Goal: Task Accomplishment & Management: Complete application form

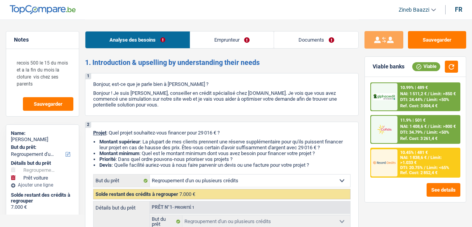
select select "refinancing"
select select "car"
select select "84"
select select "refinancing"
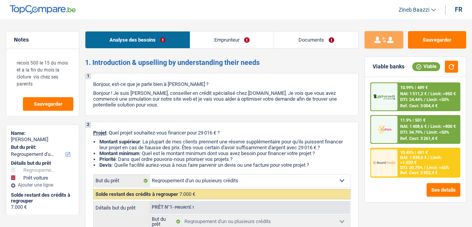
select select "refinancing"
select select "yes"
select select "car"
select select "84"
select select "worker"
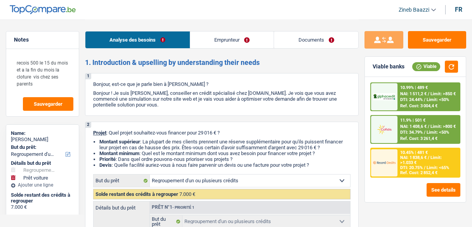
select select "netSalary"
select select "mealVouchers"
select select "liveWithParents"
select select "carLoan"
select select "48"
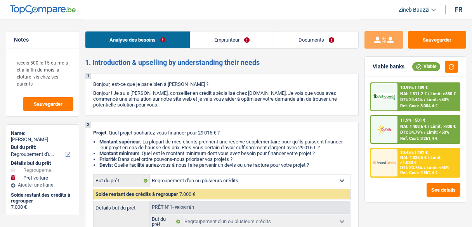
select select "refinancing"
select select "yes"
select select "car"
select select "84"
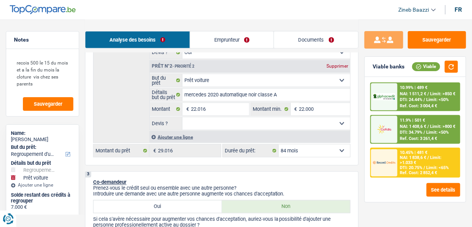
scroll to position [248, 0]
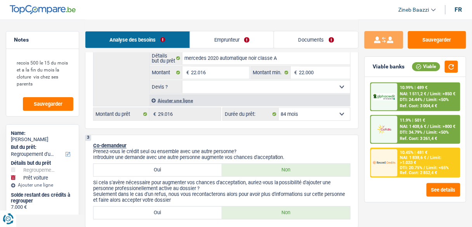
click at [223, 45] on link "Emprunteur" at bounding box center [232, 39] width 84 height 17
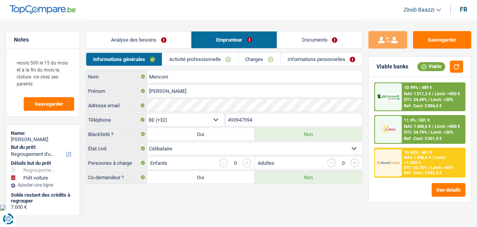
click at [266, 60] on link "Charges" at bounding box center [259, 59] width 42 height 13
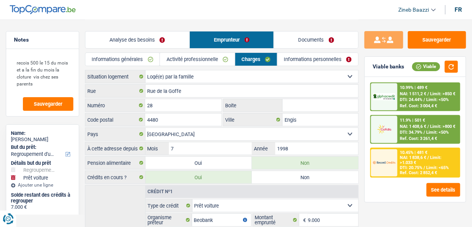
click at [296, 61] on link "Informations personnelles" at bounding box center [317, 59] width 81 height 13
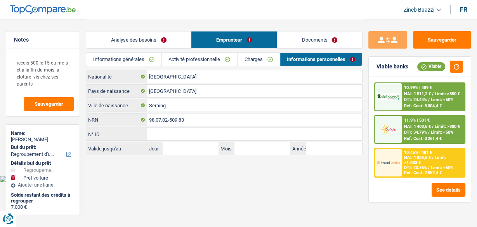
click at [251, 60] on link "Charges" at bounding box center [258, 59] width 42 height 13
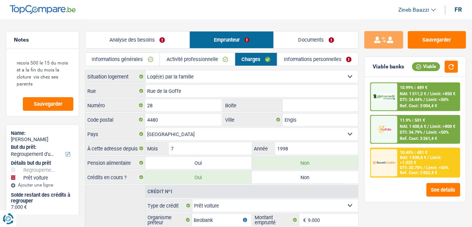
click at [222, 61] on link "Activité professionnelle" at bounding box center [197, 59] width 74 height 13
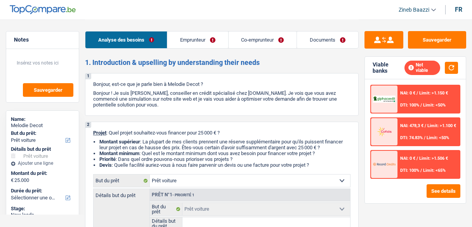
select select "car"
select select "privateEmployee"
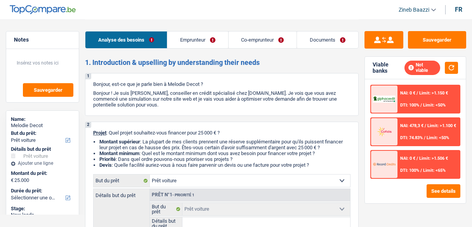
select select "familyAllowances"
select select "netSalary"
select select "mealVouchers"
select select "rents"
select select "carLoan"
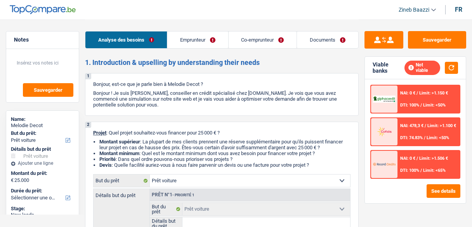
select select "60"
select select "car"
click at [240, 97] on p "Bonjour ! Je suis [PERSON_NAME], conseiller en crédit spécialisé chez [DOMAIN_N…" at bounding box center [221, 98] width 257 height 17
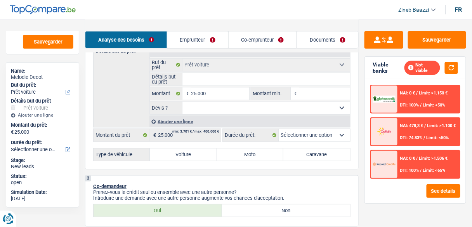
scroll to position [155, 0]
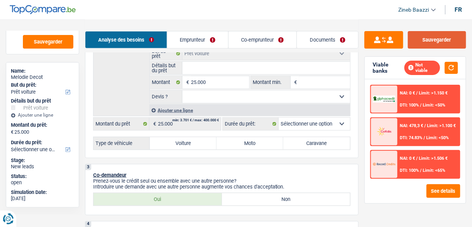
click at [427, 31] on button "Sauvegarder" at bounding box center [437, 39] width 58 height 17
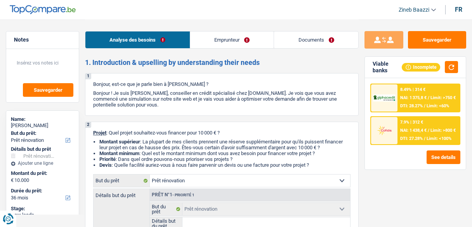
select select "renovation"
select select "36"
select select "renovation"
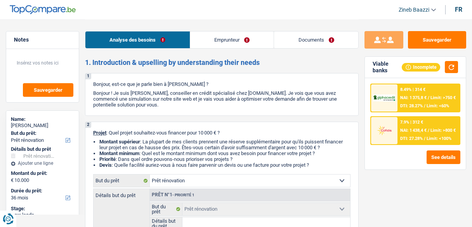
select select "36"
select select "retired"
select select "familyAllowances"
select select "pension"
select select "ownerWithoutMortgage"
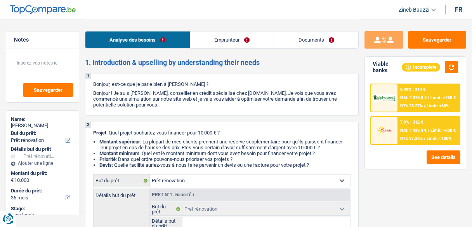
select select "carLoan"
select select "60"
select select "renovation"
select select "36"
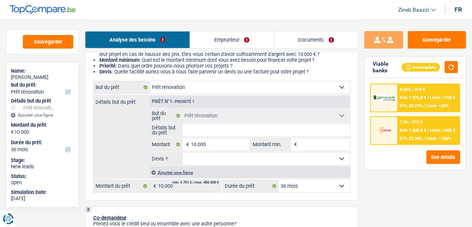
scroll to position [62, 0]
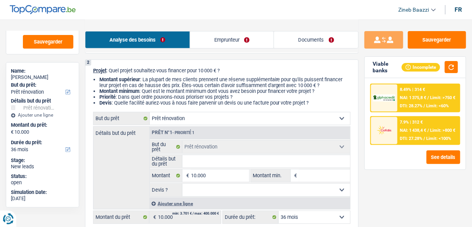
click at [260, 98] on li "Priorité : Dans quel ordre pouvons-nous prioriser vos projets ?" at bounding box center [224, 97] width 251 height 6
click at [286, 88] on li "Montant supérieur : La plupart de mes clients prennent une réserve supplémentai…" at bounding box center [224, 82] width 251 height 12
click at [313, 173] on input "Montant min." at bounding box center [324, 175] width 51 height 12
type input "5"
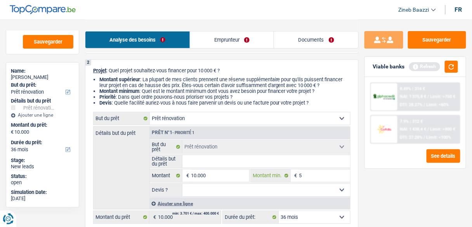
type input "50"
type input "500"
type input "5.001"
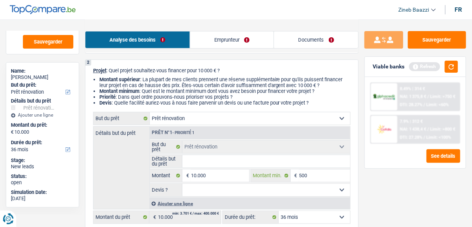
type input "5.001"
click at [460, 66] on div "Viable banks Refresh" at bounding box center [415, 67] width 101 height 20
click at [454, 65] on button "button" at bounding box center [451, 67] width 13 height 12
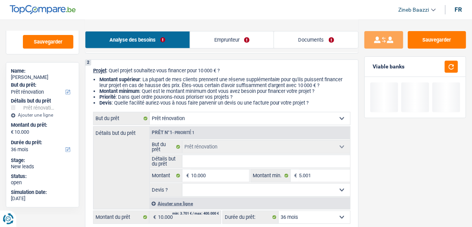
click at [131, 153] on div "Détails but du prêt Prêt n°1 - Priorité 1 Confort maison: meubles, textile, pei…" at bounding box center [221, 167] width 257 height 83
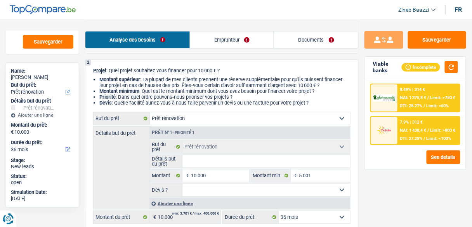
click at [182, 121] on select "Confort maison: meubles, textile, peinture, électroménager, outillage non-profe…" at bounding box center [250, 118] width 200 height 12
select select "household"
click at [150, 112] on select "Confort maison: meubles, textile, peinture, électroménager, outillage non-profe…" at bounding box center [250, 118] width 200 height 12
select select "household"
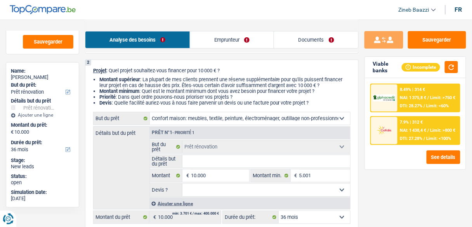
select select "household"
select select "renovation"
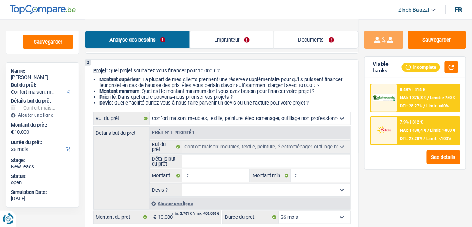
select select "renovation"
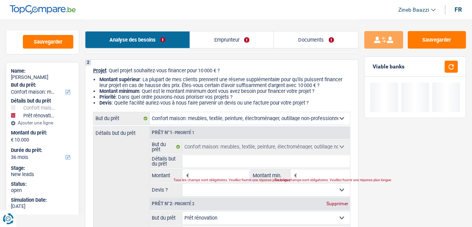
click at [132, 172] on div "Détails but du prêt Prêt n°1 - Priorité 1 Confort maison: meubles, textile, pei…" at bounding box center [221, 203] width 257 height 154
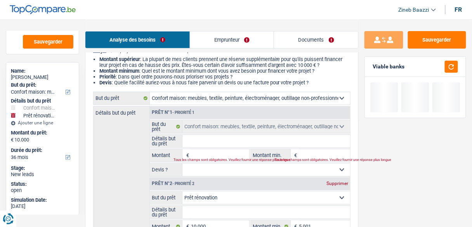
scroll to position [93, 0]
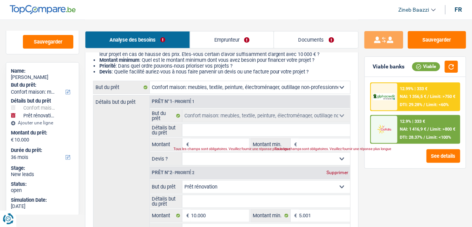
click at [225, 130] on input "Détails but du prêt" at bounding box center [266, 130] width 168 height 12
click at [253, 34] on link "Emprunteur" at bounding box center [232, 39] width 84 height 17
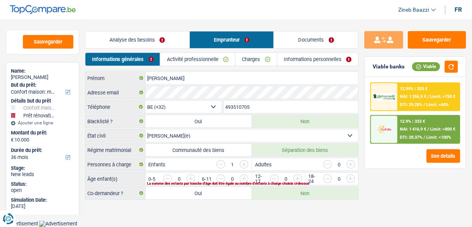
scroll to position [9, 0]
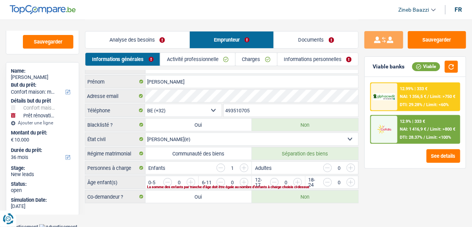
click at [247, 62] on link "Charges" at bounding box center [256, 59] width 42 height 13
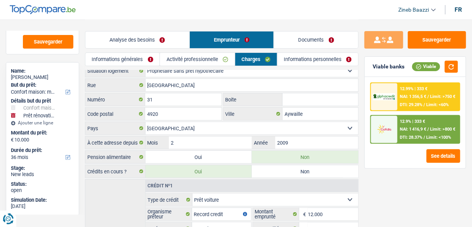
scroll to position [0, 0]
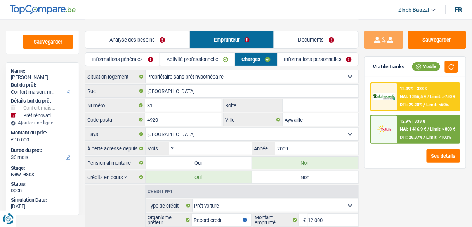
click at [162, 36] on link "Analyse des besoins" at bounding box center [137, 39] width 104 height 17
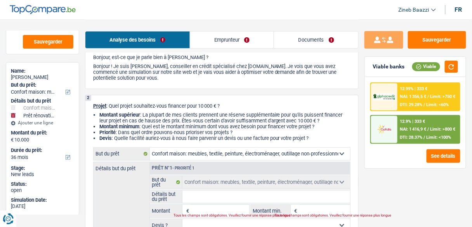
scroll to position [93, 0]
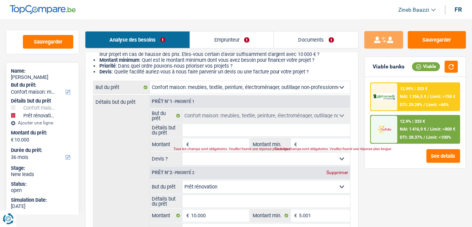
click at [220, 91] on select "Confort maison: meubles, textile, peinture, électroménager, outillage non-profe…" at bounding box center [250, 87] width 200 height 12
select select "houseOrGarden"
click at [150, 81] on select "Confort maison: meubles, textile, peinture, électroménager, outillage non-profe…" at bounding box center [250, 87] width 200 height 12
select select "houseOrGarden"
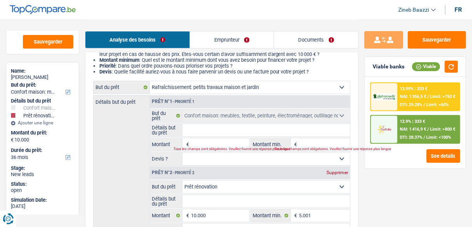
select select "houseOrGarden"
select select "household"
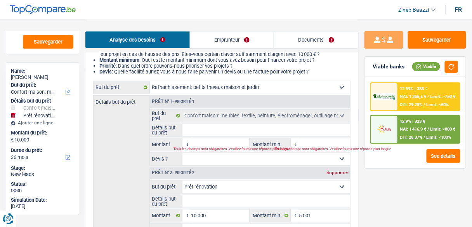
select select "household"
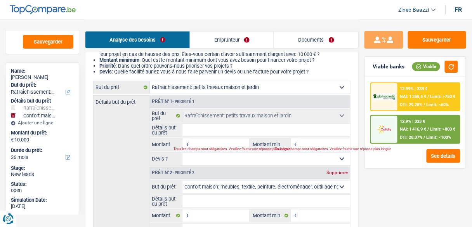
select select "renovation"
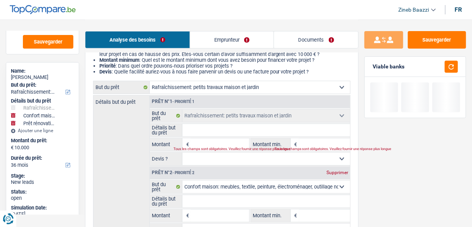
click at [213, 128] on input "Détails but du prêt" at bounding box center [266, 130] width 168 height 12
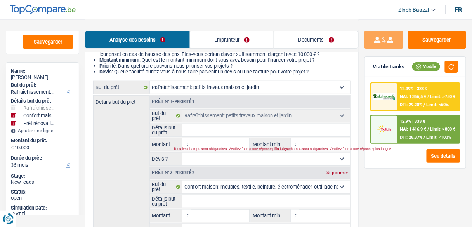
type input "i"
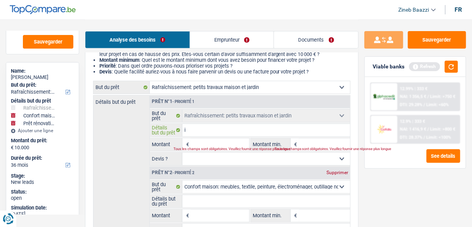
type input "is"
type input "iso"
type input "isol"
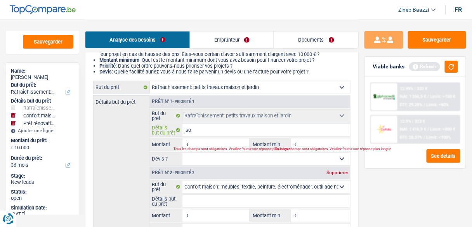
type input "isol"
type input "isola"
type input "isolat"
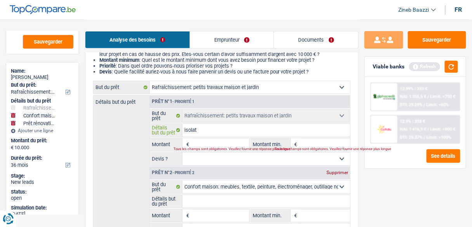
type input "isolati"
type input "isolatio"
type input "isolation"
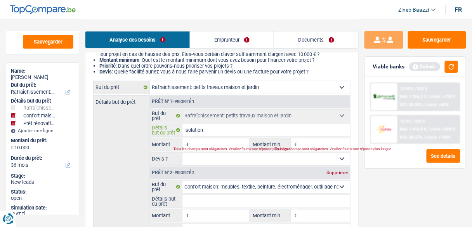
type input "isolation"
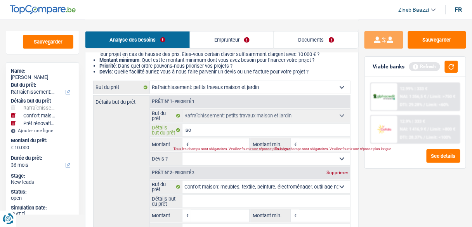
type input "is"
type input "i"
click at [231, 85] on select "Confort maison: meubles, textile, peinture, électroménager, outillage non-profe…" at bounding box center [250, 87] width 200 height 12
select select "household"
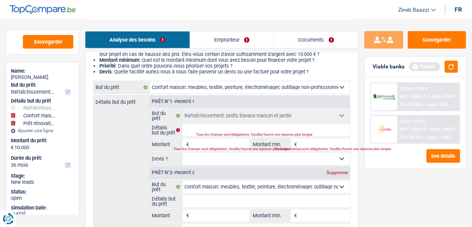
click at [150, 81] on select "Confort maison: meubles, textile, peinture, électroménager, outillage non-profe…" at bounding box center [250, 87] width 200 height 12
select select "household"
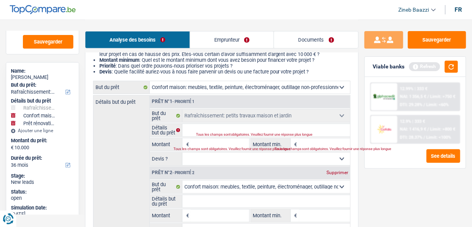
select select "household"
select select "houseOrGarden"
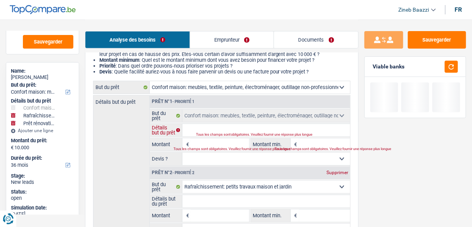
click at [201, 125] on input "Détails but du prêt" at bounding box center [266, 130] width 168 height 12
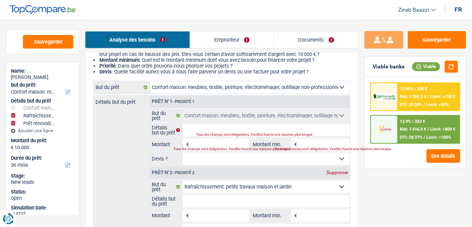
click at [307, 140] on input "Montant min." at bounding box center [324, 144] width 51 height 12
type input "5"
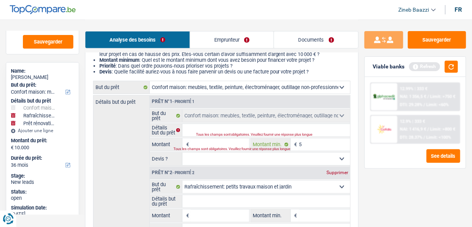
type input "50"
type input "500"
type input "5.001"
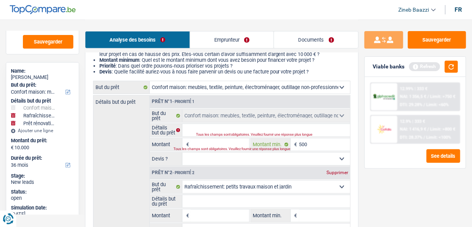
type input "5.001"
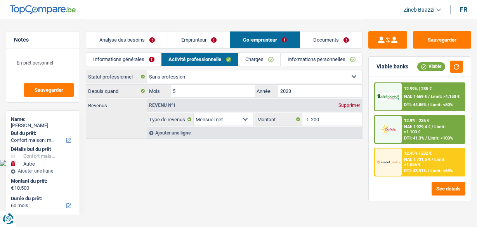
select select "household"
select select "other"
select select "60"
select select "noProfession"
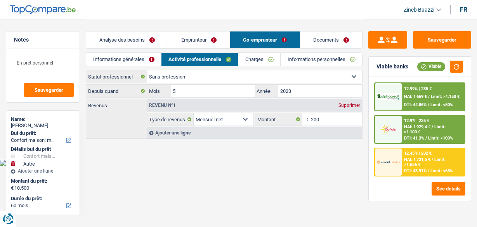
select select "netSalary"
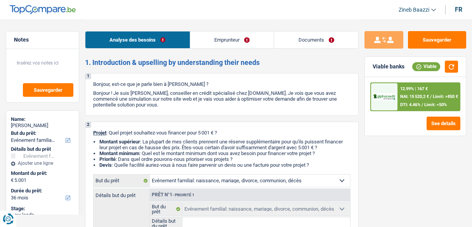
select select "familyEvent"
select select "36"
select select "familyEvent"
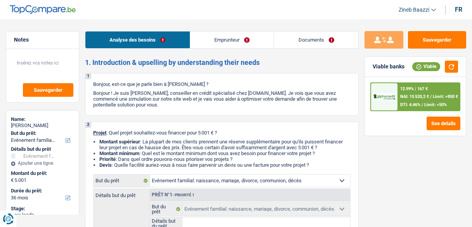
select select "36"
select select "worker"
select select "netSalary"
select select "rents"
select select "familyEvent"
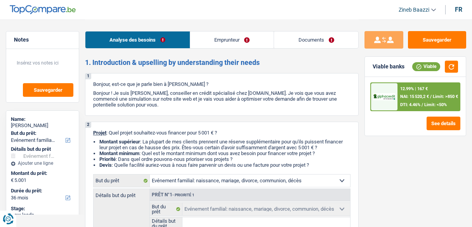
select select "familyEvent"
select select "36"
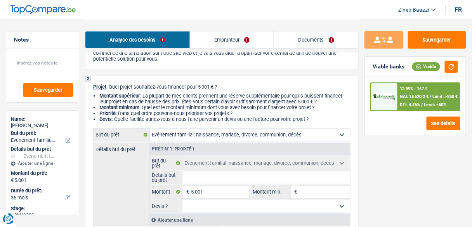
scroll to position [62, 0]
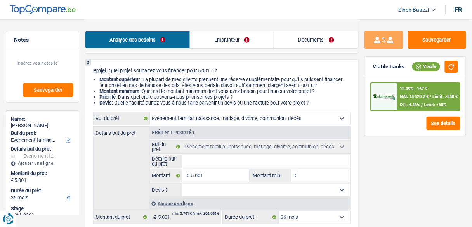
click at [233, 166] on input "Détails but du prêt" at bounding box center [266, 161] width 168 height 12
type input "m"
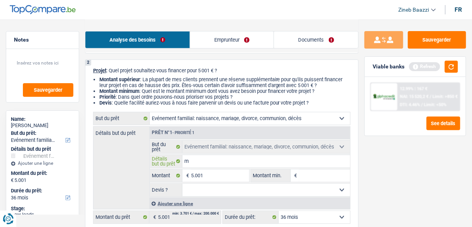
type input "ma"
type input "mai"
type input "mair"
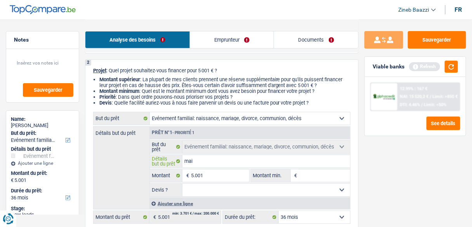
type input "mair"
type input "maira"
type input "mairag"
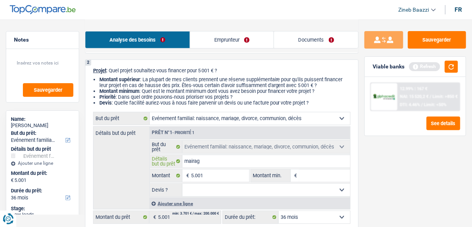
type input "mairage"
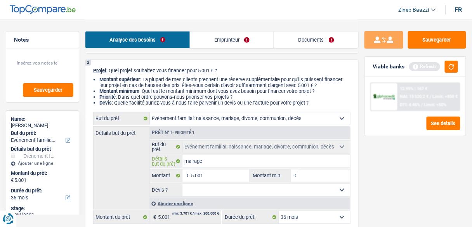
type input "mairage"
type input "mairag"
type input "maira"
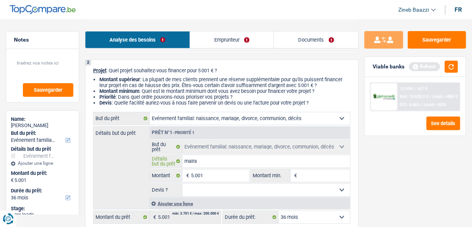
type input "mair"
type input "mai"
type input "ma"
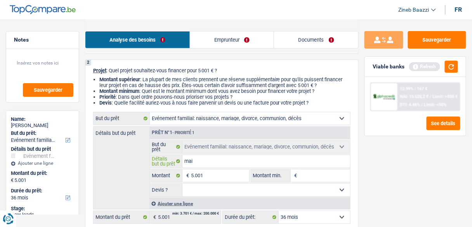
type input "ma"
type input "mar"
type input "mari"
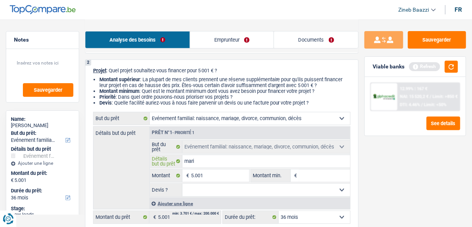
type input "maria"
type input "mariag"
type input "mariage"
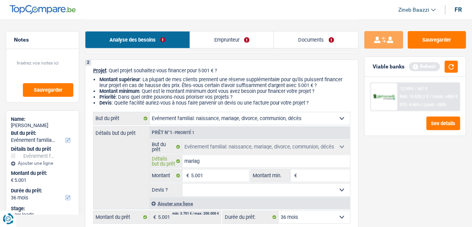
type input "mariage"
click at [223, 173] on input "5.001" at bounding box center [220, 175] width 58 height 12
click at [223, 160] on input "mariage" at bounding box center [266, 161] width 168 height 12
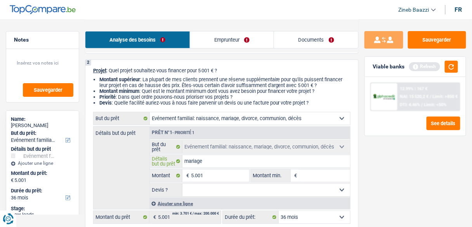
type input "mariage d"
type input "mariage de"
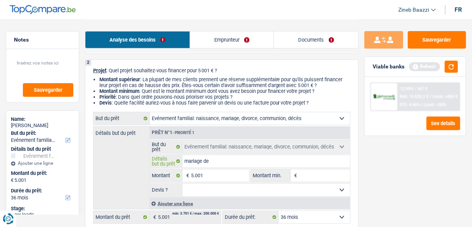
type input "mariage de"
type input "mariage de s"
type input "mariage de sa"
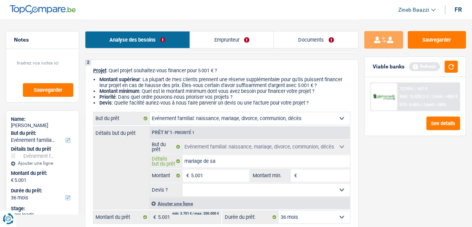
type input "mariage de sa"
type input "mariage de sa n"
type input "mariage de sa ni"
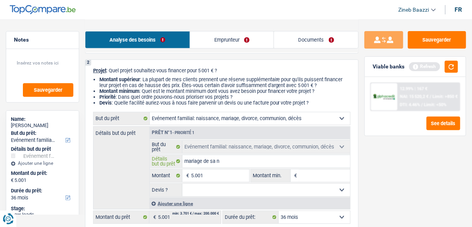
type input "mariage de sa ni"
type input "mariage de sa nie"
type input "mariage de sa niec"
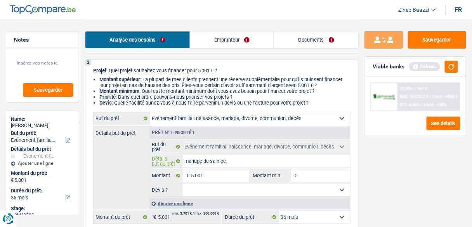
type input "mariage de sa niece"
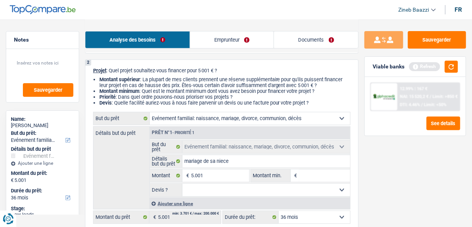
click at [299, 170] on input "Montant min." at bounding box center [324, 175] width 51 height 12
type input "5"
type input "55"
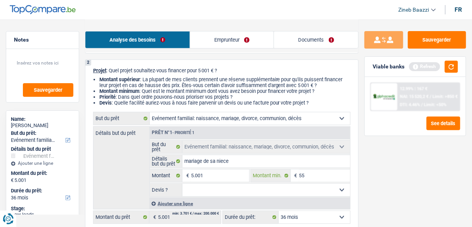
type input "550"
type input "5.500"
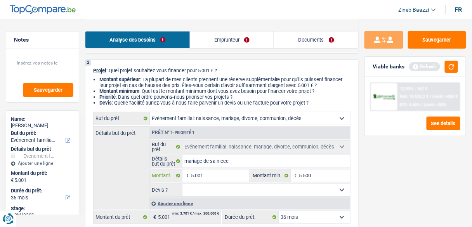
click at [220, 170] on input "5.001" at bounding box center [220, 175] width 58 height 12
type input "6"
type input "60"
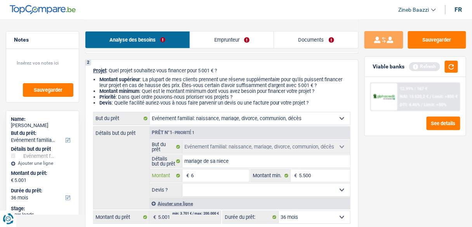
type input "60"
type input "600"
type input "6.000"
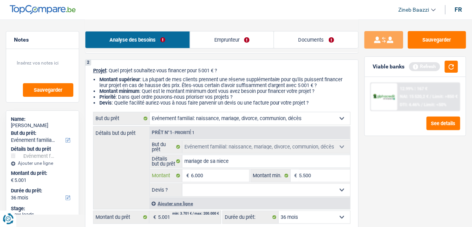
type input "6.000"
click at [381, 168] on div "Sauvegarder Viable banks Refresh 12.99% | 167 € NAI: 15 520,2 € / Limit: >850 €…" at bounding box center [414, 122] width 113 height 183
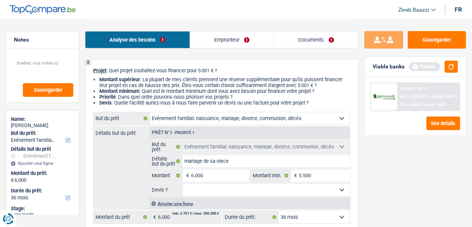
select select "42"
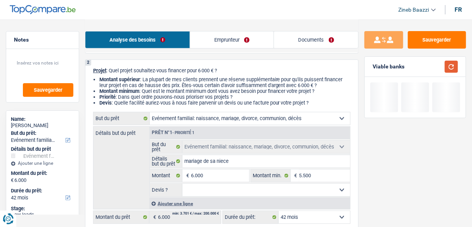
click at [448, 72] on button "button" at bounding box center [451, 67] width 13 height 12
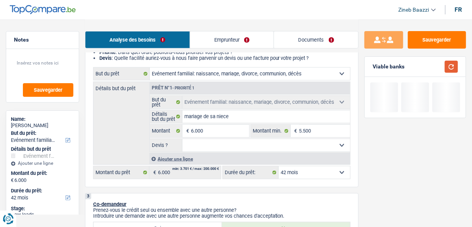
scroll to position [124, 0]
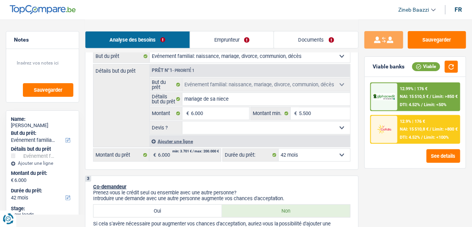
click at [311, 126] on select "Oui Non Non répondu Sélectionner une option" at bounding box center [266, 127] width 168 height 12
select select "false"
click at [182, 121] on select "Oui Non Non répondu Sélectionner une option" at bounding box center [266, 127] width 168 height 12
select select "false"
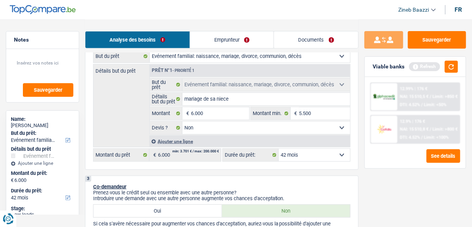
click at [243, 41] on link "Emprunteur" at bounding box center [232, 39] width 84 height 17
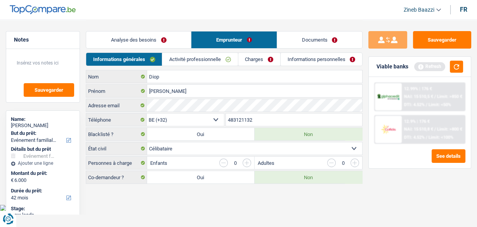
click at [211, 55] on link "Activité professionnelle" at bounding box center [199, 59] width 75 height 13
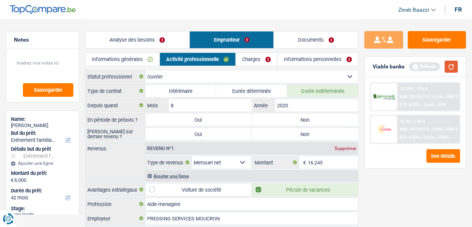
click at [452, 62] on button "button" at bounding box center [451, 67] width 13 height 12
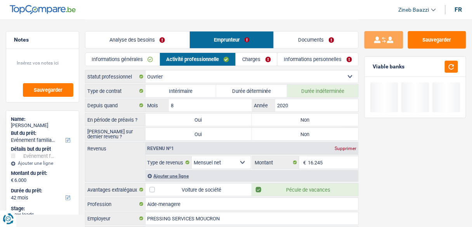
click at [316, 124] on label "Non" at bounding box center [305, 119] width 106 height 12
click at [316, 124] on input "Non" at bounding box center [305, 119] width 106 height 12
radio input "true"
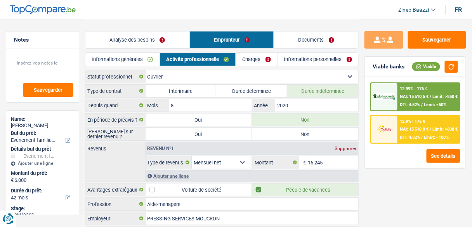
click at [308, 136] on label "Non" at bounding box center [305, 134] width 106 height 12
click at [308, 136] on input "Non" at bounding box center [305, 134] width 106 height 12
radio input "true"
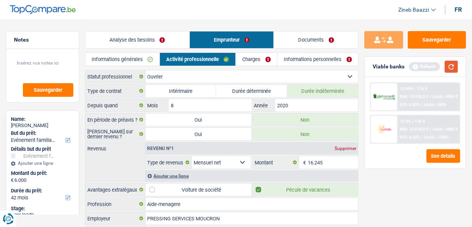
click at [446, 66] on button "button" at bounding box center [451, 67] width 13 height 12
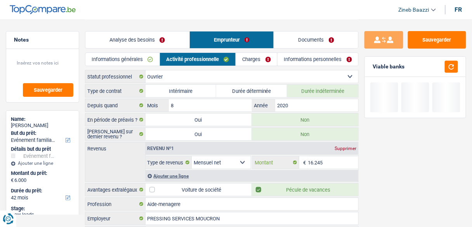
click at [316, 161] on input "16.245" at bounding box center [333, 162] width 50 height 12
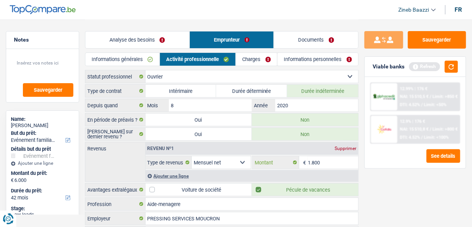
type input "1.800"
click at [130, 173] on div "Revenus Revenu nº1 Supprimer Allocation d'handicap Allocations chômage Allocati…" at bounding box center [221, 162] width 273 height 40
click at [174, 173] on div "Ajouter une ligne" at bounding box center [251, 175] width 213 height 11
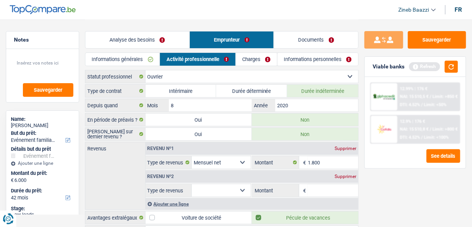
click at [379, 198] on div "Sauvegarder Viable banks Refresh 12.99% | 176 € NAI: 15 510,5 € / Limit: >850 €…" at bounding box center [414, 122] width 113 height 183
click at [245, 193] on select "Allocation d'handicap Allocations chômage Allocations familiales Chèques repas …" at bounding box center [221, 190] width 59 height 12
select select "mealVouchers"
click at [192, 184] on select "Allocation d'handicap Allocations chômage Allocations familiales Chèques repas …" at bounding box center [221, 190] width 59 height 12
click at [339, 188] on input "Montant par jour" at bounding box center [333, 190] width 50 height 12
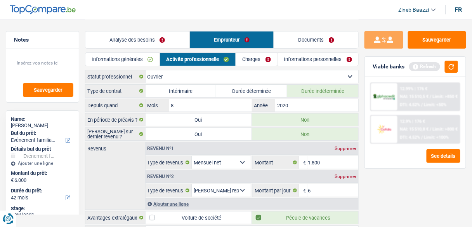
type input "6,0"
drag, startPoint x: 383, startPoint y: 198, endPoint x: 393, endPoint y: 158, distance: 41.1
click at [384, 197] on div "Sauvegarder Viable banks Refresh 12.99% | 176 € NAI: 15 510,5 € / Limit: >850 €…" at bounding box center [414, 122] width 113 height 183
click at [454, 63] on button "button" at bounding box center [451, 67] width 13 height 12
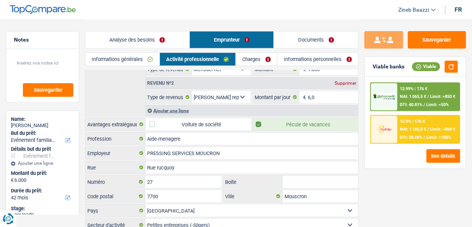
click at [258, 61] on link "Charges" at bounding box center [256, 59] width 41 height 13
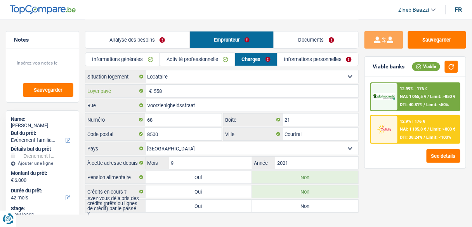
click at [164, 95] on input "558" at bounding box center [256, 91] width 204 height 12
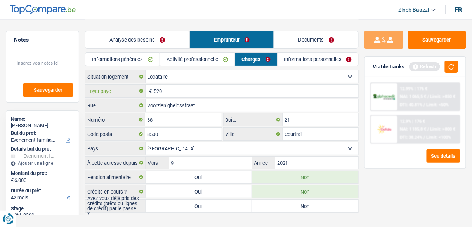
type input "520"
click at [162, 27] on div "Analyse des besoins Emprunteur Documents" at bounding box center [221, 35] width 273 height 33
click at [458, 66] on button "button" at bounding box center [451, 67] width 13 height 12
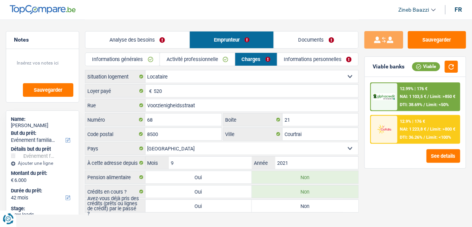
click at [199, 204] on label "Oui" at bounding box center [198, 205] width 106 height 12
click at [199, 204] on input "Oui" at bounding box center [198, 205] width 106 height 12
radio input "true"
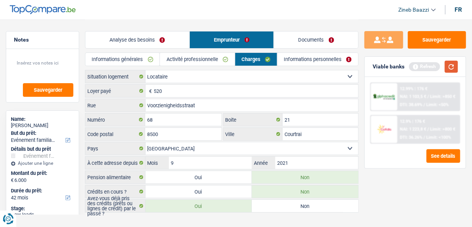
click at [452, 65] on button "button" at bounding box center [451, 67] width 13 height 12
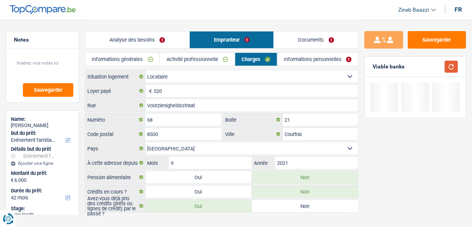
scroll to position [9, 0]
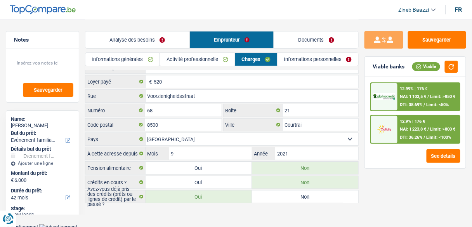
click at [289, 55] on link "Informations personnelles" at bounding box center [317, 59] width 81 height 13
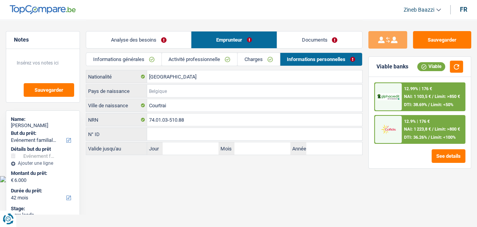
click at [169, 86] on input "Pays de naissance" at bounding box center [254, 91] width 215 height 12
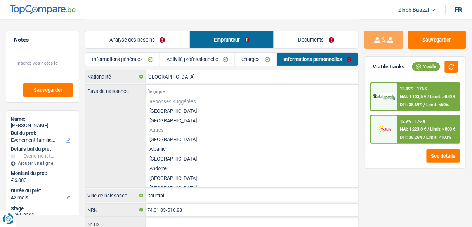
type input "s"
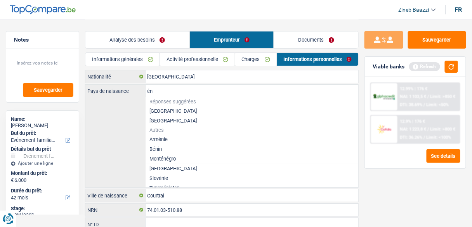
type input "é"
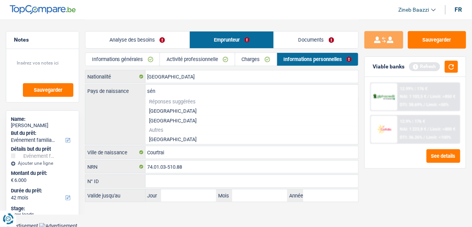
click at [161, 138] on li "[GEOGRAPHIC_DATA]" at bounding box center [251, 139] width 213 height 10
type input "[GEOGRAPHIC_DATA]"
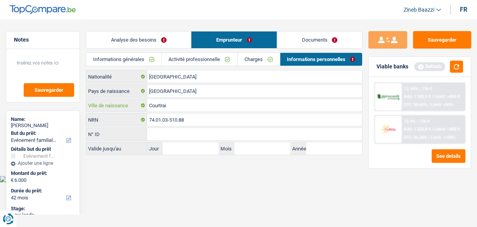
click at [172, 109] on input "Courtrai" at bounding box center [254, 105] width 215 height 12
type input "C"
type input "thiambme"
click at [157, 138] on input "N° ID" at bounding box center [254, 134] width 215 height 12
click at [165, 80] on input "[GEOGRAPHIC_DATA]" at bounding box center [254, 76] width 215 height 12
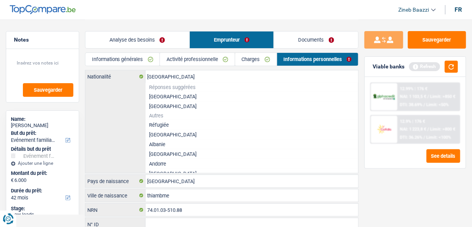
click at [157, 98] on li "[GEOGRAPHIC_DATA]" at bounding box center [251, 97] width 213 height 10
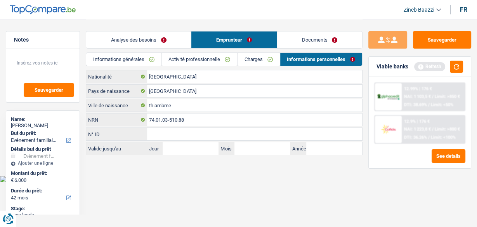
click at [153, 43] on link "Analyse des besoins" at bounding box center [138, 39] width 105 height 17
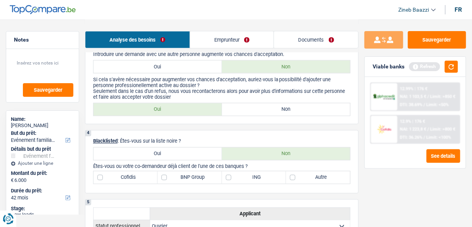
scroll to position [279, 0]
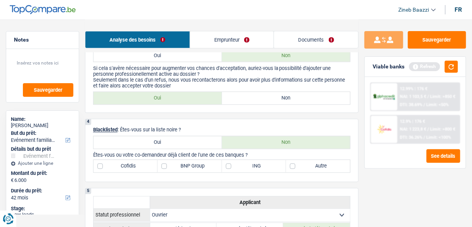
click at [293, 100] on label "Non" at bounding box center [286, 98] width 128 height 12
click at [293, 100] on input "Non" at bounding box center [286, 98] width 128 height 12
radio input "true"
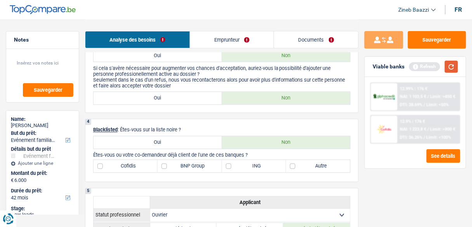
click at [450, 64] on button "button" at bounding box center [451, 67] width 13 height 12
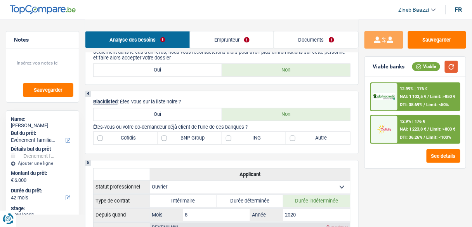
scroll to position [341, 0]
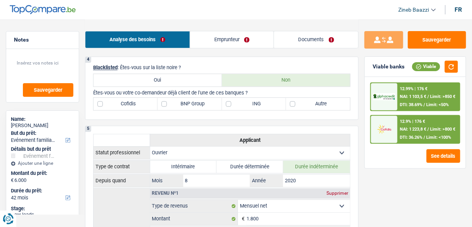
click at [248, 101] on label "ING" at bounding box center [254, 104] width 64 height 12
click at [248, 101] on input "ING" at bounding box center [254, 104] width 64 height 12
checkbox input "true"
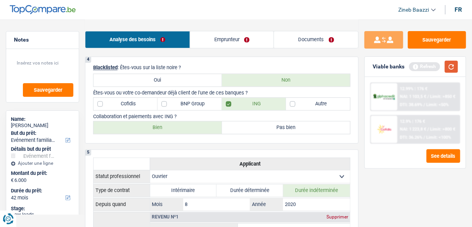
click at [447, 67] on button "button" at bounding box center [451, 67] width 13 height 12
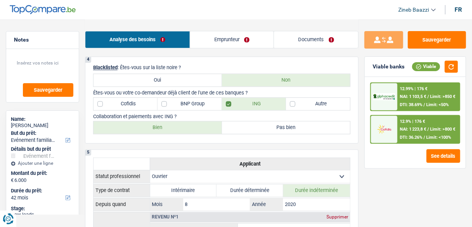
click at [316, 104] on label "Autre" at bounding box center [318, 104] width 64 height 12
click at [311, 100] on label "Autre" at bounding box center [318, 104] width 64 height 12
click at [311, 100] on input "Autre" at bounding box center [318, 104] width 64 height 12
checkbox input "true"
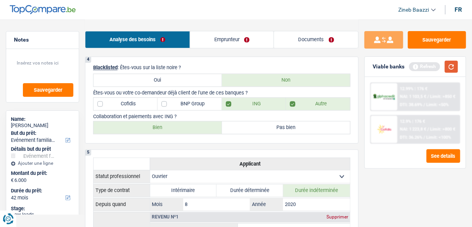
click at [456, 67] on button "button" at bounding box center [451, 67] width 13 height 12
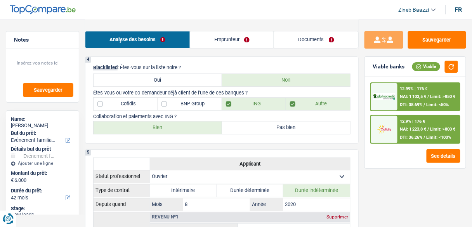
click at [179, 108] on label "BNP Group" at bounding box center [189, 104] width 64 height 12
click at [179, 108] on input "BNP Group" at bounding box center [189, 104] width 64 height 12
checkbox input "true"
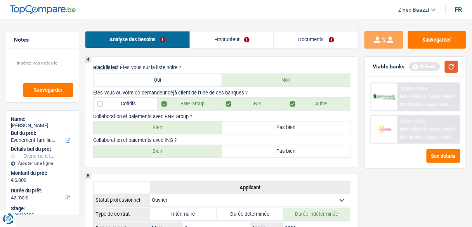
click at [453, 69] on button "button" at bounding box center [451, 67] width 13 height 12
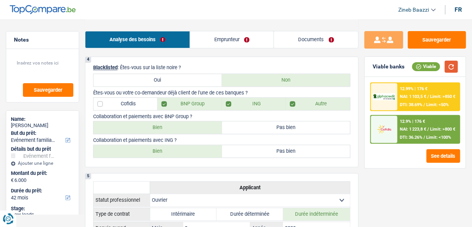
click at [448, 63] on button "button" at bounding box center [451, 67] width 13 height 12
click at [451, 68] on button "button" at bounding box center [451, 67] width 13 height 12
click at [446, 68] on button "button" at bounding box center [451, 67] width 13 height 12
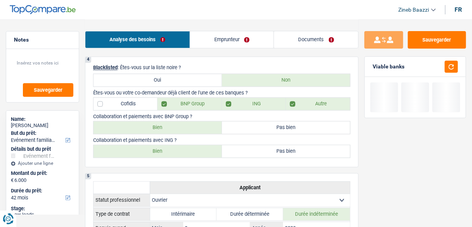
click at [205, 132] on div "4 Blacklisted : Êtes-vous sur la liste noire ? Oui Non Êtes-vous ou votre co-de…" at bounding box center [221, 112] width 273 height 111
click at [202, 126] on label "Bien" at bounding box center [157, 127] width 128 height 12
click at [202, 126] on input "Bien" at bounding box center [157, 127] width 128 height 12
radio input "true"
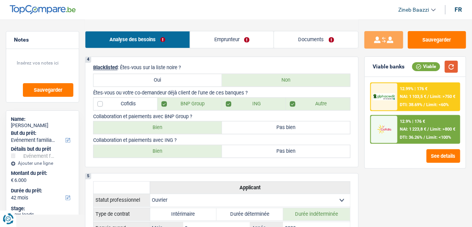
click at [451, 66] on button "button" at bounding box center [451, 67] width 13 height 12
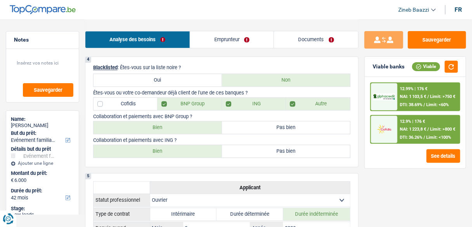
click at [178, 149] on label "Bien" at bounding box center [157, 151] width 128 height 12
click at [178, 149] on input "Bien" at bounding box center [157, 151] width 128 height 12
radio input "true"
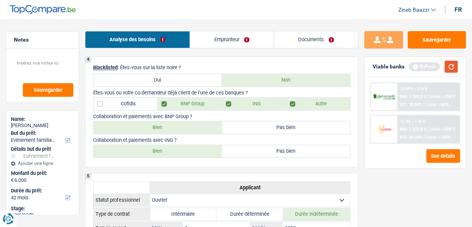
click at [450, 67] on button "button" at bounding box center [451, 67] width 13 height 12
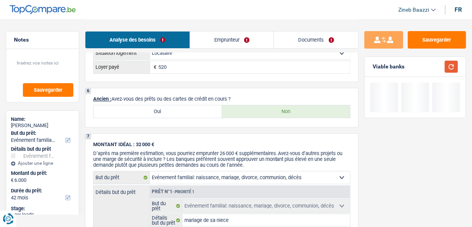
scroll to position [652, 0]
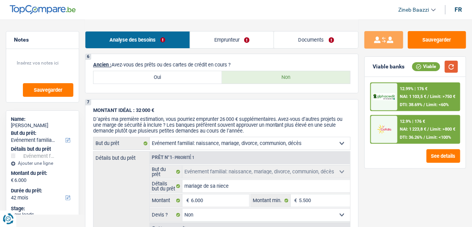
click at [453, 66] on button "button" at bounding box center [451, 67] width 13 height 12
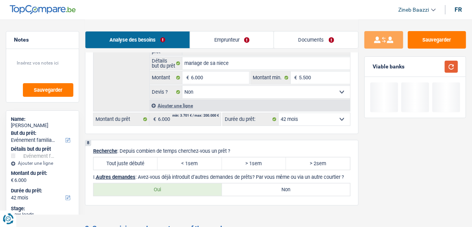
scroll to position [807, 0]
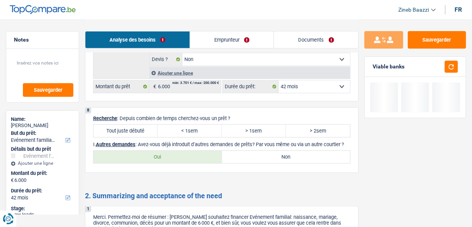
click at [193, 107] on div "8 Recherche : Depuis combien de temps cherchez-vous un prêt ? Tout juste débuté…" at bounding box center [221, 140] width 273 height 66
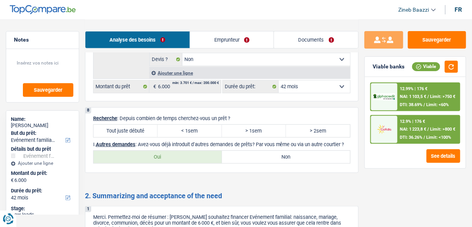
click at [123, 125] on label "Tout juste débuté" at bounding box center [125, 131] width 64 height 12
click at [123, 125] on input "Tout juste débuté" at bounding box center [125, 131] width 64 height 12
radio input "true"
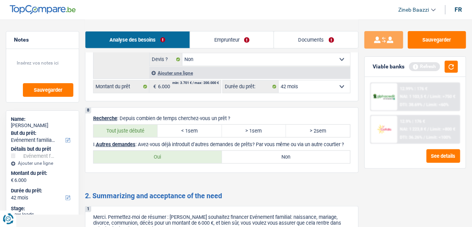
click at [253, 164] on div "8 Recherche : Depuis combien de temps cherchez-vous un prêt ? Tout juste débuté…" at bounding box center [221, 140] width 273 height 66
click at [254, 151] on label "Non" at bounding box center [286, 157] width 128 height 12
click at [254, 151] on input "Non" at bounding box center [286, 157] width 128 height 12
radio input "true"
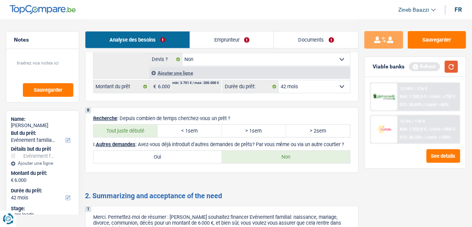
click at [453, 67] on button "button" at bounding box center [451, 67] width 13 height 12
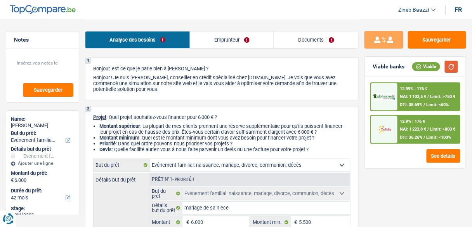
scroll to position [0, 0]
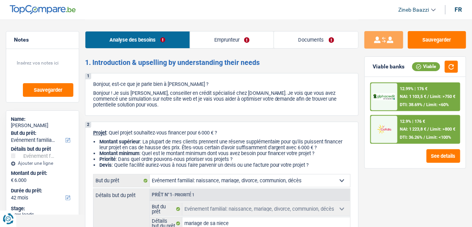
click at [398, 121] on div "12.9% | 176 € NAI: 1 223,8 € / Limit: >800 € DTI: 36.26% / Limit: <100%" at bounding box center [429, 129] width 62 height 27
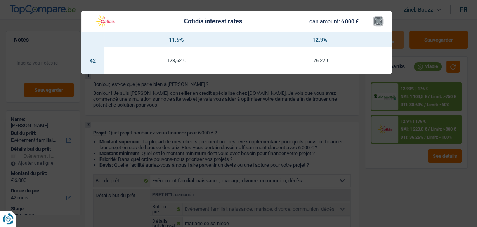
click at [376, 23] on button "×" at bounding box center [378, 21] width 8 height 8
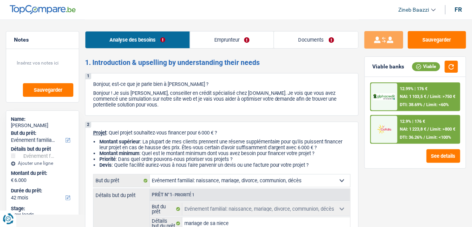
click at [400, 100] on div "12.99% | 176 € NAI: 1 103,5 € / Limit: >750 € DTI: 38.69% / Limit: <60%" at bounding box center [429, 96] width 62 height 27
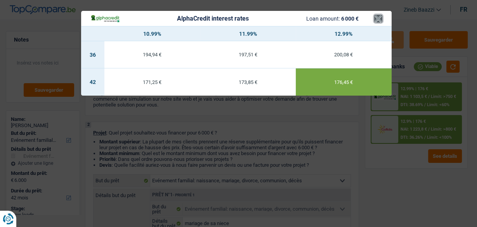
click at [377, 19] on button "×" at bounding box center [378, 19] width 8 height 8
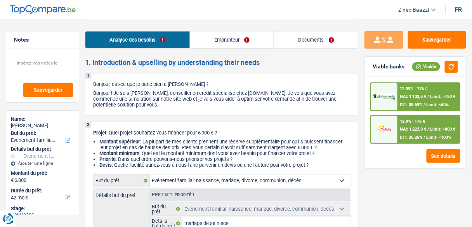
click at [394, 126] on img at bounding box center [384, 128] width 22 height 11
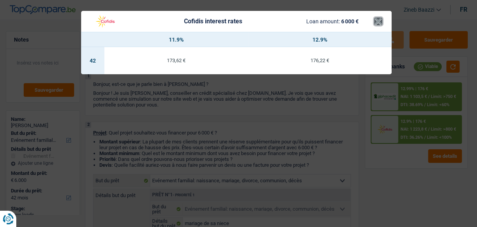
click at [380, 22] on button "×" at bounding box center [378, 21] width 8 height 8
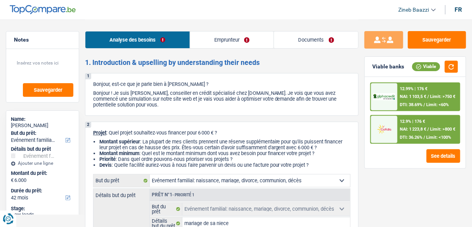
click at [425, 94] on span "NAI: 1 103,5 €" at bounding box center [413, 96] width 26 height 5
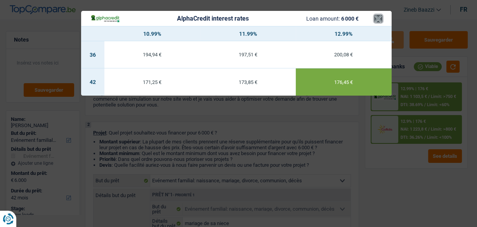
click at [377, 20] on button "×" at bounding box center [378, 19] width 8 height 8
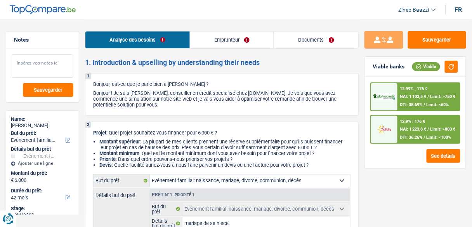
click at [72, 66] on textarea at bounding box center [43, 65] width 62 height 23
click at [218, 36] on link "Emprunteur" at bounding box center [232, 39] width 84 height 17
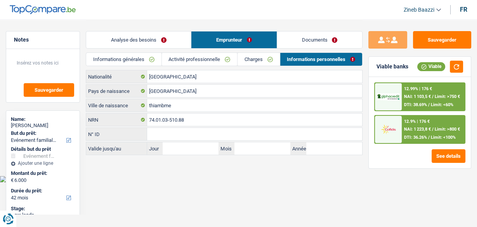
click at [161, 36] on link "Analyse des besoins" at bounding box center [138, 39] width 105 height 17
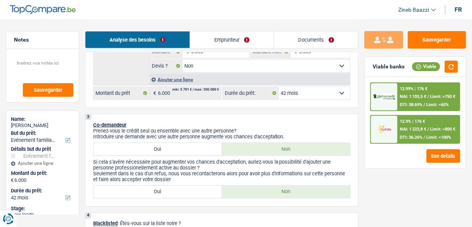
scroll to position [186, 0]
click at [308, 97] on select "12 mois 18 mois 24 mois 30 mois 36 mois 42 mois Sélectionner une option" at bounding box center [314, 93] width 71 height 12
click at [260, 117] on div "3 Co-demandeur Prenez-vous le crédit seul ou ensemble avec une autre personne? …" at bounding box center [221, 159] width 273 height 93
click at [310, 95] on select "12 mois 18 mois 24 mois 30 mois 36 mois 42 mois Sélectionner une option" at bounding box center [314, 93] width 71 height 12
click at [272, 121] on p "Co-demandeur" at bounding box center [221, 124] width 257 height 6
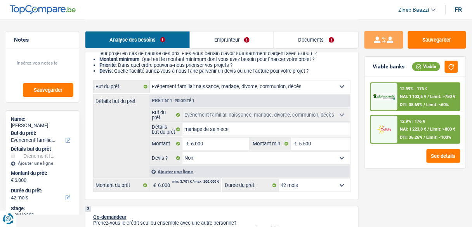
scroll to position [93, 0]
click at [215, 143] on input "6.000" at bounding box center [220, 144] width 58 height 12
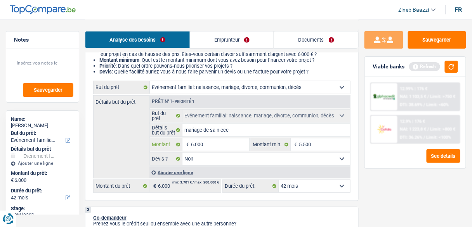
type input "5"
type input "50"
type input "500"
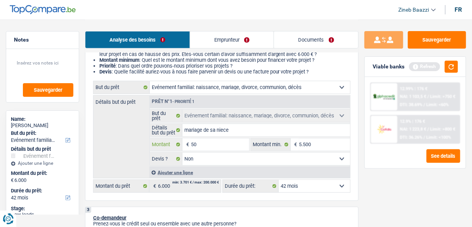
type input "500"
type input "5.000"
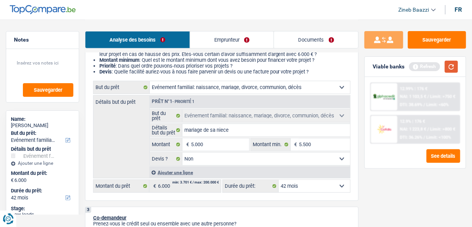
select select "36"
type input "5.000"
select select "36"
type input "5.000"
select select "36"
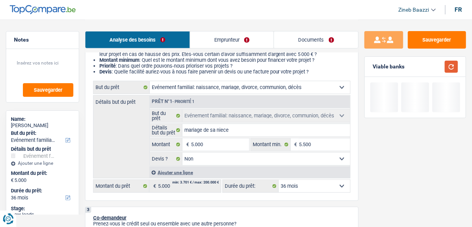
click at [448, 66] on button "button" at bounding box center [451, 67] width 13 height 12
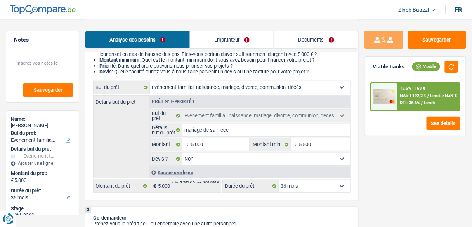
click at [343, 175] on div "Ajouter une ligne" at bounding box center [249, 171] width 201 height 11
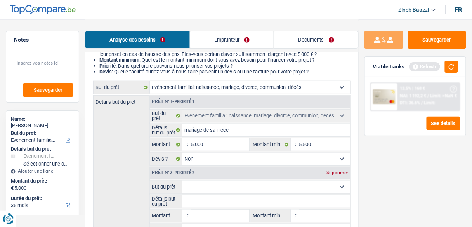
click at [340, 176] on div "Prêt n°2 - Priorité 2 Supprimer" at bounding box center [250, 172] width 200 height 12
click at [334, 171] on div "Supprimer" at bounding box center [337, 172] width 26 height 5
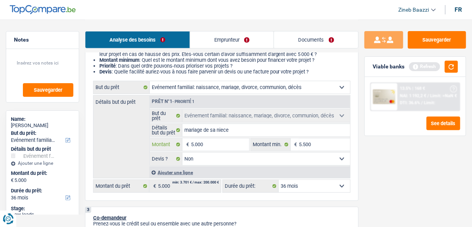
click at [232, 141] on input "5.000" at bounding box center [220, 144] width 58 height 12
type input "500"
type input "5.001"
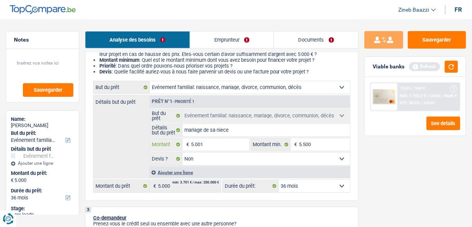
type input "5.001"
click at [313, 144] on input "5.500" at bounding box center [324, 144] width 51 height 12
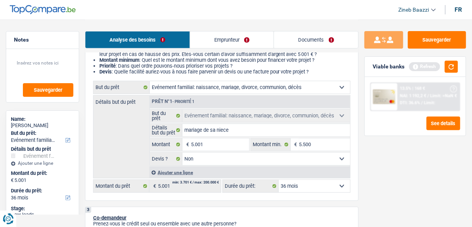
click at [460, 65] on div "Viable banks Refresh" at bounding box center [415, 67] width 101 height 20
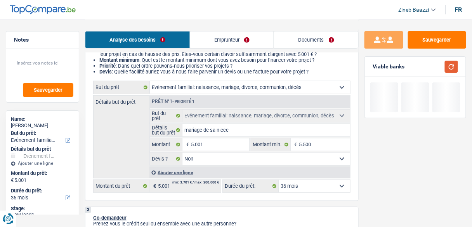
click at [454, 67] on button "button" at bounding box center [451, 67] width 13 height 12
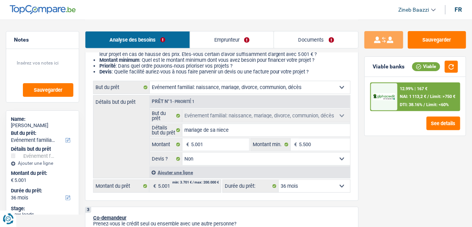
click at [412, 94] on span "NAI: 1 113,2 €" at bounding box center [413, 96] width 26 height 5
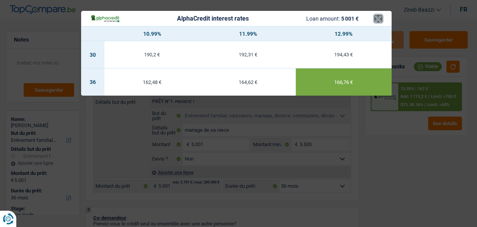
click at [379, 17] on button "×" at bounding box center [378, 19] width 8 height 8
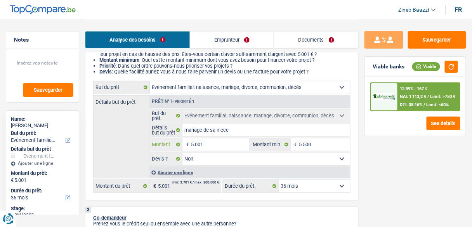
click at [192, 144] on input "5.001" at bounding box center [220, 144] width 58 height 12
type input "5"
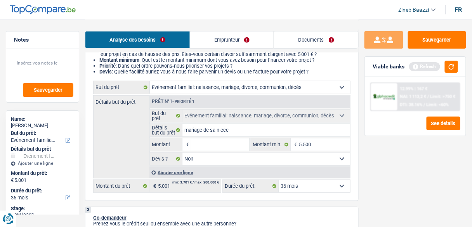
type input "6"
type input "60"
type input "600"
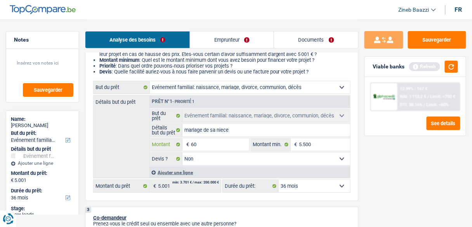
type input "600"
select select "24"
type input "600"
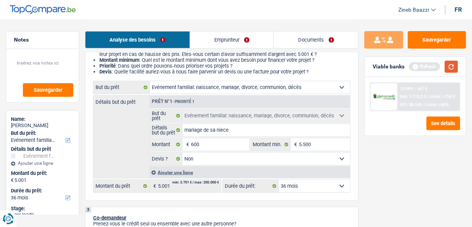
select select "24"
type input "600"
select select "24"
click at [447, 68] on button "button" at bounding box center [451, 67] width 13 height 12
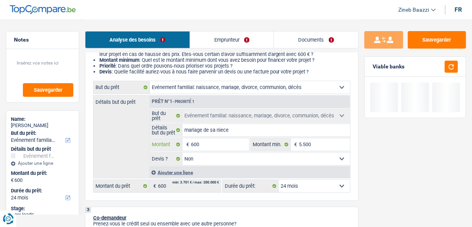
click at [215, 142] on input "600" at bounding box center [220, 144] width 58 height 12
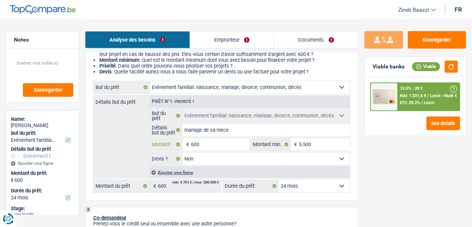
type input "6.000"
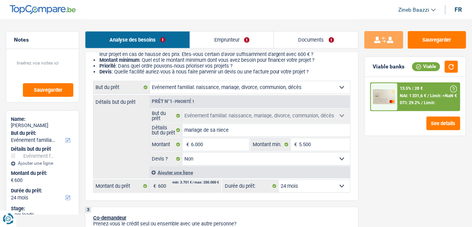
type input "6.000"
click at [450, 73] on div "Viable banks Viable" at bounding box center [415, 67] width 101 height 20
select select "42"
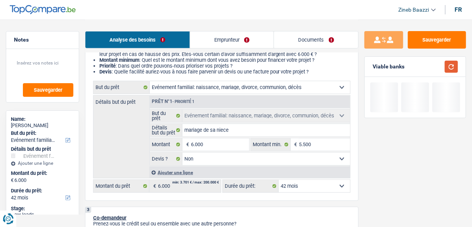
click at [453, 66] on button "button" at bounding box center [451, 67] width 13 height 12
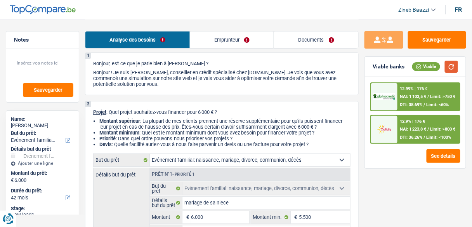
scroll to position [0, 0]
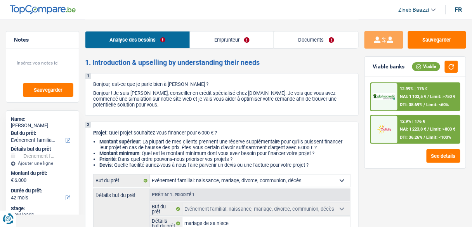
click at [291, 11] on header "Zineb Baazzi Se déconnecter fr" at bounding box center [236, 10] width 472 height 20
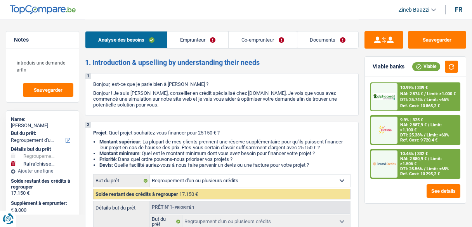
select select "refinancing"
select select "houseOrGarden"
select select "120"
select select "refinancing"
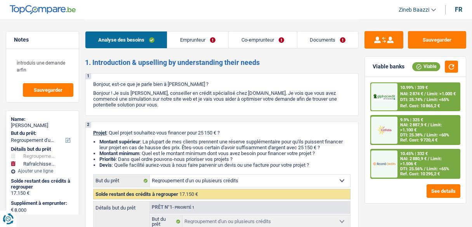
select select "refinancing"
select select "yes"
select select "houseOrGarden"
select select "false"
select select "120"
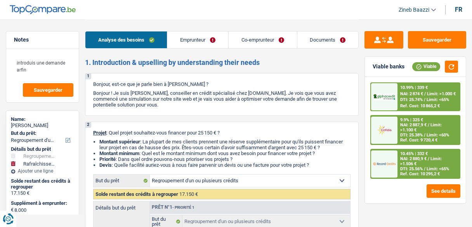
select select "invalid"
select select "disabilityPension"
select select "mutualityIndemnity"
select select "handicapAllowance"
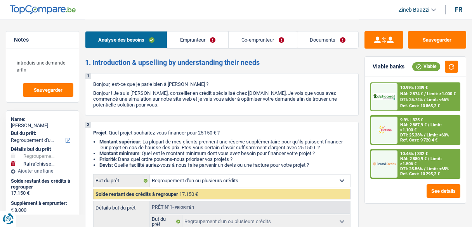
select select "disabilityPension"
select select "ownerWithMortgage"
select select "creditConsolidation"
select select "120"
select select "cardOrCredit"
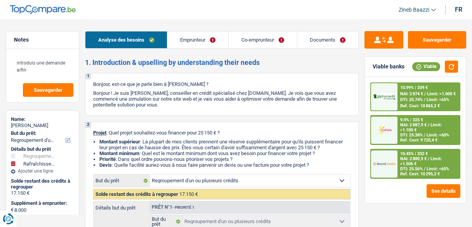
select select "mortgage"
select select "300"
select select "refinancing"
select select "yes"
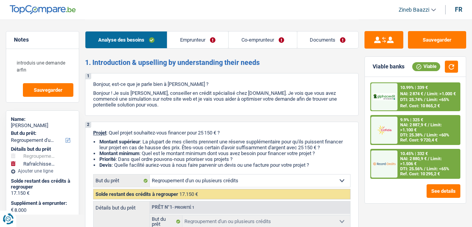
select select "houseOrGarden"
select select "false"
select select "120"
click at [307, 37] on link "Documents" at bounding box center [327, 39] width 61 height 17
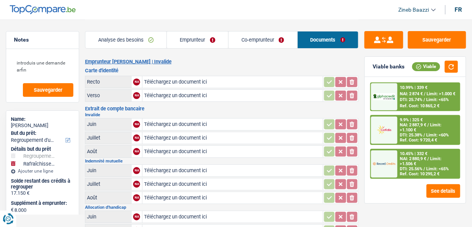
click at [267, 39] on link "Co-emprunteur" at bounding box center [262, 39] width 69 height 17
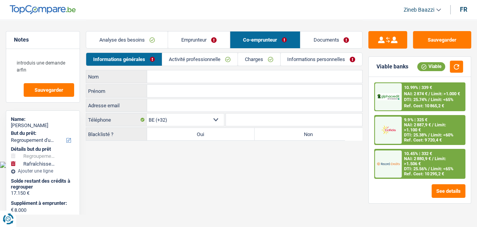
click at [127, 38] on link "Analyse des besoins" at bounding box center [126, 39] width 81 height 17
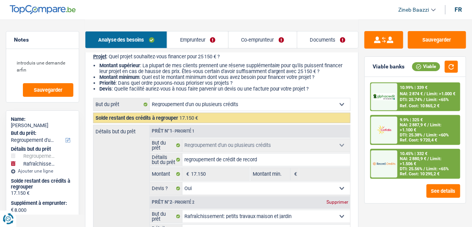
scroll to position [62, 0]
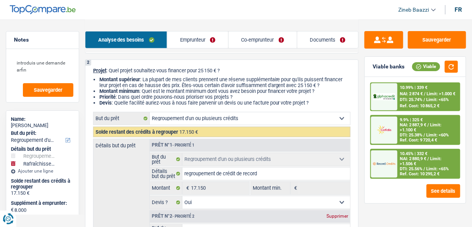
click at [282, 7] on header "Zineb Baazzi Se déconnecter fr" at bounding box center [236, 10] width 472 height 20
click at [438, 34] on button "Sauvegarder" at bounding box center [437, 39] width 58 height 17
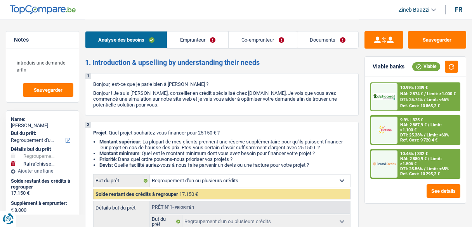
select select "refinancing"
select select "houseOrGarden"
select select "120"
select select "refinancing"
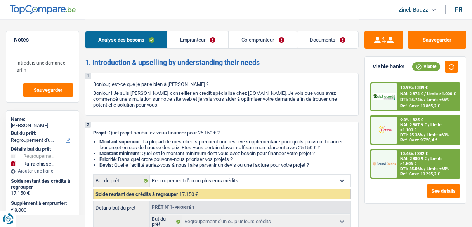
select select "refinancing"
select select "yes"
select select "houseOrGarden"
select select "false"
select select "120"
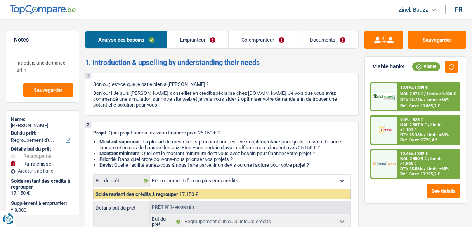
select select "invalid"
select select "disabilityPension"
select select "mutualityIndemnity"
select select "handicapAllowance"
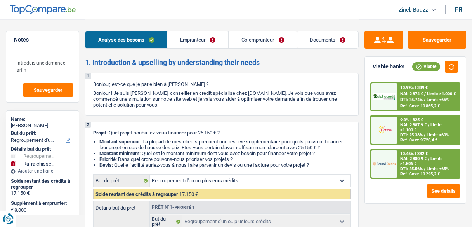
select select "disabilityPension"
select select "ownerWithMortgage"
select select "creditConsolidation"
select select "120"
select select "cardOrCredit"
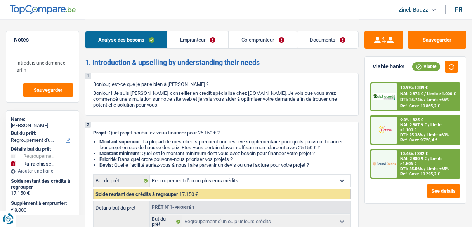
select select "mortgage"
select select "300"
select select "refinancing"
select select "yes"
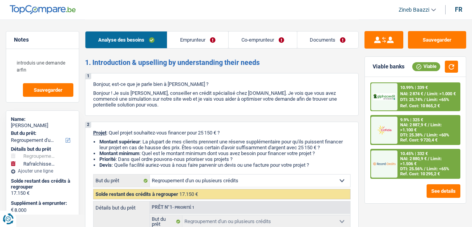
select select "houseOrGarden"
select select "false"
select select "120"
click at [188, 42] on link "Emprunteur" at bounding box center [197, 39] width 61 height 17
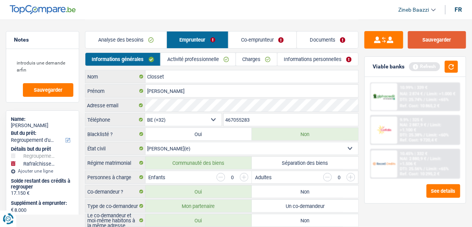
click at [435, 45] on button "Sauvegarder" at bounding box center [437, 39] width 58 height 17
click at [309, 38] on link "Documents" at bounding box center [327, 39] width 61 height 17
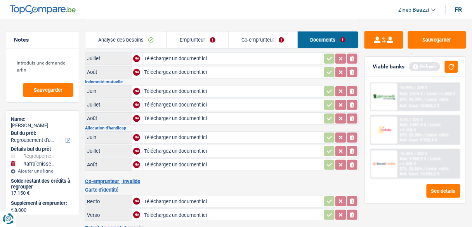
scroll to position [93, 0]
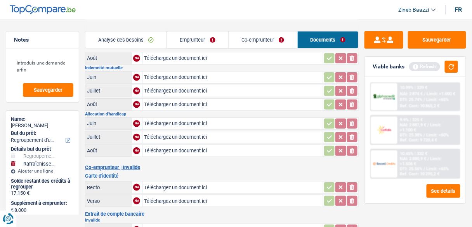
click at [250, 42] on link "Co-emprunteur" at bounding box center [262, 39] width 69 height 17
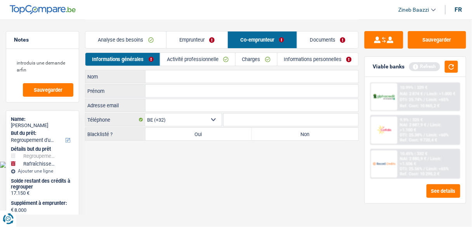
scroll to position [0, 0]
click at [209, 40] on link "Emprunteur" at bounding box center [198, 39] width 61 height 17
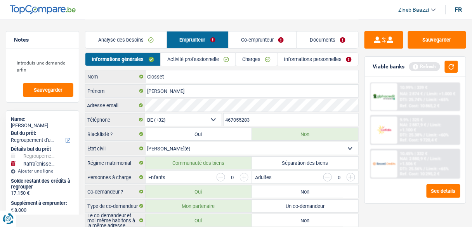
click at [254, 42] on link "Co-emprunteur" at bounding box center [262, 39] width 68 height 17
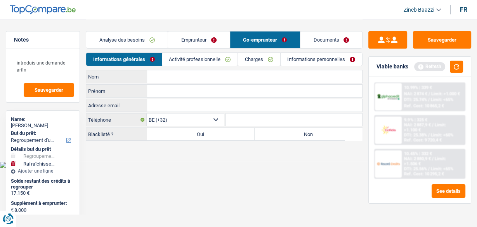
click at [203, 45] on link "Emprunteur" at bounding box center [198, 39] width 61 height 17
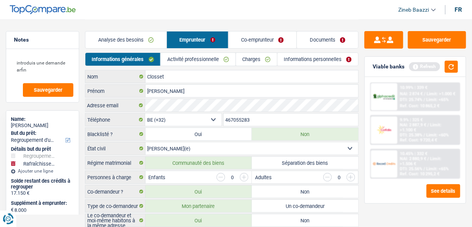
click at [245, 57] on link "Charges" at bounding box center [256, 59] width 41 height 13
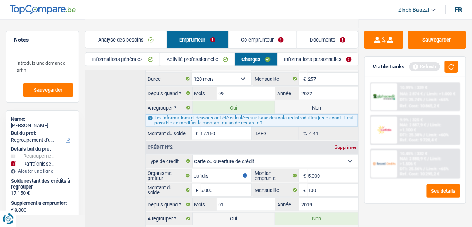
scroll to position [186, 0]
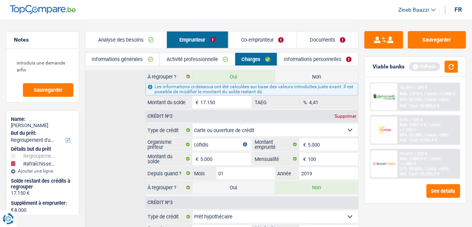
click at [178, 60] on link "Activité professionnelle" at bounding box center [197, 59] width 74 height 13
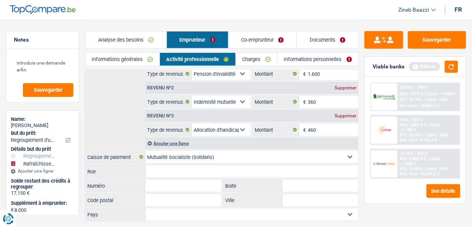
scroll to position [46, 0]
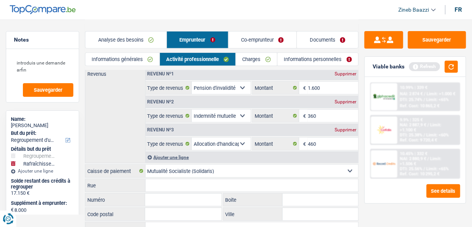
click at [343, 41] on link "Documents" at bounding box center [327, 39] width 61 height 17
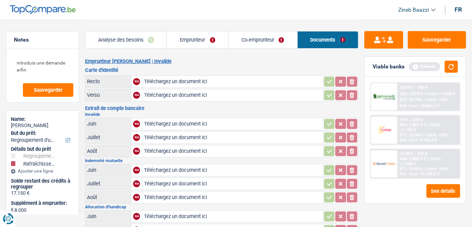
scroll to position [0, 0]
click at [236, 59] on h2 "Emprunteur Francis Closset | Invalide" at bounding box center [221, 62] width 273 height 6
drag, startPoint x: 255, startPoint y: 28, endPoint x: 252, endPoint y: 37, distance: 9.0
click at [255, 29] on div "Analyse des besoins Emprunteur Co-emprunteur Documents" at bounding box center [221, 35] width 273 height 33
click at [251, 41] on link "Co-emprunteur" at bounding box center [262, 39] width 69 height 17
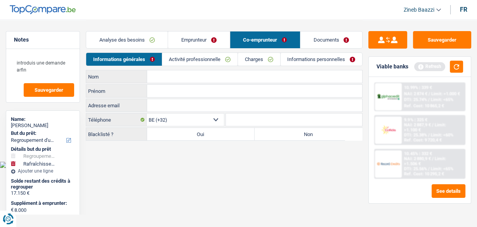
click at [209, 40] on link "Emprunteur" at bounding box center [198, 39] width 61 height 17
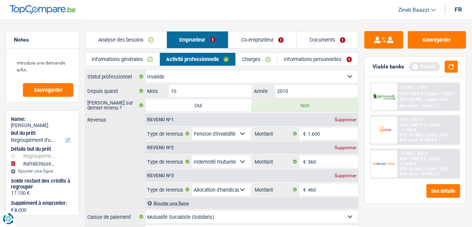
click at [248, 55] on link "Charges" at bounding box center [256, 59] width 41 height 13
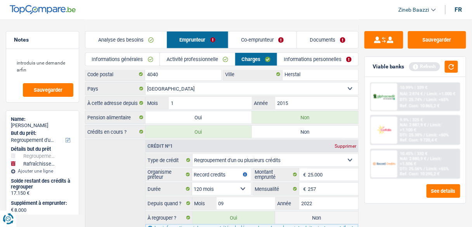
scroll to position [93, 0]
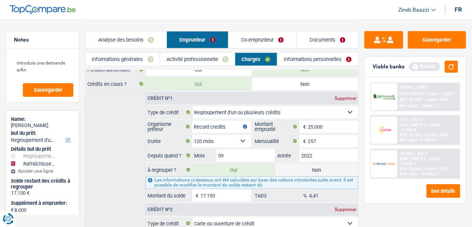
click at [204, 61] on link "Activité professionnelle" at bounding box center [197, 59] width 74 height 13
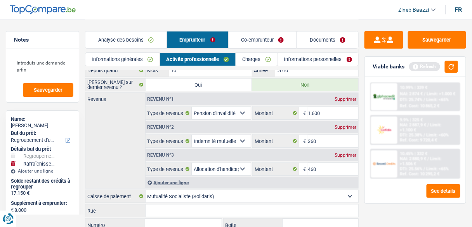
scroll to position [15, 0]
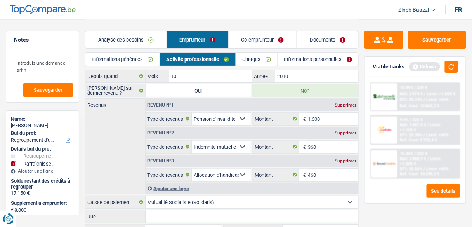
click at [208, 148] on select "Allocation d'handicap Allocations chômage Allocations familiales Chèques repas …" at bounding box center [221, 146] width 59 height 12
click at [130, 128] on div "Revenus Revenu nº1 Supprimer Allocation d'handicap Allocations chômage Allocati…" at bounding box center [221, 146] width 273 height 96
click at [317, 42] on link "Documents" at bounding box center [327, 39] width 61 height 17
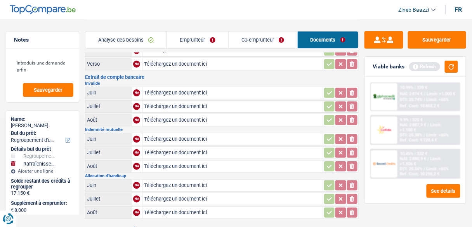
scroll to position [31, 0]
click at [280, 45] on link "Co-emprunteur" at bounding box center [262, 39] width 69 height 17
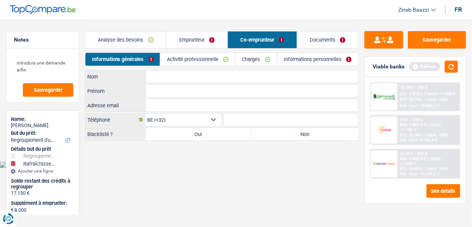
scroll to position [0, 0]
click at [186, 55] on link "Activité professionnelle" at bounding box center [199, 59] width 75 height 13
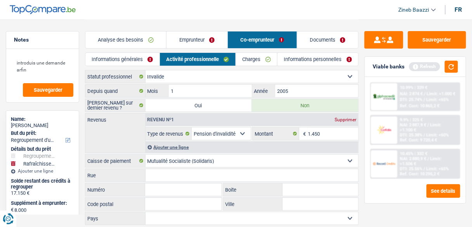
click at [301, 31] on link "Documents" at bounding box center [327, 39] width 61 height 17
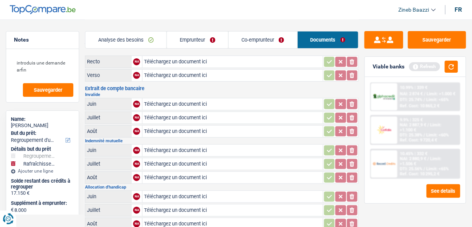
scroll to position [31, 0]
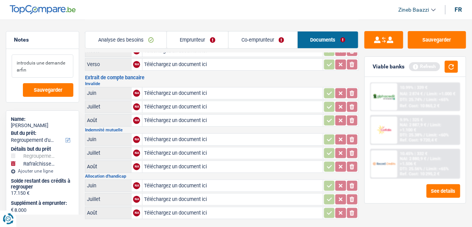
click at [56, 75] on textarea "introduis une demande arfin" at bounding box center [43, 65] width 62 height 23
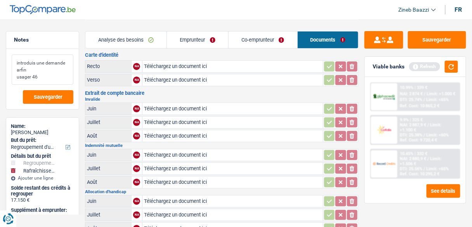
scroll to position [0, 0]
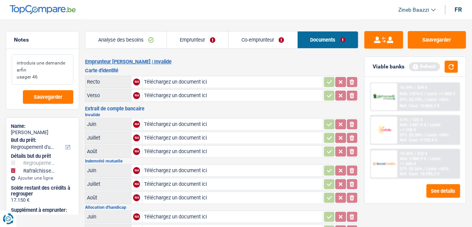
type textarea "introduis une demande arfin usager 46"
click at [245, 61] on h2 "Emprunteur Francis Closset | Invalide" at bounding box center [221, 62] width 273 height 6
click at [254, 35] on link "Co-emprunteur" at bounding box center [262, 39] width 69 height 17
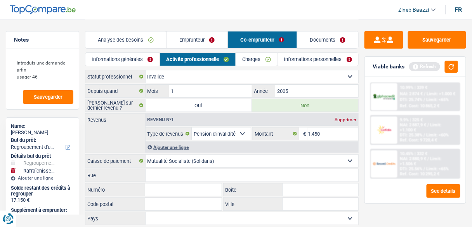
click at [218, 37] on link "Emprunteur" at bounding box center [196, 39] width 61 height 17
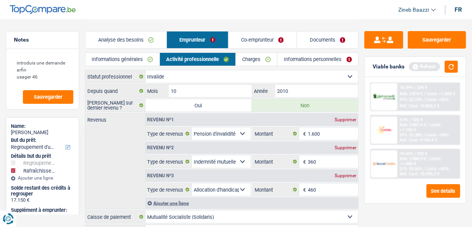
click at [297, 59] on link "Informations personnelles" at bounding box center [317, 59] width 81 height 13
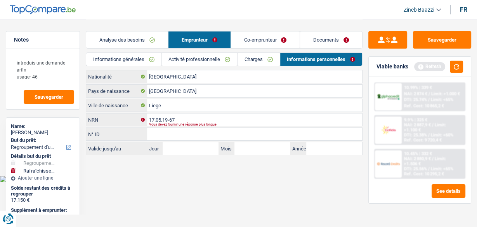
click at [120, 56] on link "Informations générales" at bounding box center [123, 59] width 75 height 13
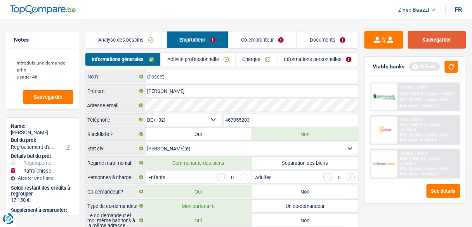
click at [422, 35] on button "Sauvegarder" at bounding box center [437, 39] width 58 height 17
click at [310, 40] on link "Documents" at bounding box center [327, 39] width 61 height 17
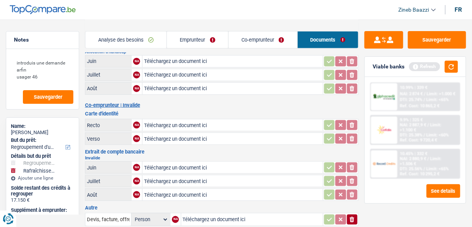
scroll to position [186, 0]
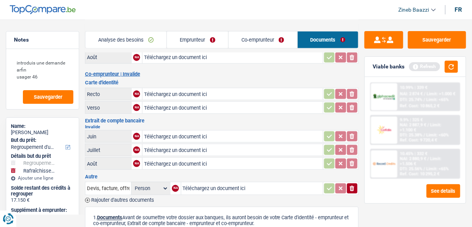
click at [264, 5] on header "Zineb Baazzi Se déconnecter fr" at bounding box center [236, 10] width 472 height 20
click at [42, 90] on button "Sauvegarder" at bounding box center [48, 97] width 50 height 14
click at [47, 98] on span "Sauvegarder" at bounding box center [48, 96] width 29 height 5
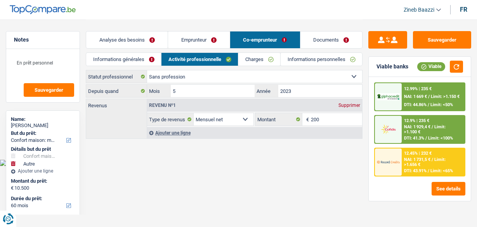
select select "household"
select select "other"
select select "60"
select select "noProfession"
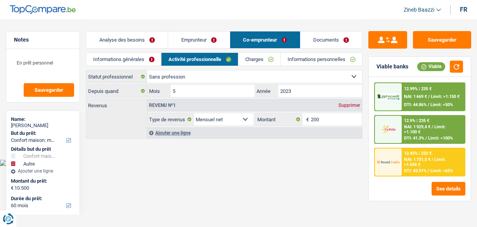
select select "netSalary"
drag, startPoint x: 183, startPoint y: 18, endPoint x: 177, endPoint y: 26, distance: 9.9
click at [183, 19] on header "Zineb Baazzi Se déconnecter fr" at bounding box center [238, 10] width 477 height 20
click at [46, 95] on button "Sauvegarder" at bounding box center [49, 90] width 50 height 14
click at [205, 19] on header "Zineb Baazzi Se déconnecter fr" at bounding box center [238, 10] width 477 height 20
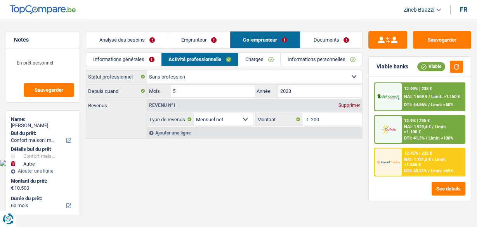
click at [24, 10] on img at bounding box center [43, 9] width 66 height 9
click at [416, 39] on button "Sauvegarder" at bounding box center [442, 39] width 58 height 17
click at [452, 39] on button "Sauvegarder" at bounding box center [442, 39] width 58 height 17
click at [208, 10] on header "Zineb Baazzi Se déconnecter fr" at bounding box center [238, 10] width 477 height 20
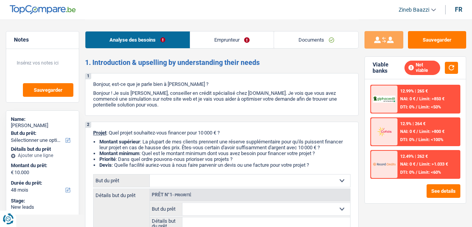
select select "48"
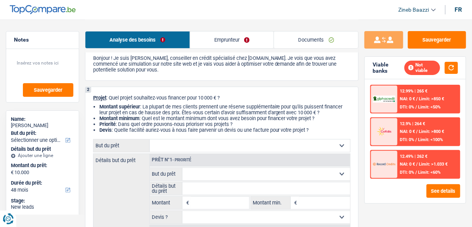
scroll to position [62, 0]
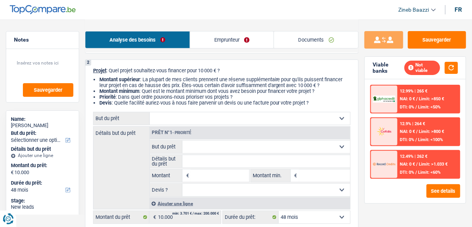
click at [240, 124] on select "Confort maison: meubles, textile, peinture, électroménager, outillage non-profe…" at bounding box center [250, 118] width 200 height 12
click at [139, 146] on div "Détails but du prêt Prêt n°1 - Priorité Confort maison: meubles, textile, peint…" at bounding box center [221, 167] width 257 height 83
click at [295, 5] on header "Zineb Baazzi Se déconnecter fr" at bounding box center [236, 10] width 472 height 20
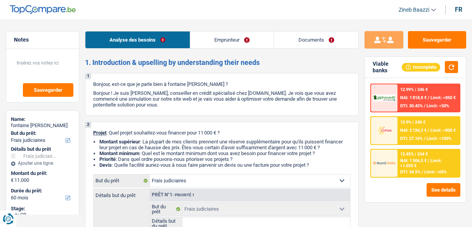
select select "judicial"
select select "60"
select select "judicial"
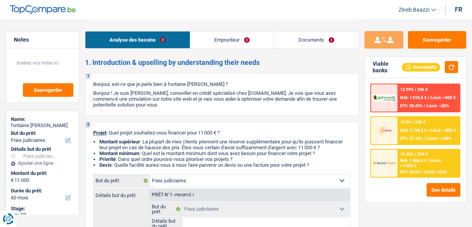
select select "60"
select select "worker"
select select "familyAllowances"
select select "netSalary"
select select "rents"
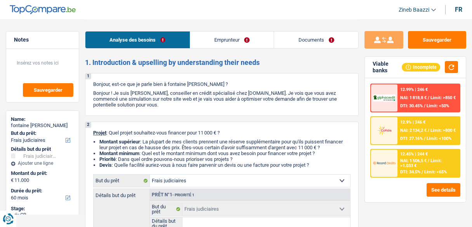
select select "judicial"
select select "60"
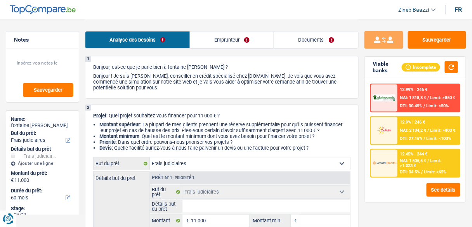
scroll to position [31, 0]
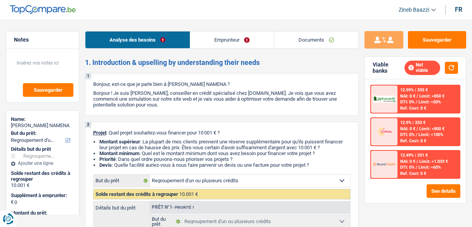
select select "refinancing"
select select "36"
select select "refinancing"
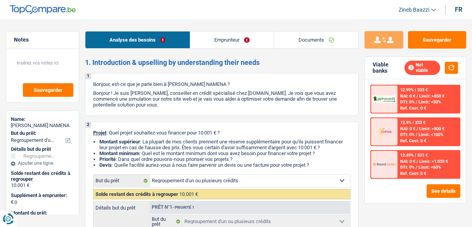
select select "36"
select select "refinancing"
select select "36"
click at [224, 33] on link "Emprunteur" at bounding box center [232, 39] width 84 height 17
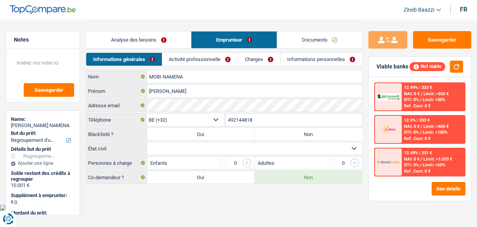
click at [254, 62] on link "Charges" at bounding box center [259, 59] width 42 height 13
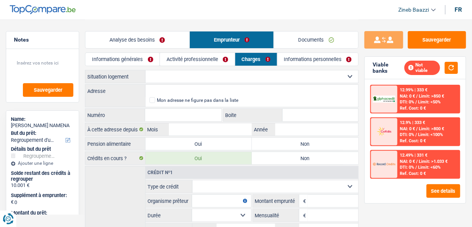
click at [143, 47] on link "Analyse des besoins" at bounding box center [137, 39] width 104 height 17
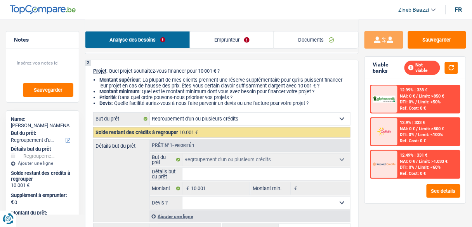
scroll to position [62, 0]
click at [169, 120] on select "Confort maison: meubles, textile, peinture, électroménager, outillage non-profe…" at bounding box center [250, 118] width 200 height 12
select select "household"
click at [150, 112] on select "Confort maison: meubles, textile, peinture, électroménager, outillage non-profe…" at bounding box center [250, 118] width 200 height 12
select select "household"
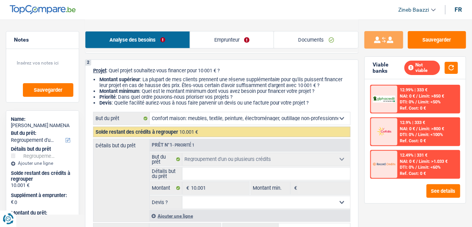
select select "household"
select select "refinancing"
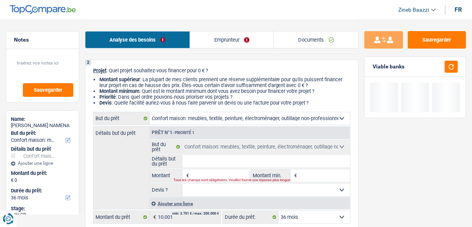
click at [204, 161] on input "Détails but du prêt" at bounding box center [266, 161] width 168 height 12
click at [452, 66] on button "button" at bounding box center [451, 67] width 13 height 12
click at [209, 176] on input "Montant" at bounding box center [220, 175] width 58 height 12
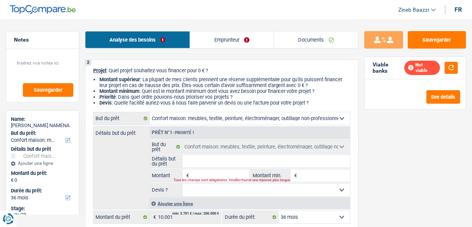
type input "1"
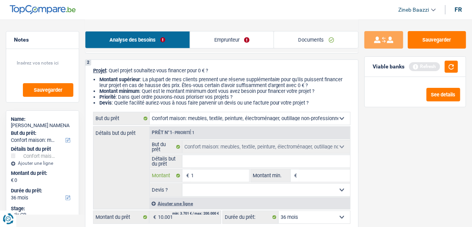
type input "18"
type input "180"
type input "1.800"
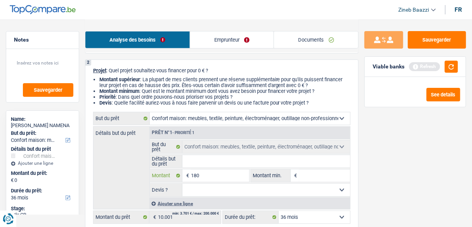
type input "1.800"
type input "18.000"
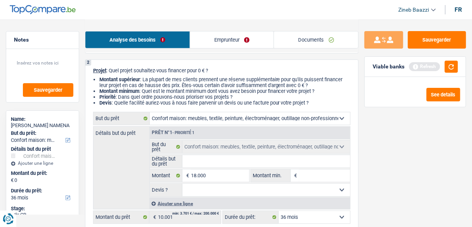
type input "18.000"
select select "84"
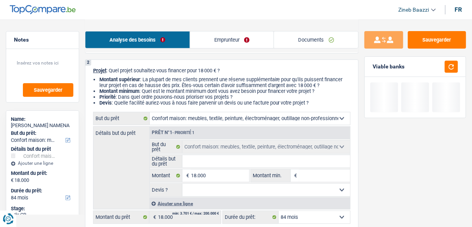
click at [316, 168] on fieldset "Confort maison: meubles, textile, peinture, électroménager, outillage non-profe…" at bounding box center [250, 168] width 200 height 56
click at [320, 178] on input "Montant min." at bounding box center [324, 175] width 51 height 12
type input "1"
type input "18"
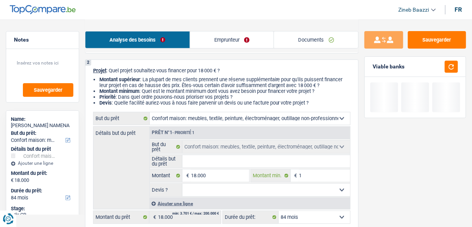
type input "18"
type input "180"
type input "1.800"
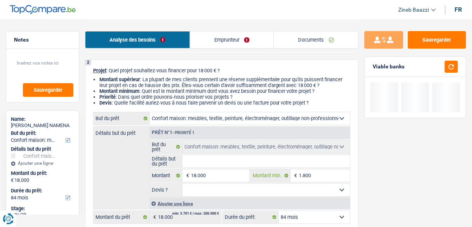
type input "18.000"
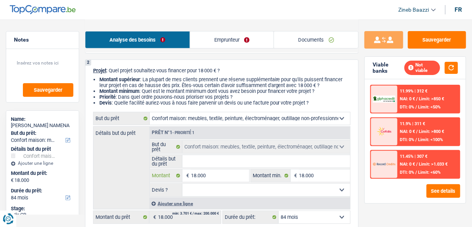
click at [219, 172] on input "18.000" at bounding box center [220, 175] width 58 height 12
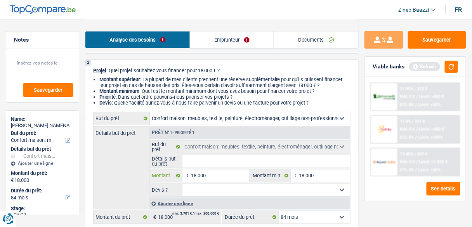
click at [219, 172] on input "18.000" at bounding box center [220, 175] width 58 height 12
click at [308, 178] on input "18.000" at bounding box center [324, 175] width 51 height 12
type input "1"
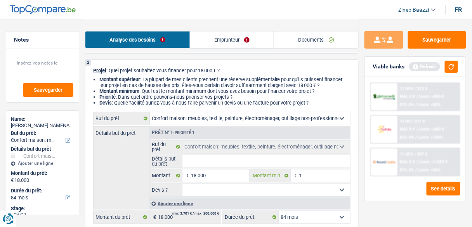
type input "15"
type input "150"
type input "1.500"
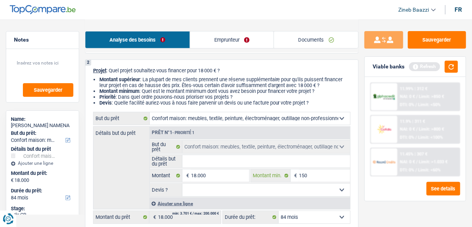
type input "1.500"
type input "15.000"
click at [448, 66] on button "button" at bounding box center [451, 67] width 13 height 12
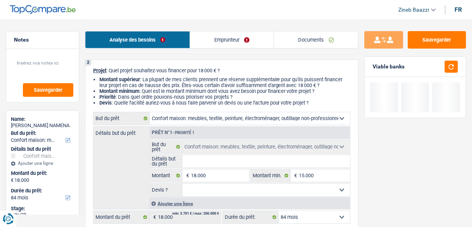
click at [194, 158] on input "Détails but du prêt" at bounding box center [266, 161] width 168 height 12
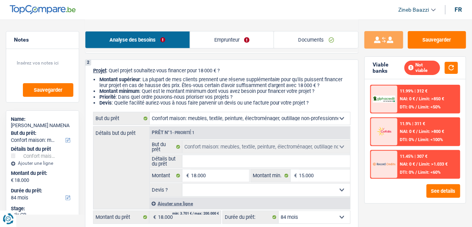
click at [127, 166] on div "Détails but du prêt Prêt n°1 - Priorité 1 Confort maison: meubles, textile, pei…" at bounding box center [221, 167] width 257 height 83
click at [211, 41] on link "Emprunteur" at bounding box center [232, 39] width 84 height 17
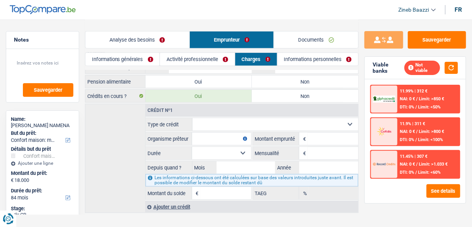
click at [192, 59] on link "Activité professionnelle" at bounding box center [197, 59] width 75 height 13
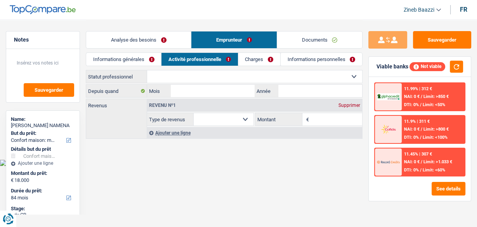
click at [245, 59] on link "Charges" at bounding box center [259, 59] width 42 height 13
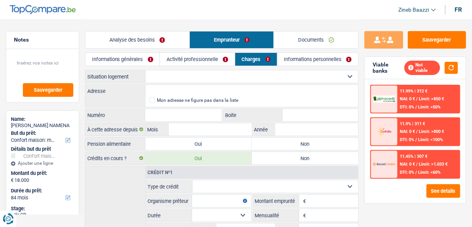
click at [168, 42] on link "Analyse des besoins" at bounding box center [137, 39] width 104 height 17
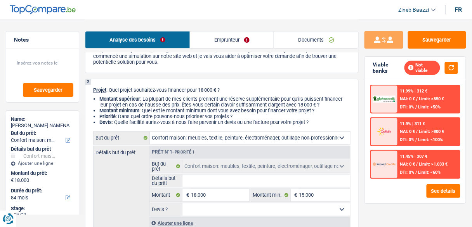
scroll to position [93, 0]
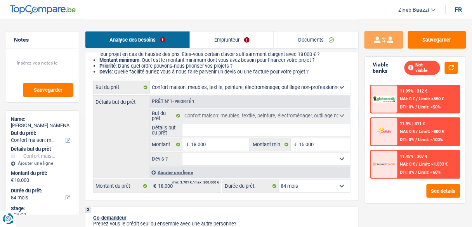
click at [206, 84] on select "Confort maison: meubles, textile, peinture, électroménager, outillage non-profe…" at bounding box center [250, 87] width 200 height 12
select select "houseOrGarden"
click at [150, 81] on select "Confort maison: meubles, textile, peinture, électroménager, outillage non-profe…" at bounding box center [250, 87] width 200 height 12
select select "houseOrGarden"
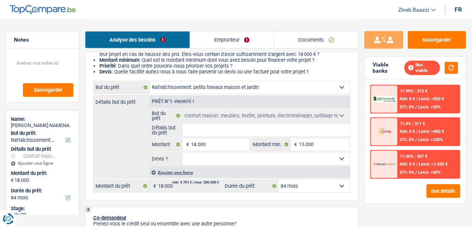
select select "houseOrGarden"
select select "household"
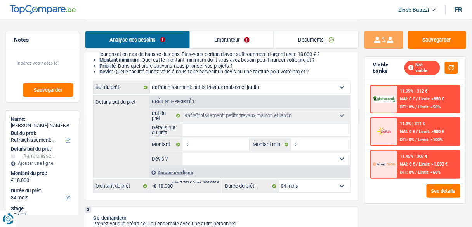
select select "household"
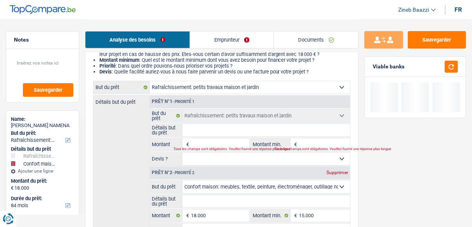
click at [215, 42] on link "Emprunteur" at bounding box center [232, 39] width 84 height 17
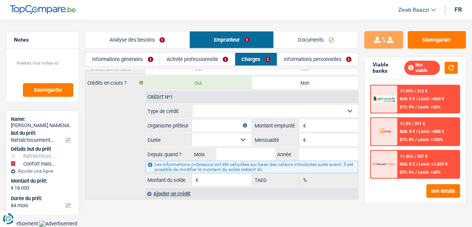
scroll to position [71, 0]
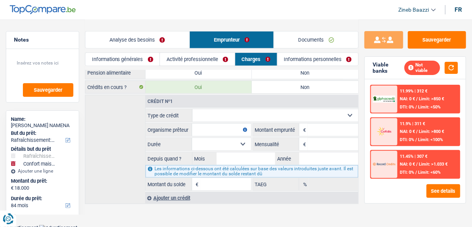
click at [144, 61] on link "Informations générales" at bounding box center [122, 59] width 74 height 13
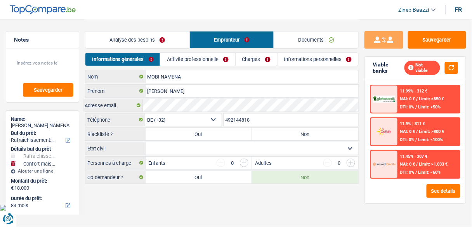
scroll to position [0, 0]
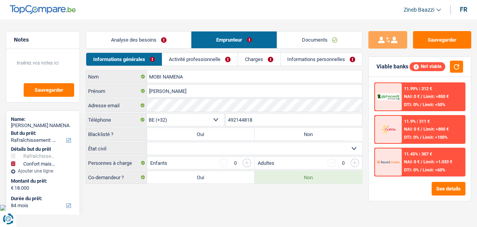
click at [201, 57] on link "Activité professionnelle" at bounding box center [199, 59] width 75 height 13
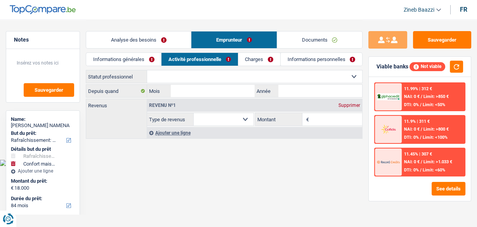
click at [144, 78] on label "Statut professionnel" at bounding box center [116, 76] width 61 height 12
click at [0, 0] on select "Ouvrier Employé privé Employé public Invalide Indépendant Pensionné Chômeur Mut…" at bounding box center [0, 0] width 0 height 0
click at [154, 79] on select "Ouvrier Employé privé Employé public Invalide Indépendant Pensionné Chômeur Mut…" at bounding box center [254, 76] width 215 height 12
select select "worker"
click at [147, 70] on select "Ouvrier Employé privé Employé public Invalide Indépendant Pensionné Chômeur Mut…" at bounding box center [254, 76] width 215 height 12
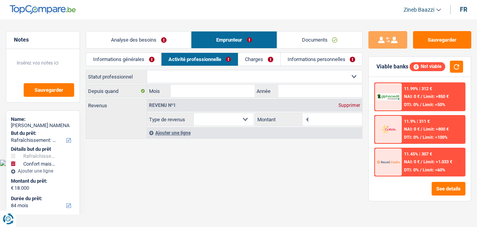
select select "netSalary"
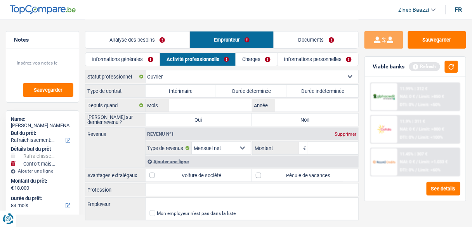
click at [309, 86] on label "Durée indéterminée" at bounding box center [322, 91] width 71 height 12
click at [309, 86] on input "Durée indéterminée" at bounding box center [322, 91] width 71 height 12
radio input "true"
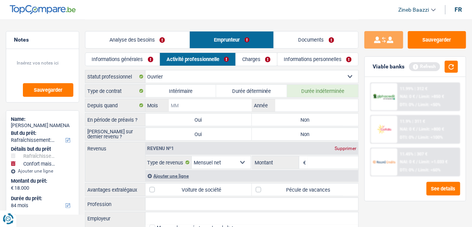
click at [231, 104] on input "Mois" at bounding box center [210, 105] width 83 height 12
type input "01"
type input "2010"
click at [329, 119] on label "Non" at bounding box center [305, 119] width 106 height 12
click at [329, 119] on input "Non" at bounding box center [305, 119] width 106 height 12
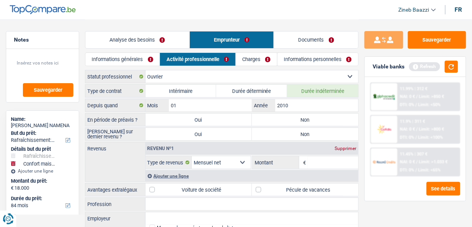
radio input "true"
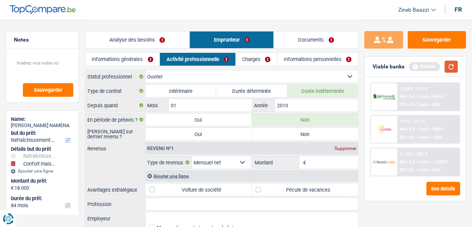
drag, startPoint x: 455, startPoint y: 69, endPoint x: 454, endPoint y: 75, distance: 5.9
click at [456, 70] on button "button" at bounding box center [451, 67] width 13 height 12
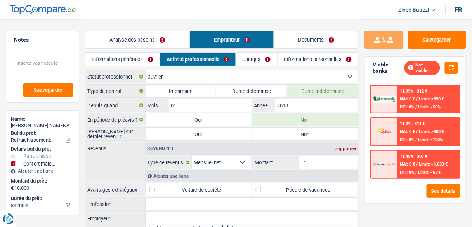
click at [316, 129] on label "Non" at bounding box center [305, 134] width 106 height 12
click at [316, 129] on input "Non" at bounding box center [305, 134] width 106 height 12
radio input "true"
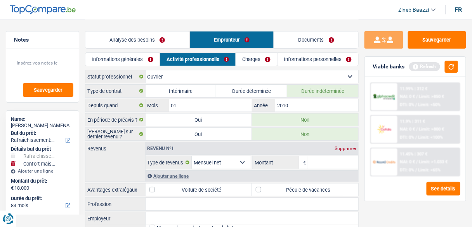
click at [459, 67] on div "Viable banks Refresh" at bounding box center [415, 67] width 101 height 20
click at [455, 68] on button "button" at bounding box center [451, 67] width 13 height 12
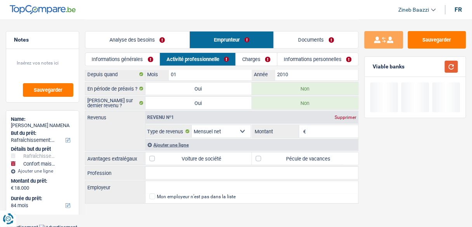
scroll to position [31, 0]
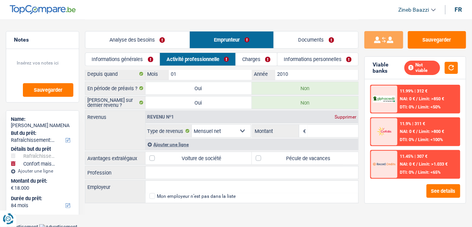
click at [181, 143] on div "Ajouter une ligne" at bounding box center [251, 143] width 213 height 11
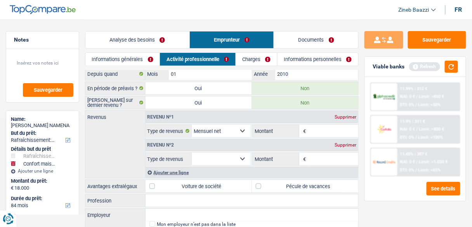
click at [313, 131] on input "Montant" at bounding box center [333, 131] width 50 height 12
type input "2.380"
click at [239, 154] on select "Allocation d'handicap Allocations chômage Allocations familiales Chèques repas …" at bounding box center [221, 158] width 59 height 12
select select "mealVouchers"
click at [192, 152] on select "Allocation d'handicap Allocations chômage Allocations familiales Chèques repas …" at bounding box center [221, 158] width 59 height 12
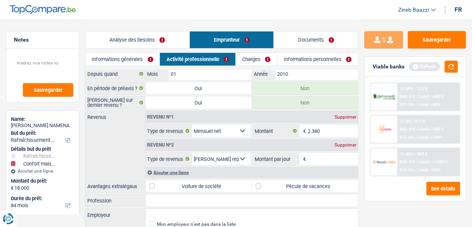
click at [314, 158] on input "Montant par jour" at bounding box center [333, 158] width 50 height 12
type input "8,0"
click at [448, 66] on button "button" at bounding box center [451, 67] width 13 height 12
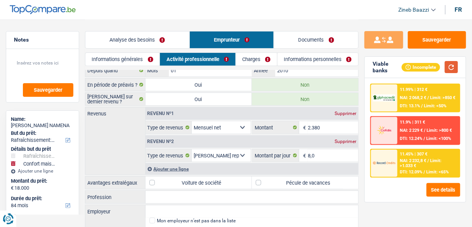
scroll to position [0, 0]
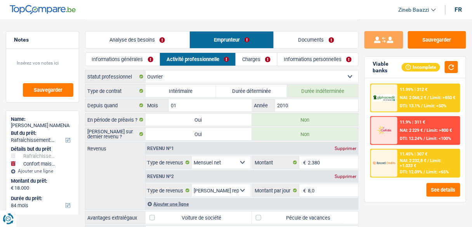
click at [244, 59] on link "Charges" at bounding box center [256, 59] width 41 height 13
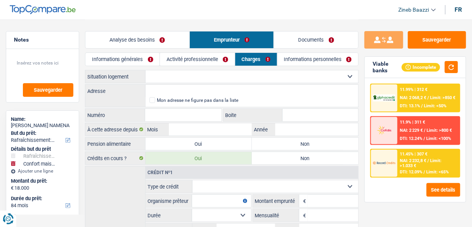
click at [150, 76] on select "Locataire Propriétaire avec prêt hypothécaire Propriétaire sans prêt hypothécai…" at bounding box center [251, 76] width 213 height 12
select select "ownerWithMortgage"
click at [145, 70] on select "Locataire Propriétaire avec prêt hypothécaire Propriétaire sans prêt hypothécai…" at bounding box center [251, 76] width 213 height 12
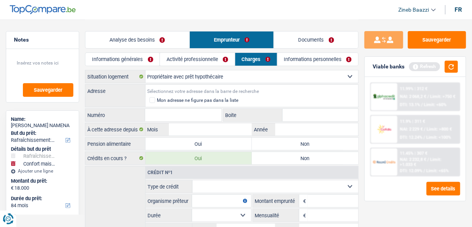
click at [195, 90] on input "Adresse" at bounding box center [251, 91] width 213 height 12
click at [219, 90] on input "[STREET_ADDRESS][PERSON_NAME]" at bounding box center [251, 91] width 213 height 12
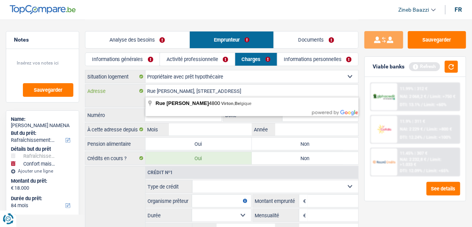
click at [234, 90] on input "Rue [PERSON_NAME], [STREET_ADDRESS]" at bounding box center [251, 91] width 213 height 12
click at [242, 88] on input "Rue [PERSON_NAME], [STREET_ADDRESS]" at bounding box center [251, 91] width 213 height 12
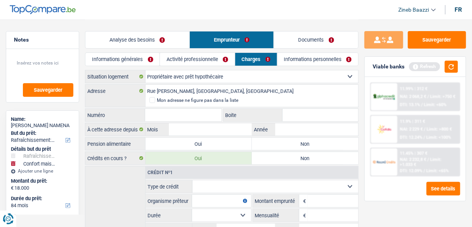
type input "Rue [PERSON_NAME], 4800, [GEOGRAPHIC_DATA], [GEOGRAPHIC_DATA]"
click at [171, 115] on input "Numéro" at bounding box center [183, 115] width 76 height 12
type input "30"
click at [457, 66] on button "button" at bounding box center [451, 67] width 13 height 12
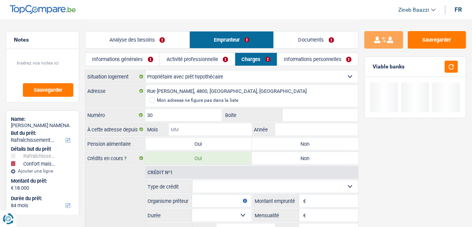
click at [228, 132] on input "Mois" at bounding box center [210, 129] width 83 height 12
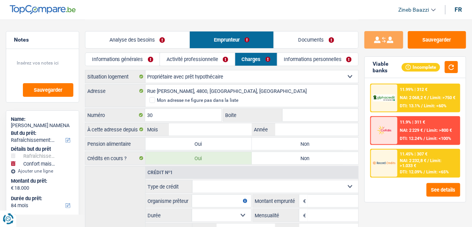
click at [317, 112] on input "Boite" at bounding box center [320, 115] width 76 height 12
click at [202, 134] on input "Mois" at bounding box center [210, 129] width 83 height 12
click at [287, 112] on input "Boite" at bounding box center [320, 115] width 76 height 12
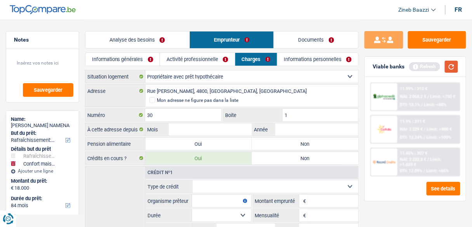
type input "1"
click at [456, 70] on button "button" at bounding box center [451, 67] width 13 height 12
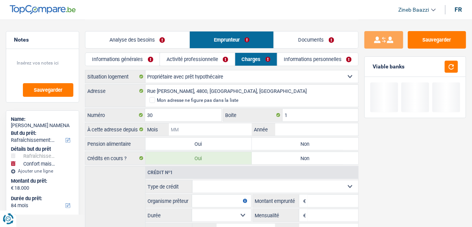
click at [195, 129] on input "Mois" at bounding box center [210, 129] width 83 height 12
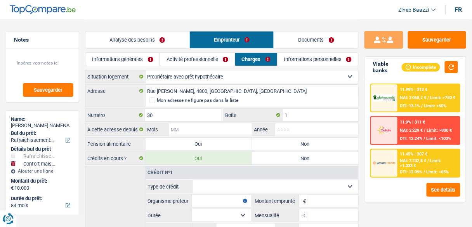
click at [286, 130] on input "Année" at bounding box center [316, 129] width 83 height 12
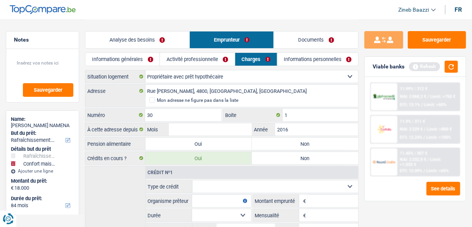
type input "2016"
click at [247, 128] on input "Mois" at bounding box center [210, 129] width 83 height 12
click at [453, 71] on button "button" at bounding box center [451, 67] width 13 height 12
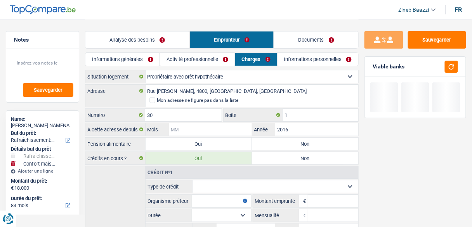
click at [202, 133] on input "Mois" at bounding box center [210, 129] width 83 height 12
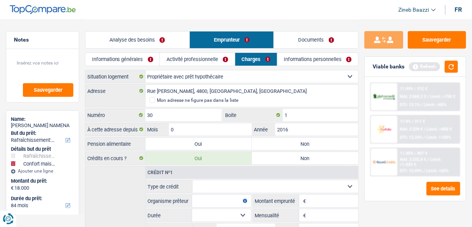
type input "09"
click at [455, 61] on button "button" at bounding box center [451, 67] width 13 height 12
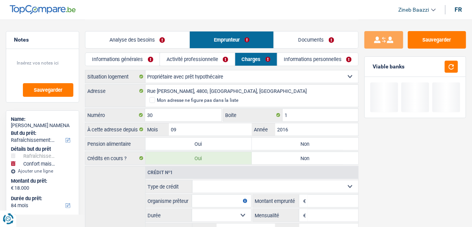
click at [321, 145] on label "Non" at bounding box center [305, 143] width 106 height 12
click at [321, 145] on input "Non" at bounding box center [305, 143] width 106 height 12
radio input "true"
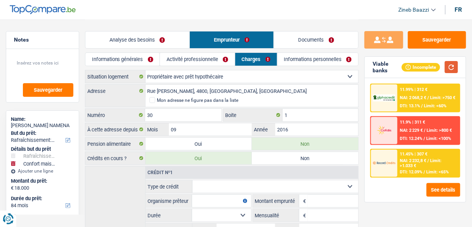
click at [451, 64] on button "button" at bounding box center [451, 67] width 13 height 12
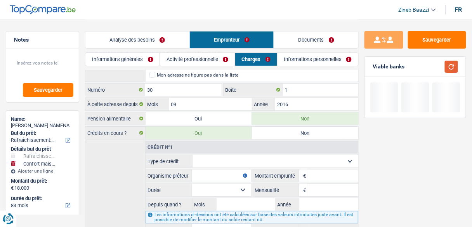
scroll to position [62, 0]
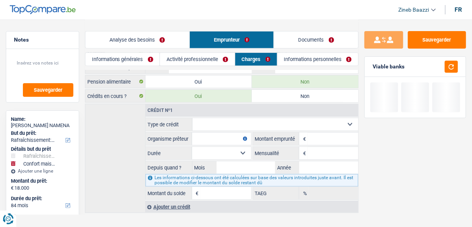
click at [239, 121] on select "Carte ou ouverture de crédit Prêt hypothécaire Vente à tempérament Prêt à tempé…" at bounding box center [275, 124] width 166 height 12
select select "mortgage"
click at [192, 118] on select "Carte ou ouverture de crédit Prêt hypothécaire Vente à tempérament Prêt à tempé…" at bounding box center [275, 124] width 166 height 12
type input "0"
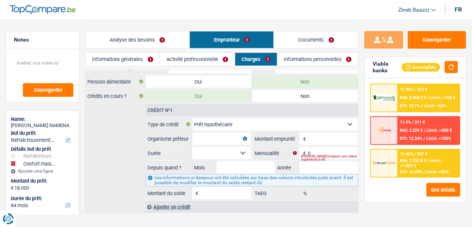
click at [229, 137] on input "Organisme prêteur" at bounding box center [221, 138] width 59 height 12
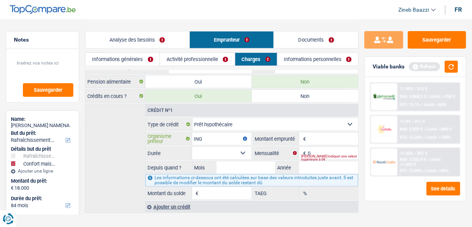
type input "ING"
click at [317, 137] on input "Montant" at bounding box center [333, 138] width 50 height 12
type input "37.000"
click at [240, 151] on select "120 mois 132 mois 144 mois 180 mois 240 mois 300 mois 360 mois 420 mois Sélecti…" at bounding box center [221, 153] width 59 height 12
click at [349, 149] on input "0" at bounding box center [333, 153] width 50 height 12
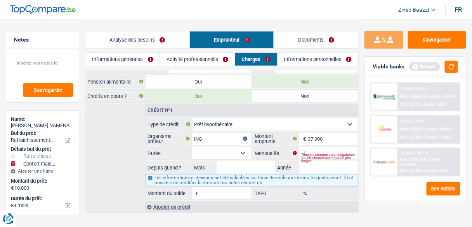
click at [339, 156] on div "Tous les champs sont obligatoires. Veuillez fournir une réponse plus longue" at bounding box center [329, 157] width 57 height 3
click at [341, 156] on div "Tous les champs sont obligatoires. Veuillez fournir une réponse plus longue" at bounding box center [329, 157] width 57 height 3
click at [334, 147] on input "Mensualité" at bounding box center [333, 153] width 50 height 12
type input "781"
click at [308, 137] on input "37.000" at bounding box center [333, 138] width 50 height 12
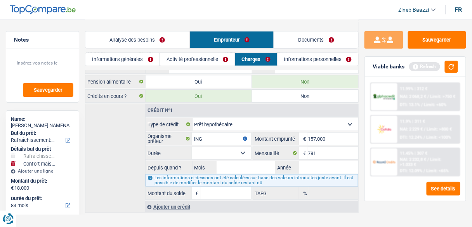
type input "157.000"
click at [238, 147] on select "120 mois 132 mois 144 mois 180 mois 240 mois 300 mois 360 mois 420 mois Sélecti…" at bounding box center [221, 153] width 59 height 12
select select "240"
click at [192, 147] on select "120 mois 132 mois 144 mois 180 mois 240 mois 300 mois 360 mois 420 mois Sélecti…" at bounding box center [221, 153] width 59 height 12
click at [229, 166] on input "Mois" at bounding box center [245, 167] width 59 height 12
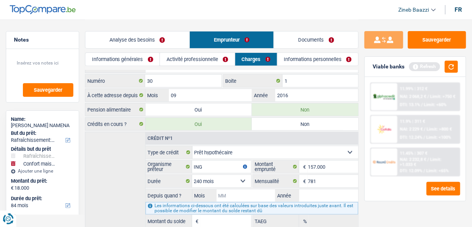
scroll to position [71, 0]
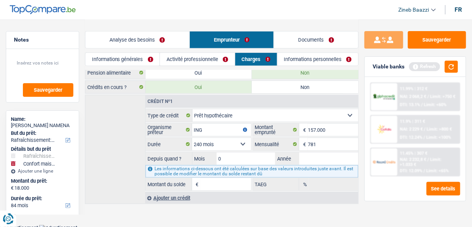
type input "09"
type input "2016"
type input "93.359"
type input "1,84"
click at [452, 66] on button "button" at bounding box center [451, 67] width 13 height 12
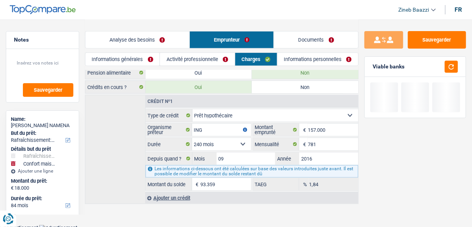
click at [199, 207] on main "Notes Sauvegarder Name: Johnny MOBI NAMENA But du prêt: Confort maison: meubles…" at bounding box center [236, 76] width 472 height 295
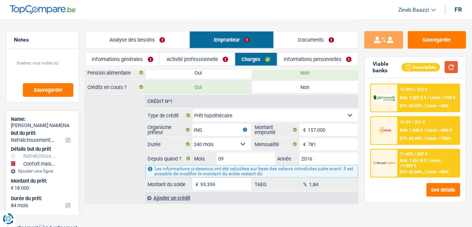
click at [451, 66] on button "button" at bounding box center [451, 67] width 13 height 12
click at [168, 194] on div "Ajouter un crédit" at bounding box center [251, 198] width 213 height 12
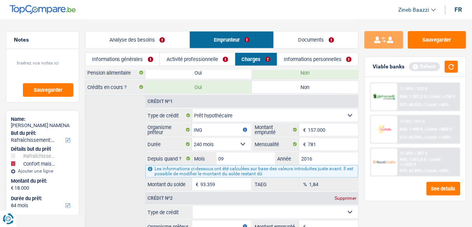
click at [129, 162] on div "Crédit nº1 Carte ou ouverture de crédit Prêt hypothécaire Vente à tempérament P…" at bounding box center [221, 198] width 273 height 206
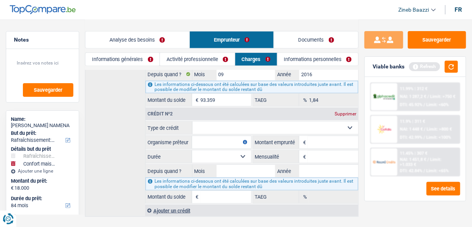
scroll to position [164, 0]
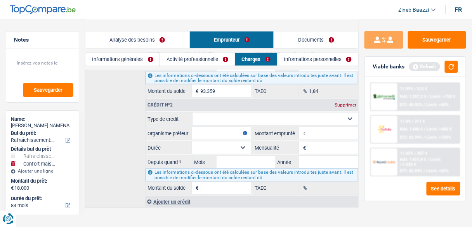
click at [289, 116] on select "Carte ou ouverture de crédit Prêt hypothécaire Vente à tempérament Prêt à tempé…" at bounding box center [275, 118] width 166 height 12
select select "personalLoan"
type input "0"
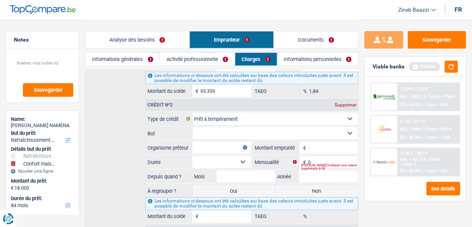
click at [222, 144] on input "Organisme prêteur" at bounding box center [221, 147] width 59 height 12
type input "cofidis"
click at [342, 141] on input "Montant" at bounding box center [333, 147] width 50 height 12
type input "8.000"
click at [325, 157] on input "0" at bounding box center [333, 162] width 50 height 12
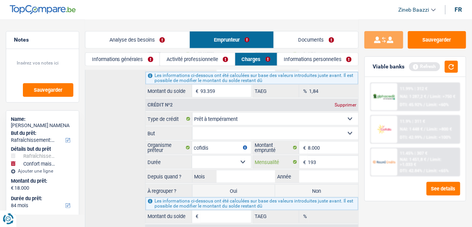
type input "193"
click at [228, 176] on input "Mois" at bounding box center [245, 176] width 59 height 12
click at [227, 159] on select "12 mois 18 mois 24 mois 30 mois 36 mois 42 mois 48 mois Sélectionner une option" at bounding box center [221, 162] width 59 height 12
select select "48"
click at [192, 156] on select "12 mois 18 mois 24 mois 30 mois 36 mois 42 mois 48 mois Sélectionner une option" at bounding box center [221, 162] width 59 height 12
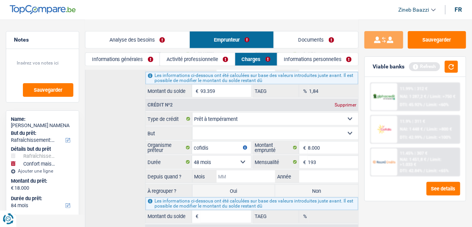
click at [239, 172] on input "Mois" at bounding box center [245, 176] width 59 height 12
click at [239, 171] on input "Mois" at bounding box center [245, 176] width 59 height 12
click at [316, 172] on input "Année" at bounding box center [328, 176] width 59 height 12
type input "2025"
click at [269, 173] on input "Mois" at bounding box center [245, 176] width 59 height 12
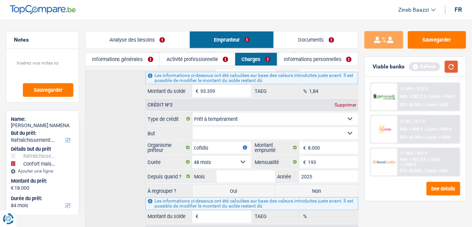
click at [448, 64] on button "button" at bounding box center [451, 67] width 13 height 12
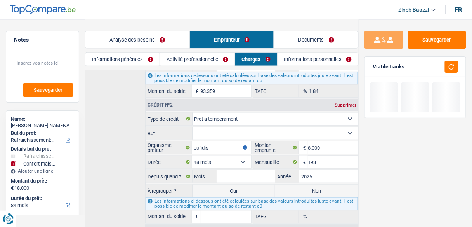
click at [256, 184] on label "Oui" at bounding box center [233, 190] width 83 height 12
click at [256, 184] on input "Oui" at bounding box center [233, 190] width 83 height 12
radio input "true"
select select "refinancing"
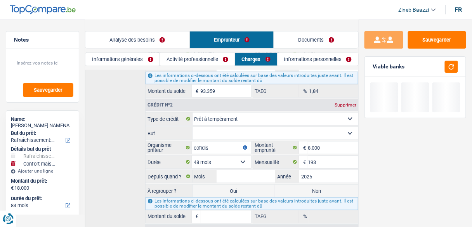
select select "houseOrGarden"
select select "household"
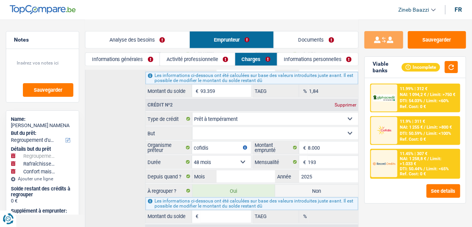
click at [285, 189] on label "Non" at bounding box center [316, 190] width 83 height 12
click at [285, 189] on input "Non" at bounding box center [316, 190] width 83 height 12
radio input "true"
select select
select select "houseOrGarden"
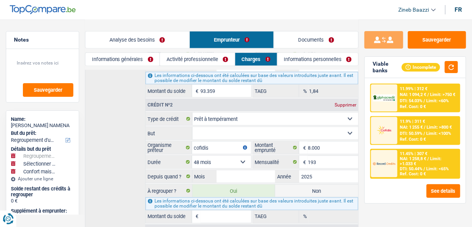
select select "houseOrGarden"
select select
radio input "false"
select select "household"
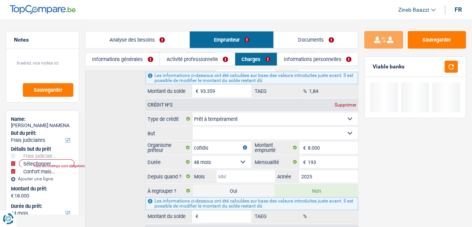
click at [256, 171] on input "Mois" at bounding box center [245, 176] width 59 height 12
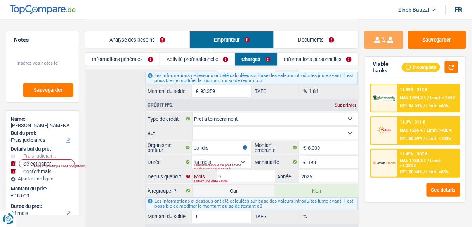
type input "04"
type input "7.273"
type input "7,64"
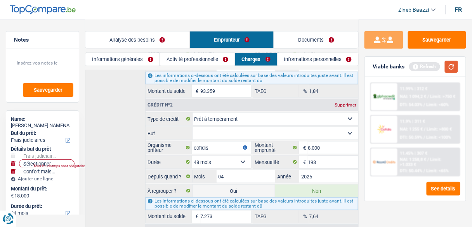
click at [447, 62] on button "button" at bounding box center [451, 67] width 13 height 12
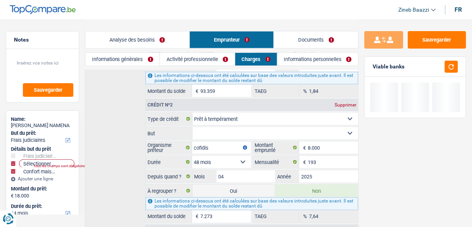
click at [242, 129] on select "Confort maison: meubles, textile, peinture, électroménager, outillage non-profe…" at bounding box center [275, 133] width 166 height 12
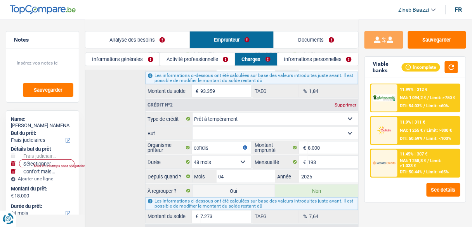
click at [118, 144] on div "Crédit nº1 Carte ou ouverture de crédit Prêt hypothécaire Vente à tempérament P…" at bounding box center [221, 119] width 273 height 235
click at [261, 128] on select "Confort maison: meubles, textile, peinture, électroménager, outillage non-profe…" at bounding box center [275, 133] width 166 height 12
select select "smallWorks"
click at [192, 127] on select "Confort maison: meubles, textile, peinture, électroménager, outillage non-profe…" at bounding box center [275, 133] width 166 height 12
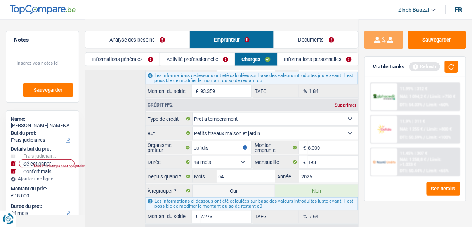
click at [129, 101] on div "Crédit nº1 Carte ou ouverture de crédit Prêt hypothécaire Vente à tempérament P…" at bounding box center [221, 119] width 273 height 235
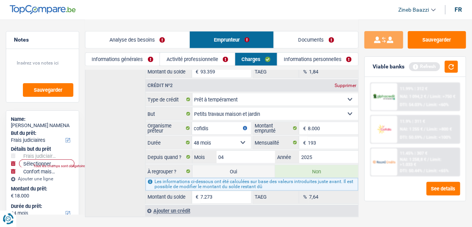
scroll to position [194, 0]
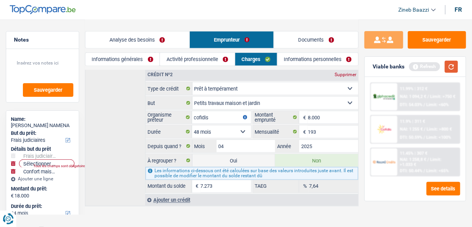
click at [448, 63] on button "button" at bounding box center [451, 67] width 13 height 12
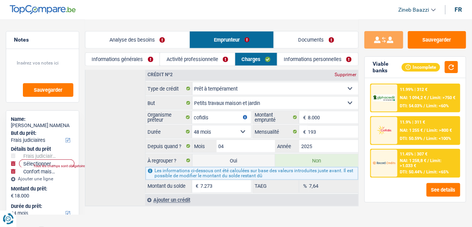
click at [312, 64] on link "Informations personnelles" at bounding box center [317, 59] width 81 height 13
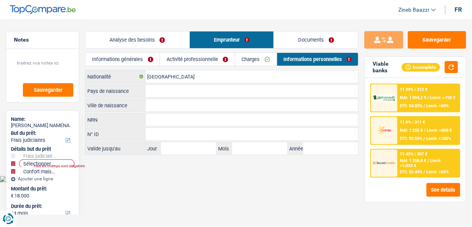
scroll to position [0, 0]
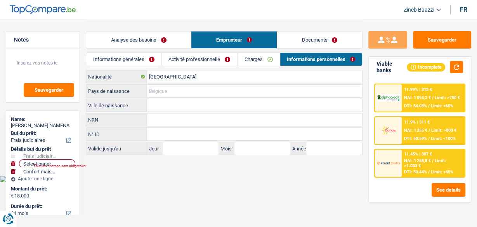
click at [162, 86] on input "Pays de naissance" at bounding box center [254, 91] width 215 height 12
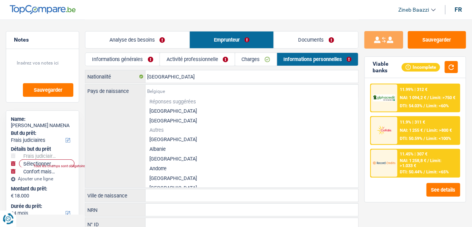
type input "c"
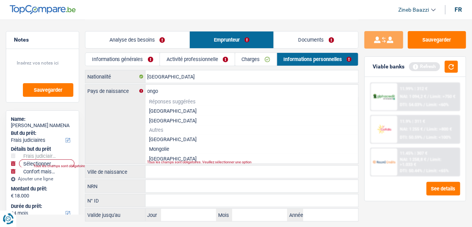
click at [201, 137] on li "République démocratique du Congo" at bounding box center [251, 139] width 213 height 10
type input "République démocratique du Congo"
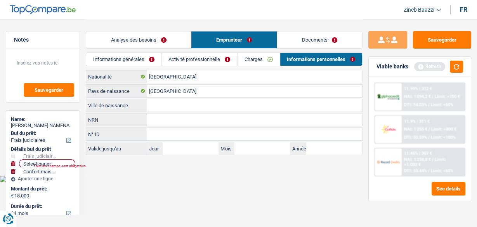
click at [188, 107] on input "Ville de naissance" at bounding box center [254, 105] width 215 height 12
type input "khinshasa"
click at [187, 75] on input "[GEOGRAPHIC_DATA]" at bounding box center [254, 76] width 215 height 12
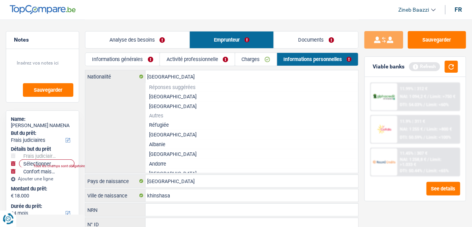
click at [161, 97] on li "[GEOGRAPHIC_DATA]" at bounding box center [251, 97] width 213 height 10
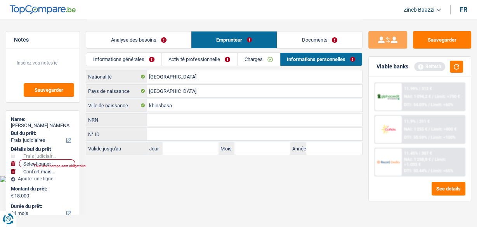
click at [157, 171] on main "Notes Sauvegarder Name: Johnny MOBI NAMENA But du prêt: Confort maison: meubles…" at bounding box center [238, 87] width 477 height 175
click at [244, 60] on link "Charges" at bounding box center [258, 59] width 42 height 13
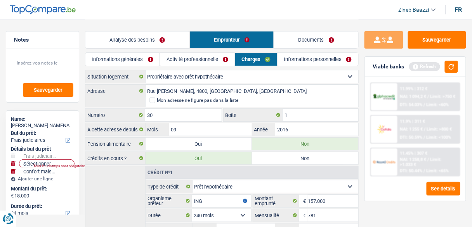
click at [187, 60] on link "Activité professionnelle" at bounding box center [197, 59] width 74 height 13
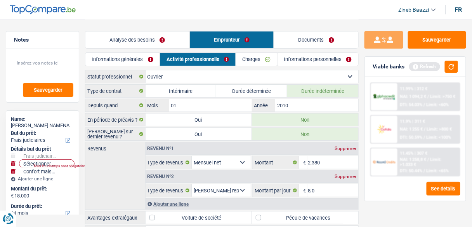
click at [147, 53] on link "Informations générales" at bounding box center [122, 59] width 74 height 13
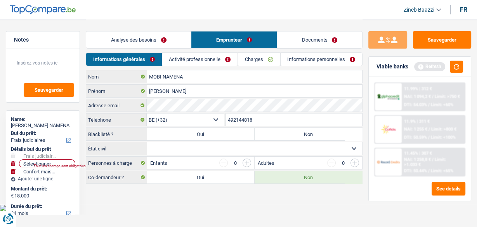
click at [110, 39] on link "Analyse des besoins" at bounding box center [138, 39] width 105 height 17
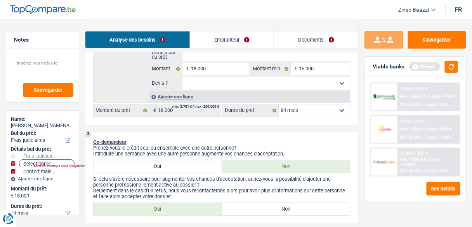
scroll to position [403, 0]
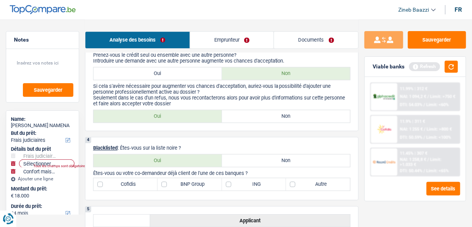
click at [269, 117] on label "Non" at bounding box center [286, 116] width 128 height 12
click at [269, 117] on input "Non" at bounding box center [286, 116] width 128 height 12
radio input "true"
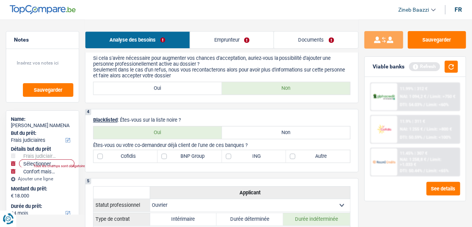
scroll to position [466, 0]
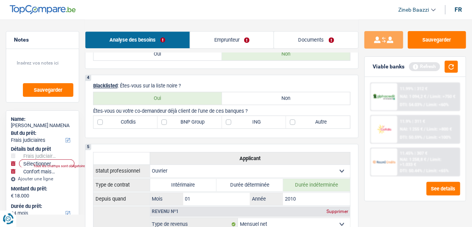
click at [144, 116] on label "Cofidis" at bounding box center [125, 122] width 64 height 12
click at [144, 116] on input "Cofidis" at bounding box center [125, 122] width 64 height 12
checkbox input "true"
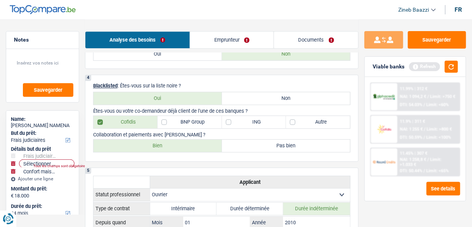
click at [201, 118] on label "BNP Group" at bounding box center [189, 122] width 64 height 12
click at [201, 118] on input "BNP Group" at bounding box center [189, 122] width 64 height 12
checkbox input "true"
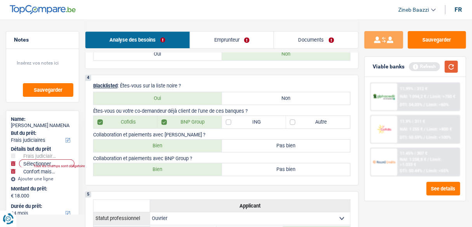
click at [457, 64] on button "button" at bounding box center [451, 67] width 13 height 12
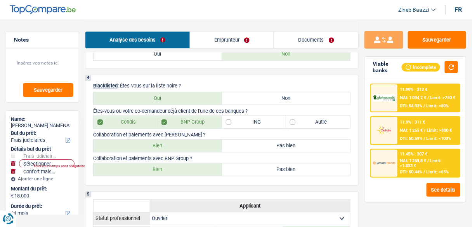
click at [171, 139] on label "Bien" at bounding box center [157, 145] width 128 height 12
click at [171, 139] on input "Bien" at bounding box center [157, 145] width 128 height 12
radio input "true"
click at [268, 119] on label "ING" at bounding box center [254, 122] width 64 height 12
click at [268, 119] on input "ING" at bounding box center [254, 122] width 64 height 12
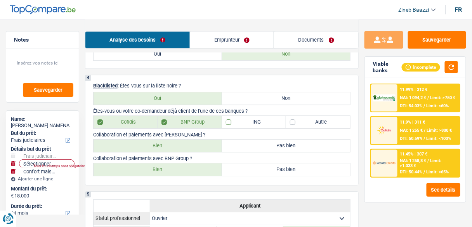
checkbox input "true"
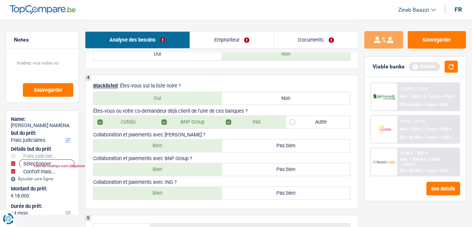
click at [182, 120] on label "BNP Group" at bounding box center [189, 122] width 64 height 12
click at [182, 120] on input "BNP Group" at bounding box center [189, 122] width 64 height 12
checkbox input "false"
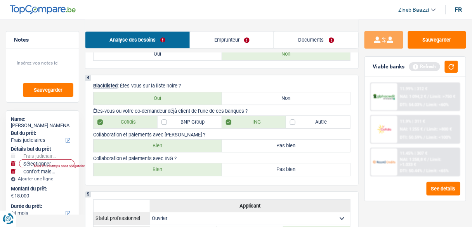
click at [179, 157] on p "Collaboration et paiements avec ING ?" at bounding box center [221, 158] width 257 height 6
click at [177, 163] on label "Bien" at bounding box center [157, 169] width 128 height 12
click at [177, 163] on input "Bien" at bounding box center [157, 169] width 128 height 12
radio input "true"
click at [459, 64] on div "Viable banks Refresh" at bounding box center [415, 67] width 101 height 20
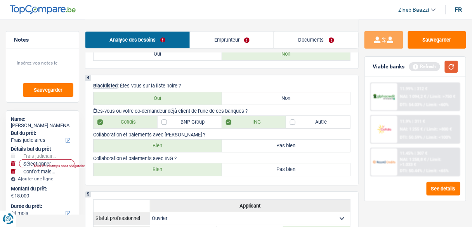
click at [450, 66] on button "button" at bounding box center [451, 67] width 13 height 12
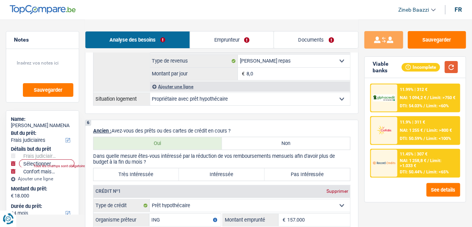
scroll to position [776, 0]
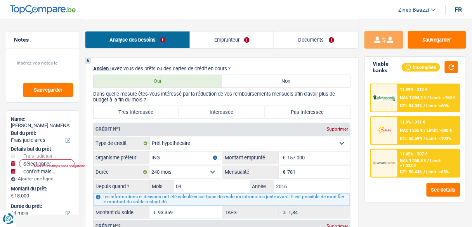
click at [162, 106] on label "Très Intéressée" at bounding box center [135, 112] width 85 height 12
click at [162, 106] on input "Très Intéressée" at bounding box center [135, 112] width 85 height 12
radio input "true"
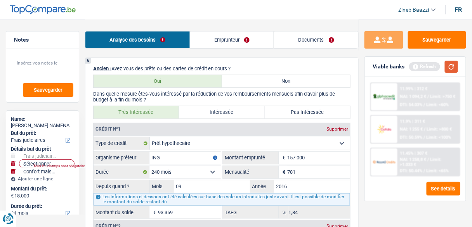
click at [454, 64] on button "button" at bounding box center [451, 67] width 13 height 12
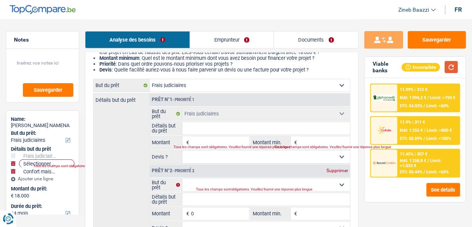
scroll to position [89, 0]
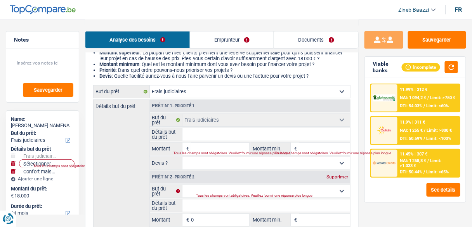
click at [208, 133] on input "Détails but du prêt" at bounding box center [266, 134] width 168 height 12
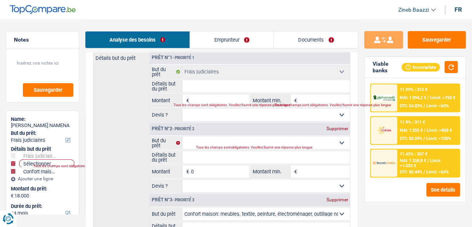
scroll to position [275, 0]
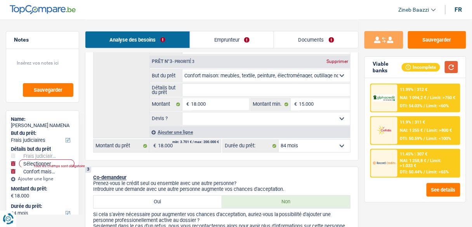
click at [454, 64] on button "button" at bounding box center [451, 67] width 13 height 12
click at [202, 101] on input "18.000" at bounding box center [220, 104] width 58 height 12
select select
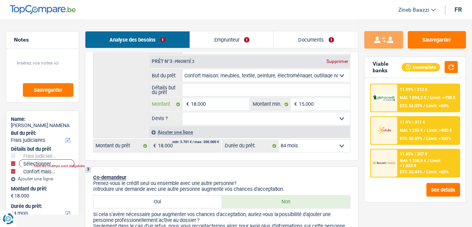
type input "2"
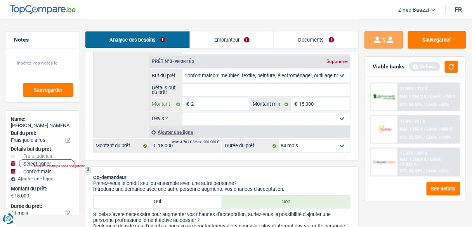
select select
type input "25"
select select
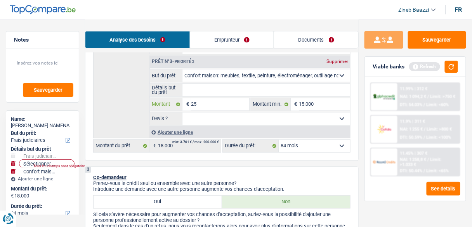
select select
type input "250"
select select
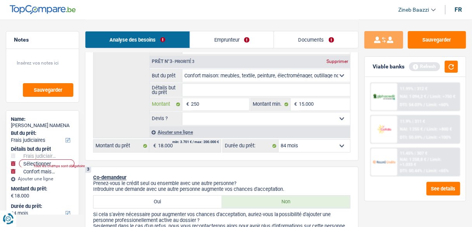
type input "2.500"
select select
type input "25.000"
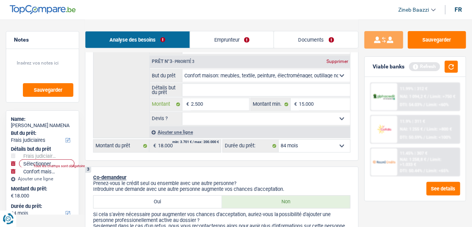
type input "25.000"
select select
type input "25.000"
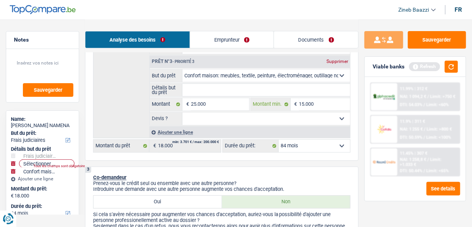
type input "25.000"
select select "120"
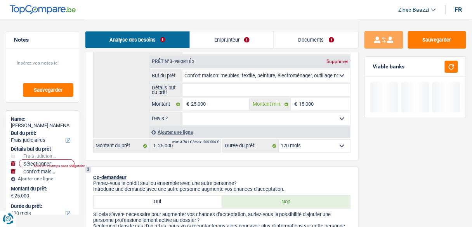
click at [301, 98] on input "15.000" at bounding box center [324, 104] width 51 height 12
select select
click at [190, 101] on span "€" at bounding box center [186, 104] width 9 height 12
click at [197, 100] on input "25.000" at bounding box center [220, 104] width 58 height 12
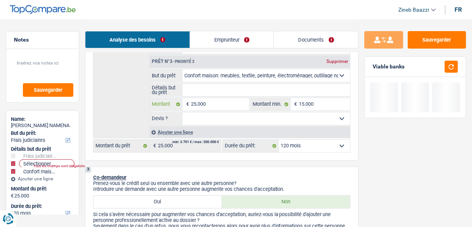
click at [197, 100] on input "25.000" at bounding box center [220, 104] width 58 height 12
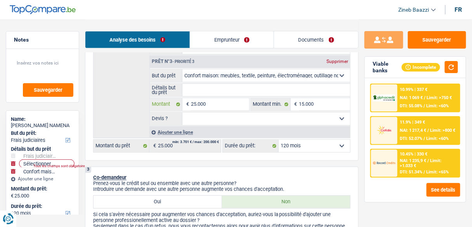
select select
type input "1"
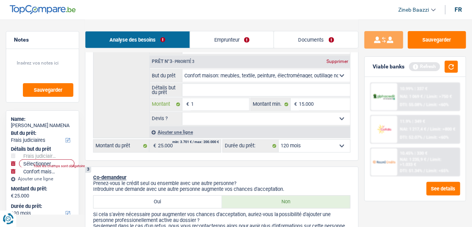
select select
type input "18"
select select
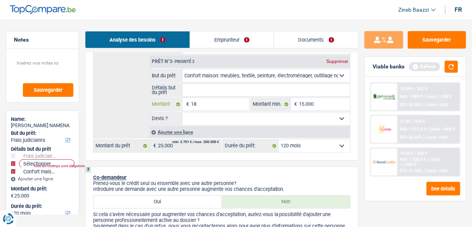
select select
type input "180"
select select
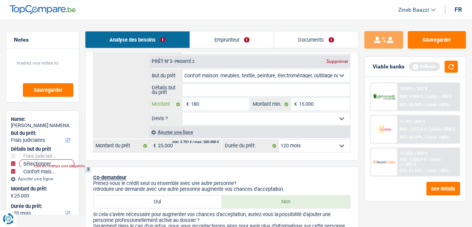
type input "1.800"
select select
type input "18.000"
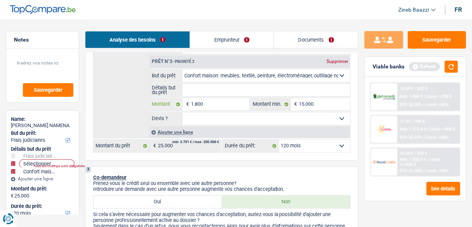
type input "18.000"
select select
type input "18.000"
select select "84"
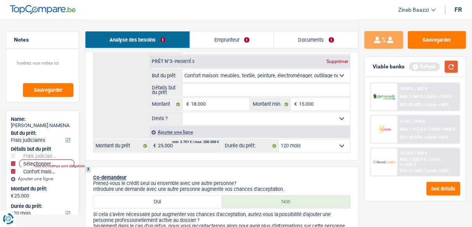
select select "84"
type input "18.000"
click at [455, 67] on button "button" at bounding box center [451, 67] width 13 height 12
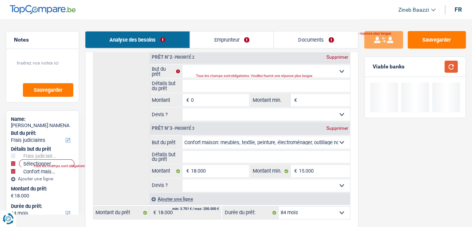
scroll to position [182, 0]
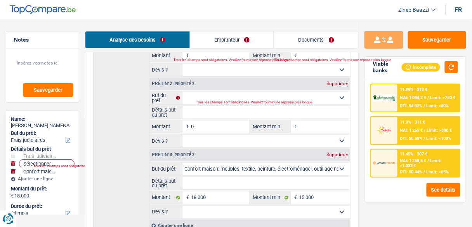
click at [344, 81] on div "Supprimer" at bounding box center [337, 83] width 26 height 5
select select "household"
type input "18.000"
type input "15.000"
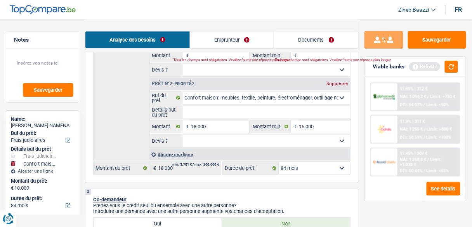
click at [300, 168] on select "12 mois 18 mois 24 mois 30 mois 36 mois 42 mois 48 mois 60 mois 72 mois 84 mois…" at bounding box center [314, 168] width 71 height 12
drag, startPoint x: 300, startPoint y: 168, endPoint x: 336, endPoint y: 152, distance: 39.1
click at [300, 168] on select "12 mois 18 mois 24 mois 30 mois 36 mois 42 mois 48 mois 60 mois 72 mois 84 mois…" at bounding box center [314, 168] width 71 height 12
click at [451, 59] on div "Viable banks Refresh" at bounding box center [415, 67] width 101 height 20
click at [451, 61] on button "button" at bounding box center [451, 67] width 13 height 12
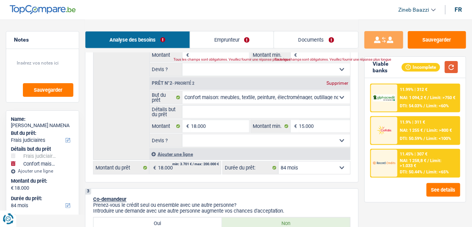
scroll to position [89, 0]
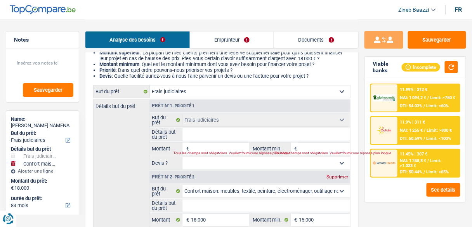
click at [285, 187] on select "Confort maison: meubles, textile, peinture, électroménager, outillage non-profe…" at bounding box center [266, 191] width 168 height 12
select select "houseOrGarden"
click at [182, 185] on select "Confort maison: meubles, textile, peinture, électroménager, outillage non-profe…" at bounding box center [266, 191] width 168 height 12
select select "houseOrGarden"
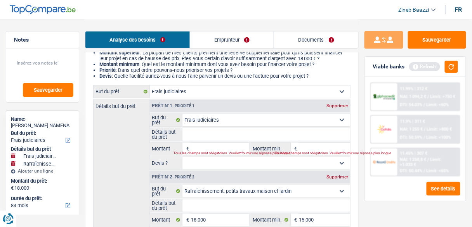
click at [331, 101] on div "Prêt n°1 - Priorité 1 Supprimer" at bounding box center [250, 106] width 200 height 12
click at [332, 104] on div "Supprimer" at bounding box center [337, 105] width 26 height 5
type input "18.000"
type input "15.000"
type input "18.000"
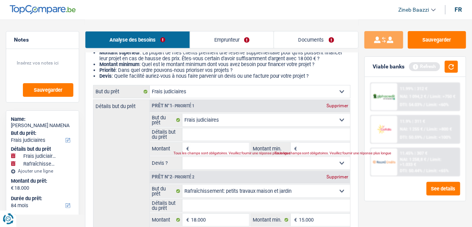
type input "15.000"
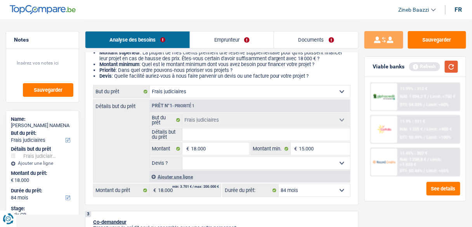
click at [456, 71] on button "button" at bounding box center [451, 67] width 13 height 12
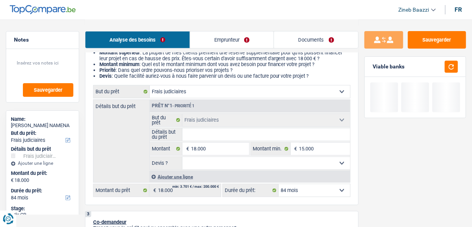
click at [295, 188] on select "12 mois 18 mois 24 mois 30 mois 36 mois 42 mois 48 mois 60 mois 72 mois 84 mois…" at bounding box center [314, 190] width 71 height 12
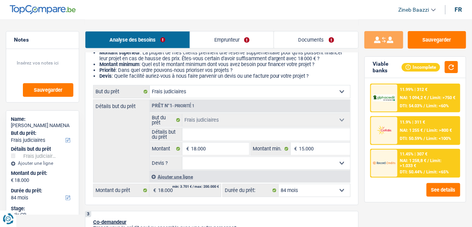
click at [353, 197] on div "2 Projet : Quel projet souhaitez-vous financer pour 18 000 € ? Montant supérieu…" at bounding box center [221, 119] width 273 height 172
click at [327, 188] on select "12 mois 18 mois 24 mois 30 mois 36 mois 42 mois 48 mois 60 mois 72 mois 84 mois…" at bounding box center [314, 190] width 71 height 12
click at [279, 184] on select "12 mois 18 mois 24 mois 30 mois 36 mois 42 mois 48 mois 60 mois 72 mois 84 mois…" at bounding box center [314, 190] width 71 height 12
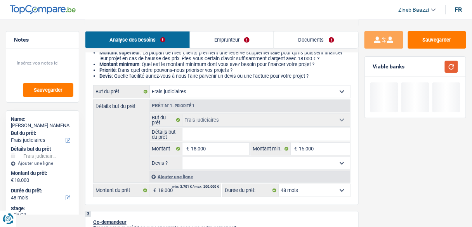
click at [456, 71] on button "button" at bounding box center [451, 67] width 13 height 12
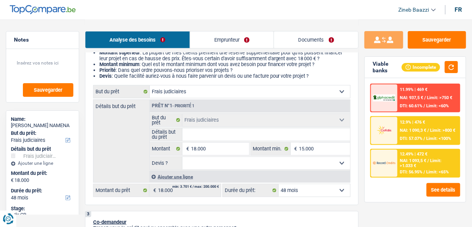
click at [390, 168] on div at bounding box center [384, 162] width 26 height 27
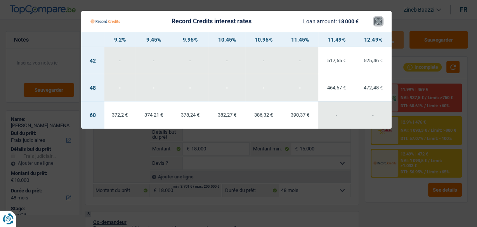
click at [377, 22] on button "×" at bounding box center [378, 21] width 8 height 8
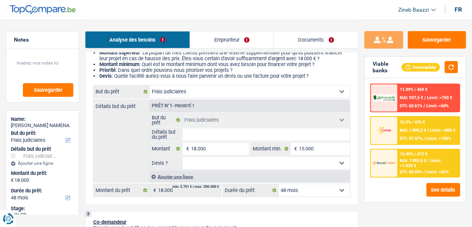
click at [408, 128] on span "NAI: 1 090,3 €" at bounding box center [413, 130] width 26 height 5
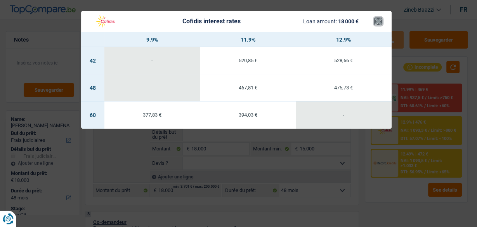
click at [380, 23] on button "×" at bounding box center [378, 21] width 8 height 8
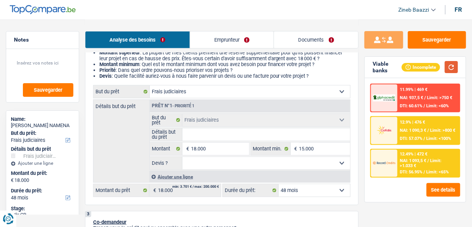
click at [450, 71] on button "button" at bounding box center [451, 67] width 13 height 12
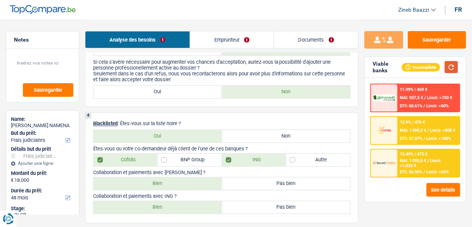
scroll to position [368, 0]
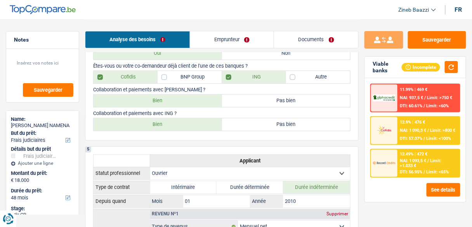
click at [414, 208] on div "Sauvegarder Viable banks Incomplete 11.99% | 469 € NAI: 937,5 € / Limit: >750 €…" at bounding box center [414, 122] width 113 height 183
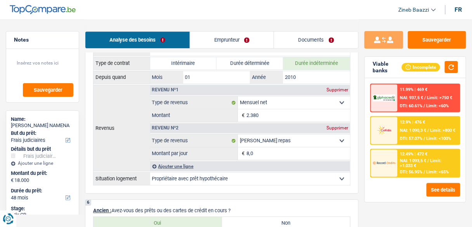
scroll to position [430, 0]
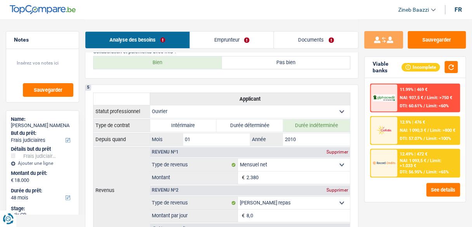
click at [315, 38] on link "Documents" at bounding box center [316, 39] width 84 height 17
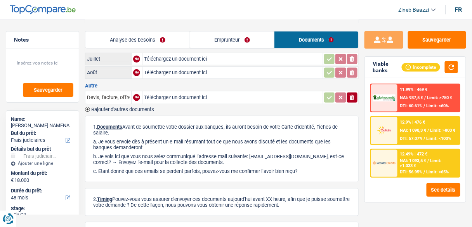
scroll to position [0, 0]
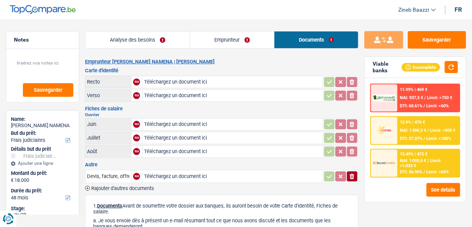
click at [230, 42] on link "Emprunteur" at bounding box center [232, 39] width 84 height 17
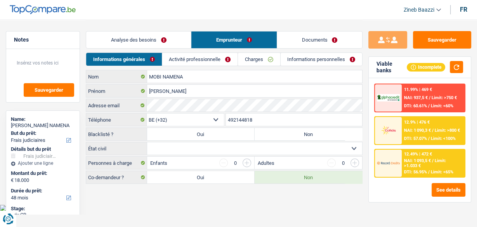
click at [330, 41] on link "Documents" at bounding box center [319, 39] width 85 height 17
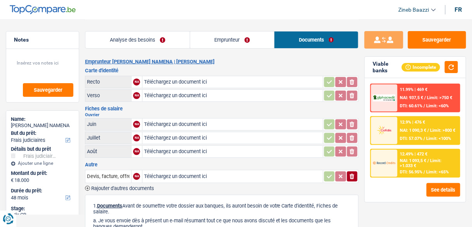
click at [243, 41] on link "Emprunteur" at bounding box center [232, 39] width 84 height 17
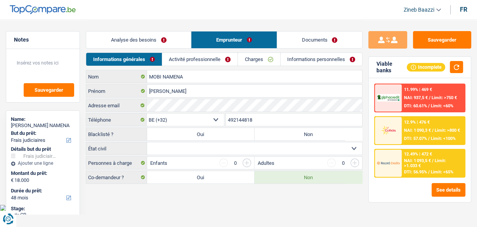
click at [218, 144] on select "Célibataire Marié(e) Cohabitant(e) légal(e) Divorcé(e) Veuf(ve) Séparé (de fait…" at bounding box center [254, 148] width 215 height 12
click at [147, 142] on select "Célibataire Marié(e) Cohabitant(e) légal(e) Divorcé(e) Veuf(ve) Séparé (de fait…" at bounding box center [254, 148] width 215 height 12
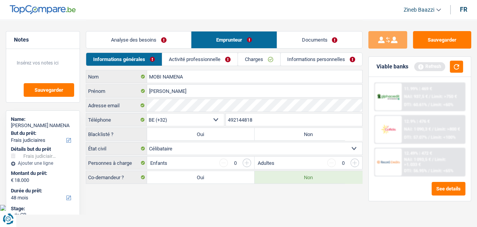
click at [227, 202] on body "Vous avez le contrôle de vos données Nous utilisons des cookies, tout comme nos…" at bounding box center [238, 105] width 477 height 211
click at [452, 63] on button "button" at bounding box center [456, 67] width 13 height 12
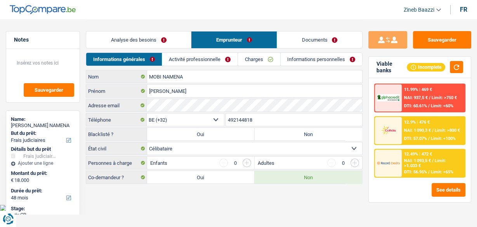
click at [305, 60] on link "Informations personnelles" at bounding box center [320, 59] width 81 height 13
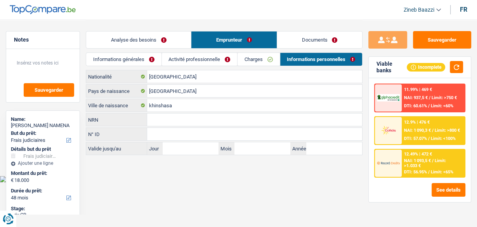
click at [304, 39] on link "Documents" at bounding box center [319, 39] width 85 height 17
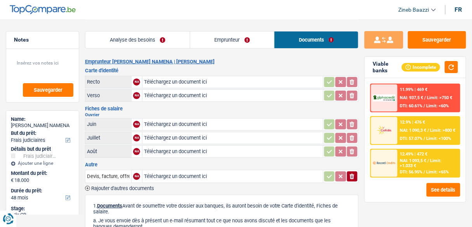
click at [444, 69] on div "Incomplete" at bounding box center [430, 67] width 56 height 12
click at [447, 69] on div "Incomplete" at bounding box center [430, 67] width 56 height 12
click at [447, 69] on button "button" at bounding box center [451, 67] width 13 height 12
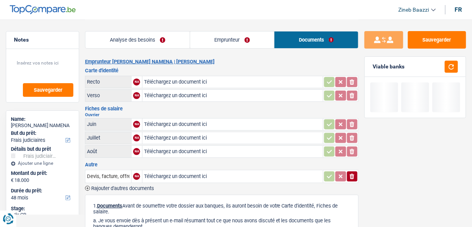
click at [107, 43] on link "Analyse des besoins" at bounding box center [137, 39] width 104 height 17
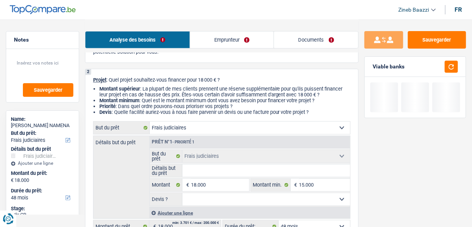
scroll to position [124, 0]
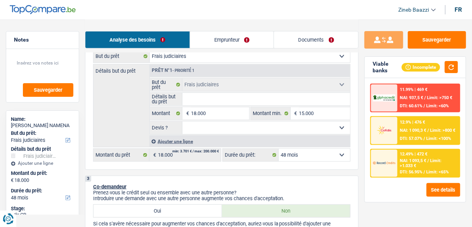
click at [127, 123] on div "Détails but du prêt Prêt n°1 - Priorité 1 Confort maison: meubles, textile, pei…" at bounding box center [221, 105] width 257 height 83
click at [223, 97] on input "Détails but du prêt" at bounding box center [266, 99] width 168 height 12
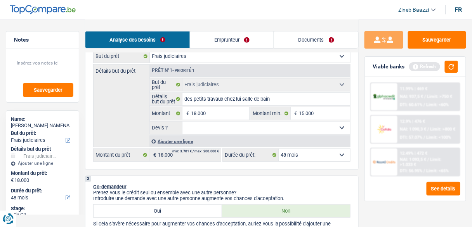
click at [288, 129] on select "Oui Non Non répondu Sélectionner une option" at bounding box center [266, 127] width 168 height 12
click at [182, 121] on select "Oui Non Non répondu Sélectionner une option" at bounding box center [266, 127] width 168 height 12
click at [313, 175] on div "3 Co-demandeur Prenez-vous le crédit seul ou ensemble avec une autre personne? …" at bounding box center [221, 221] width 273 height 93
click at [447, 65] on button "button" at bounding box center [451, 67] width 13 height 12
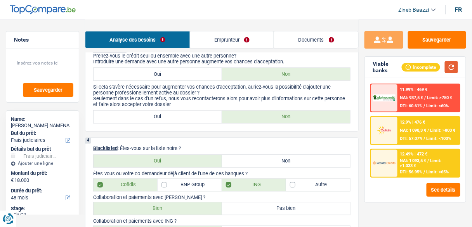
scroll to position [310, 0]
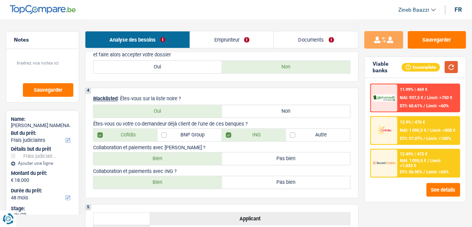
click at [452, 64] on button "button" at bounding box center [451, 67] width 13 height 12
click at [258, 106] on label "Non" at bounding box center [286, 111] width 128 height 12
click at [258, 106] on input "Non" at bounding box center [286, 111] width 128 height 12
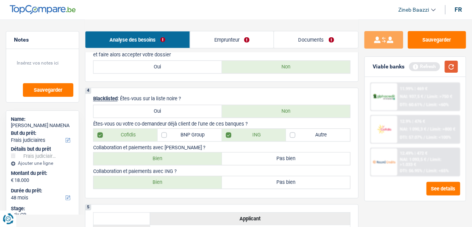
click at [446, 65] on button "button" at bounding box center [451, 67] width 13 height 12
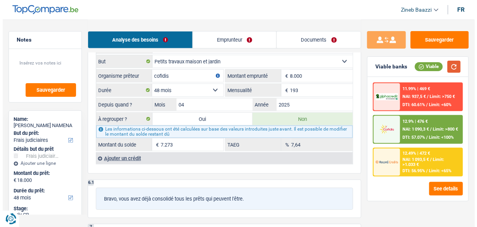
scroll to position [838, 0]
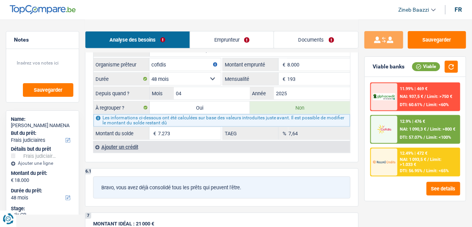
click at [398, 99] on div "11.99% | 469 € NAI: 937,5 € / Limit: >750 € DTI: 60.61% / Limit: <60%" at bounding box center [429, 96] width 62 height 27
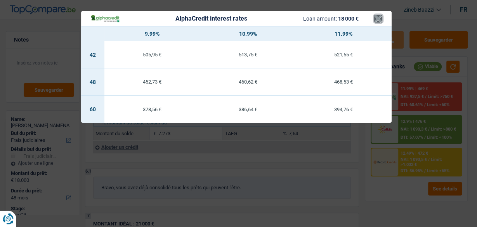
drag, startPoint x: 379, startPoint y: 15, endPoint x: 384, endPoint y: 43, distance: 28.8
click at [379, 15] on button "×" at bounding box center [378, 19] width 8 height 8
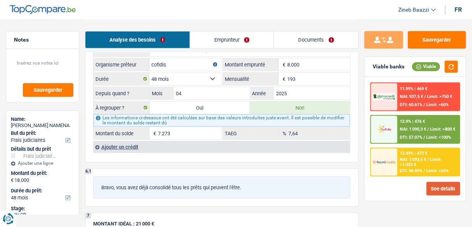
click at [436, 189] on button "See details" at bounding box center [443, 189] width 34 height 14
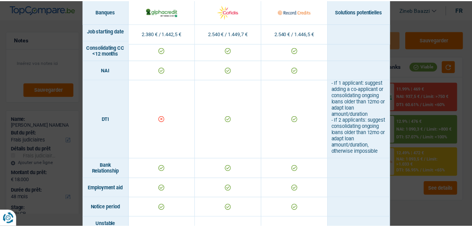
scroll to position [341, 0]
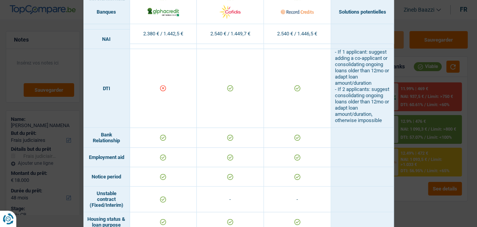
click at [410, 19] on div "Banks conditions × Banques Solutions potentielles Revenus / Charges 2.380 € / 1…" at bounding box center [238, 113] width 477 height 227
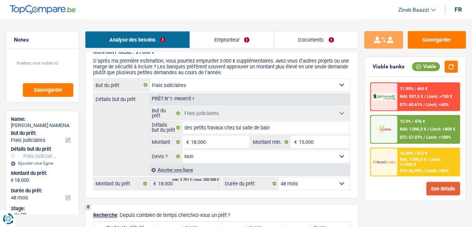
scroll to position [1117, 0]
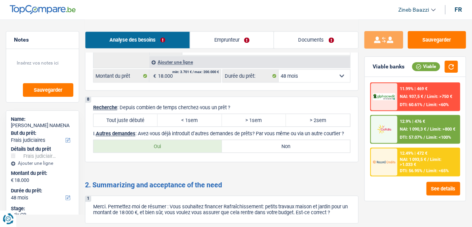
click at [145, 114] on label "Tout juste débuté" at bounding box center [125, 120] width 64 height 12
click at [145, 114] on input "Tout juste débuté" at bounding box center [125, 120] width 64 height 12
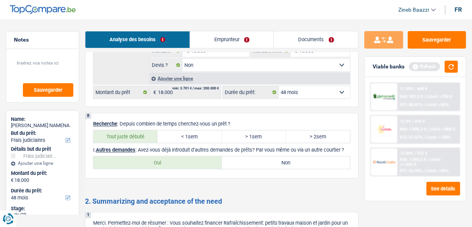
scroll to position [1086, 0]
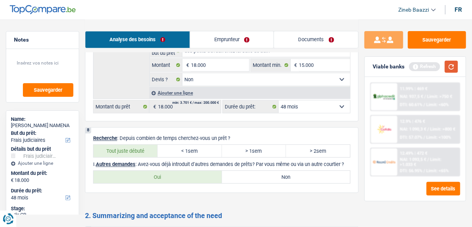
click at [453, 70] on button "button" at bounding box center [451, 67] width 13 height 12
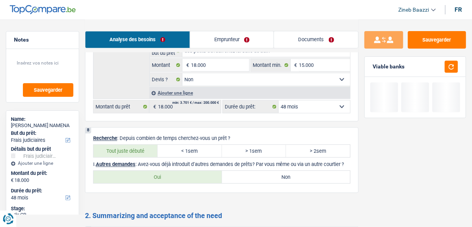
click at [338, 100] on select "12 mois 18 mois 24 mois 30 mois 36 mois 42 mois 48 mois 60 mois 72 mois 84 mois…" at bounding box center [314, 106] width 71 height 12
click at [279, 100] on select "12 mois 18 mois 24 mois 30 mois 36 mois 42 mois 48 mois 60 mois 72 mois 84 mois…" at bounding box center [314, 106] width 71 height 12
click at [451, 68] on button "button" at bounding box center [451, 67] width 13 height 12
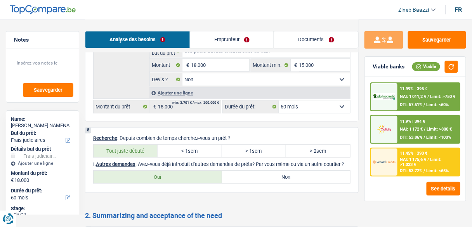
click at [386, 170] on div at bounding box center [384, 161] width 26 height 27
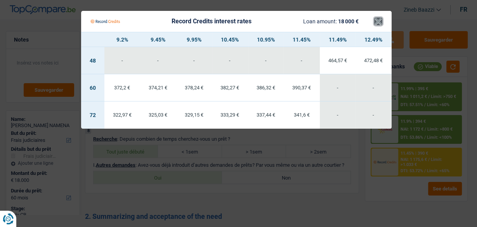
click at [379, 23] on button "×" at bounding box center [378, 21] width 8 height 8
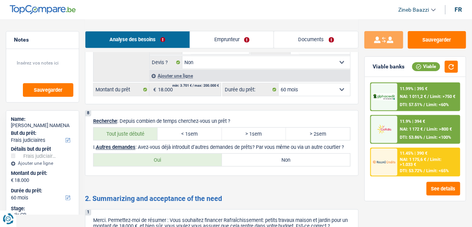
scroll to position [1117, 0]
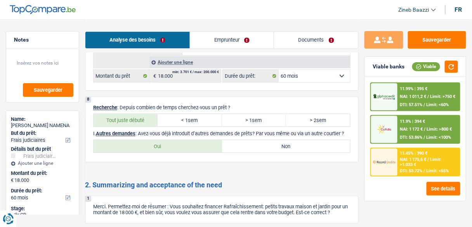
click at [251, 140] on label "Non" at bounding box center [286, 146] width 128 height 12
click at [251, 140] on input "Non" at bounding box center [286, 146] width 128 height 12
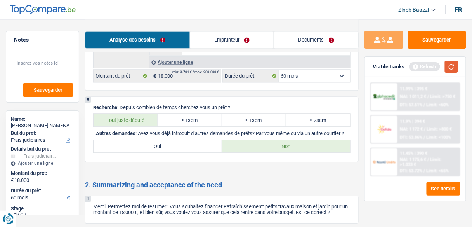
click at [452, 69] on button "button" at bounding box center [451, 67] width 13 height 12
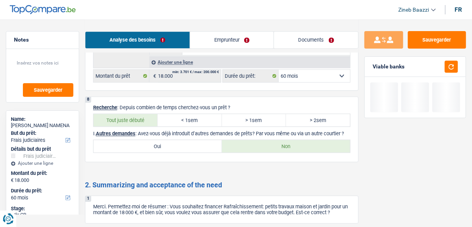
click at [324, 114] on label "> 2sem" at bounding box center [318, 120] width 64 height 12
click at [324, 114] on input "> 2sem" at bounding box center [318, 120] width 64 height 12
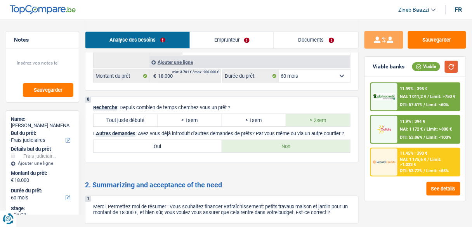
click at [450, 66] on button "button" at bounding box center [451, 67] width 13 height 12
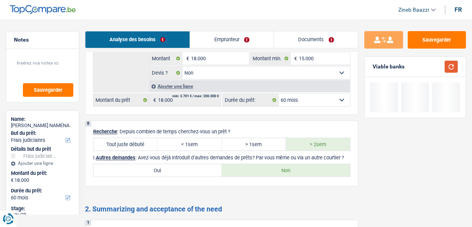
scroll to position [1024, 0]
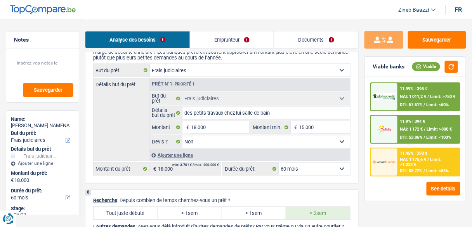
click at [302, 163] on select "12 mois 18 mois 24 mois 30 mois 36 mois 42 mois 48 mois 60 mois 72 mois 84 mois…" at bounding box center [314, 169] width 71 height 12
click at [279, 163] on select "12 mois 18 mois 24 mois 30 mois 36 mois 42 mois 48 mois 60 mois 72 mois 84 mois…" at bounding box center [314, 169] width 71 height 12
click at [425, 160] on span "NAI: 1 175,6 €" at bounding box center [413, 159] width 26 height 5
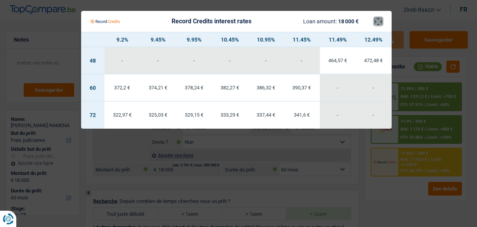
click at [379, 18] on button "×" at bounding box center [378, 21] width 8 height 8
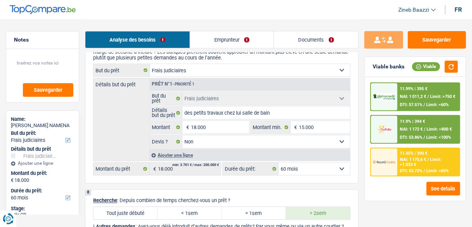
click at [402, 126] on div "11.9% | 394 € NAI: 1 172 € / Limit: >800 € DTI: 53.86% / Limit: <100%" at bounding box center [429, 129] width 62 height 27
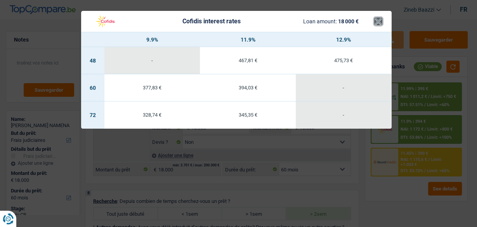
click at [381, 22] on button "×" at bounding box center [378, 21] width 8 height 8
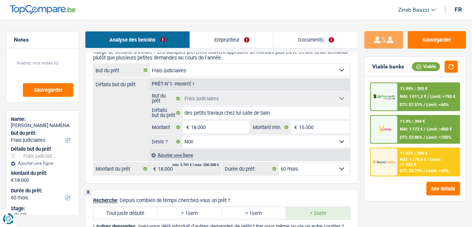
click at [399, 100] on div "11.99% | 395 € NAI: 1 011,2 € / Limit: >750 € DTI: 57.51% / Limit: <60%" at bounding box center [429, 96] width 62 height 27
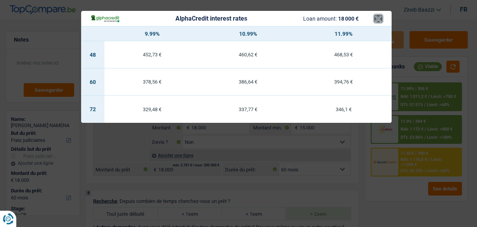
click at [379, 22] on button "×" at bounding box center [378, 19] width 8 height 8
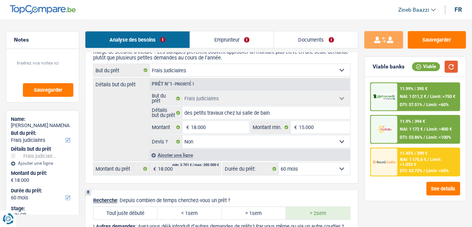
click at [452, 68] on button "button" at bounding box center [451, 67] width 13 height 12
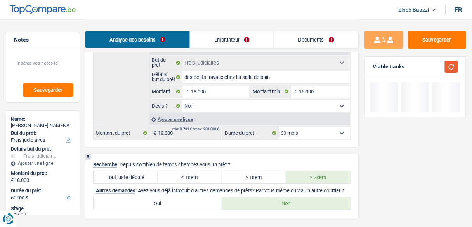
scroll to position [1179, 0]
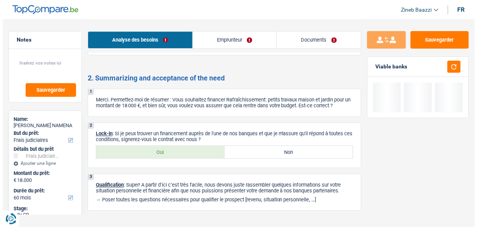
scroll to position [1233, 0]
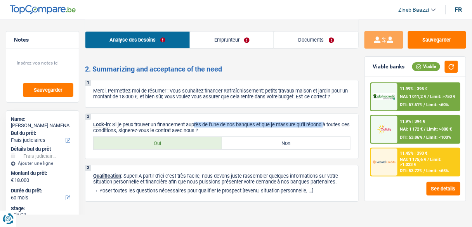
drag, startPoint x: 327, startPoint y: 121, endPoint x: 196, endPoint y: 118, distance: 130.8
click at [196, 121] on p "Lock-in : Si je peux trouver un financement auprès de l'une de nos banques et q…" at bounding box center [221, 127] width 257 height 12
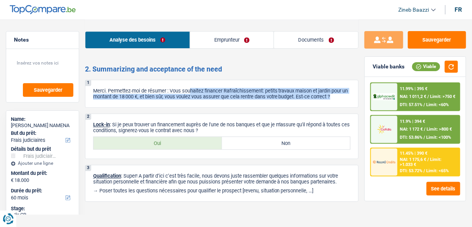
drag, startPoint x: 192, startPoint y: 83, endPoint x: 349, endPoint y: 92, distance: 157.0
click at [355, 89] on div "1 Merci. Permettez-moi de résumer : Vous souhaitez financer Rafraîchissement: p…" at bounding box center [221, 94] width 273 height 28
click at [349, 92] on p "Merci. Permettez-moi de résumer : Vous souhaitez financer Rafraîchissement: pet…" at bounding box center [221, 94] width 257 height 12
drag, startPoint x: 114, startPoint y: 115, endPoint x: 215, endPoint y: 123, distance: 101.6
click at [215, 123] on p "Lock-in : Si je peux trouver un financement auprès de l'une de nos banques et q…" at bounding box center [221, 127] width 257 height 12
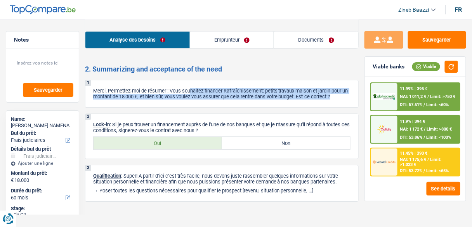
click at [215, 123] on p "Lock-in : Si je peux trouver un financement auprès de l'une de nos banques et q…" at bounding box center [221, 127] width 257 height 12
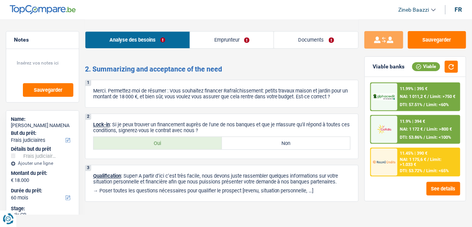
click at [211, 125] on p "Lock-in : Si je peux trouver un financement auprès de l'une de nos banques et q…" at bounding box center [221, 127] width 257 height 12
click at [208, 137] on label "Oui" at bounding box center [157, 143] width 128 height 12
click at [208, 137] on input "Oui" at bounding box center [157, 143] width 128 height 12
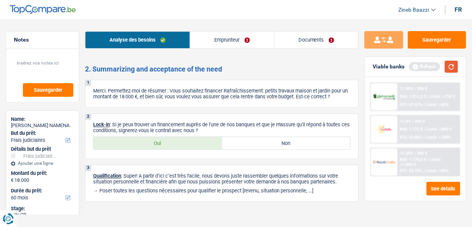
click at [457, 67] on button "button" at bounding box center [451, 67] width 13 height 12
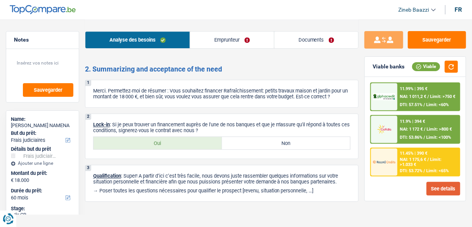
click at [441, 184] on button "See details" at bounding box center [443, 189] width 34 height 14
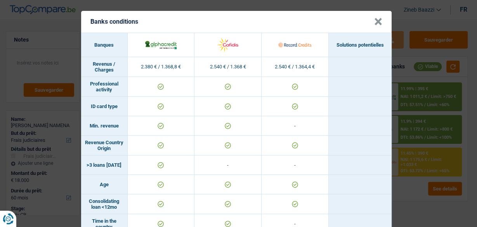
scroll to position [0, 0]
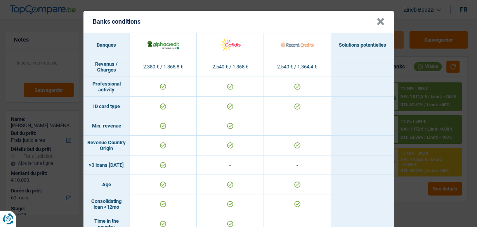
click at [376, 26] on button "×" at bounding box center [380, 22] width 8 height 8
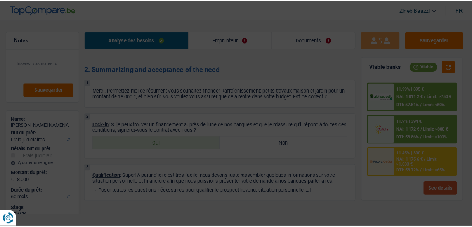
scroll to position [1227, 0]
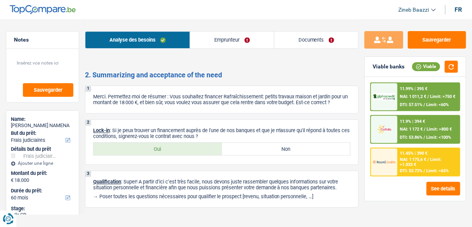
click at [388, 123] on img at bounding box center [384, 128] width 22 height 11
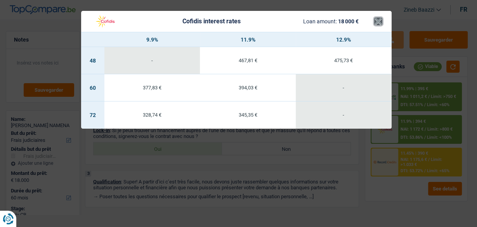
click at [376, 23] on button "×" at bounding box center [378, 21] width 8 height 8
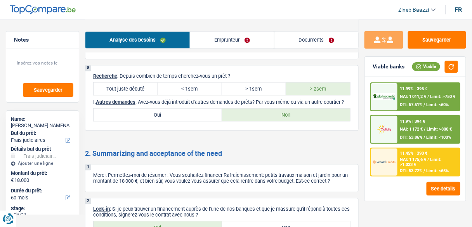
scroll to position [1233, 0]
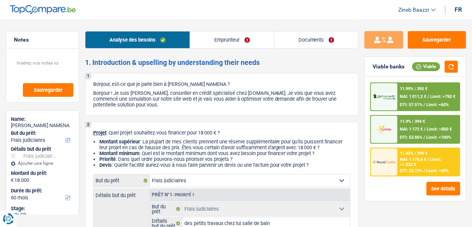
scroll to position [0, 0]
drag, startPoint x: 412, startPoint y: 40, endPoint x: 412, endPoint y: 35, distance: 5.4
click at [412, 40] on button "Sauvegarder" at bounding box center [437, 39] width 58 height 17
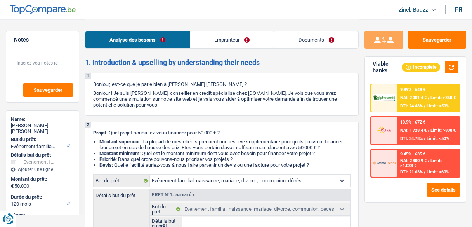
select select "familyEvent"
select select "120"
select select "familyEvent"
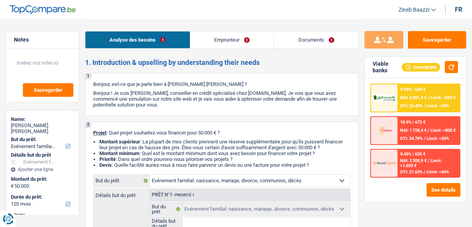
select select "120"
select select "privateEmployee"
select select "netSalary"
select select "mealVouchers"
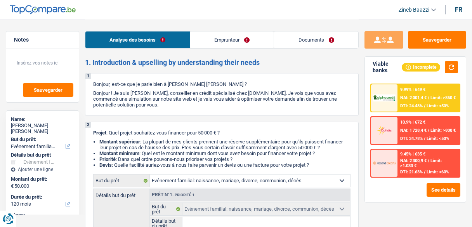
select select "liveWithParents"
select select "familyEvent"
select select "120"
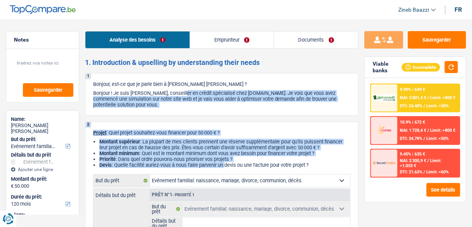
drag, startPoint x: 157, startPoint y: 94, endPoint x: 223, endPoint y: 166, distance: 97.5
click at [223, 166] on li "Devis : Quelle facilité auriez-vous à nous faire parvenir un devis ou une factu…" at bounding box center [224, 165] width 251 height 6
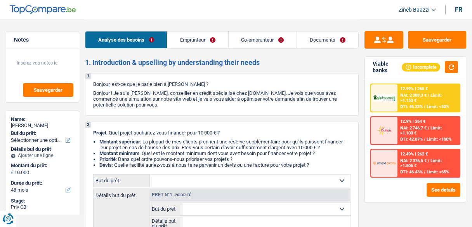
select select "48"
select select "privateEmployee"
select select "familyAllowances"
select select "netSalary"
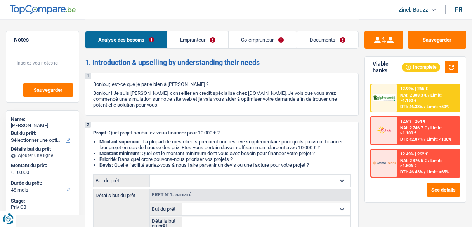
select select "mealVouchers"
select select "rents"
select select "carLoan"
select select "48"
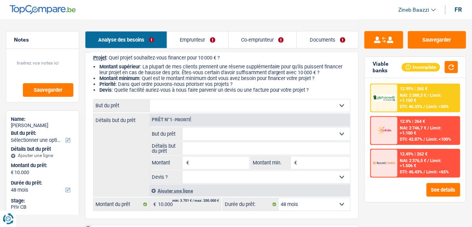
scroll to position [62, 0]
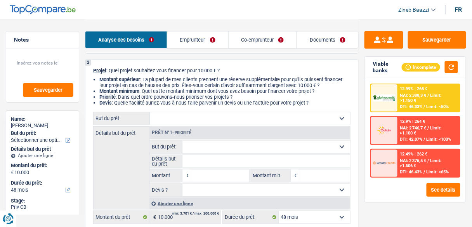
click at [197, 119] on select "Confort maison: meubles, textile, peinture, électroménager, outillage non-profe…" at bounding box center [250, 118] width 200 height 12
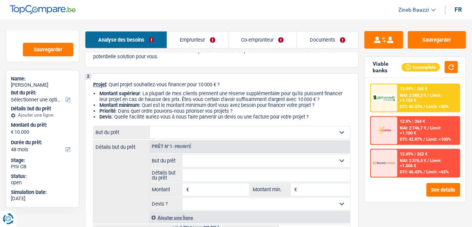
scroll to position [93, 0]
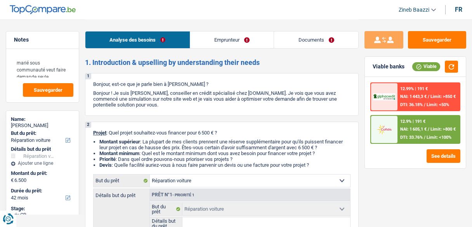
select select "carRepair"
select select "42"
select select "carRepair"
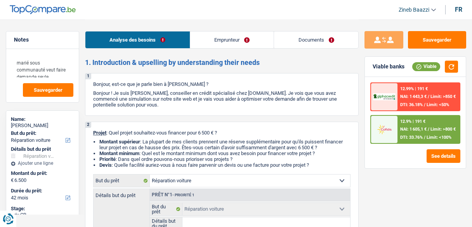
select select "42"
select select "worker"
select select "netSalary"
select select "familyAllowances"
select select "rents"
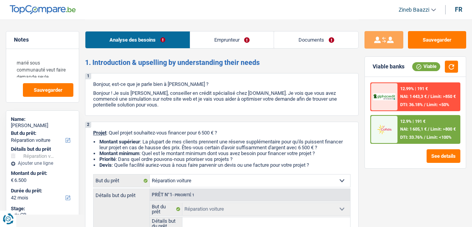
select select "cardOrCredit"
select select "carRepair"
select select "42"
click at [258, 101] on p "Bonjour ! Je suis [PERSON_NAME], conseiller en crédit spécialisé chez [DOMAIN_N…" at bounding box center [221, 98] width 257 height 17
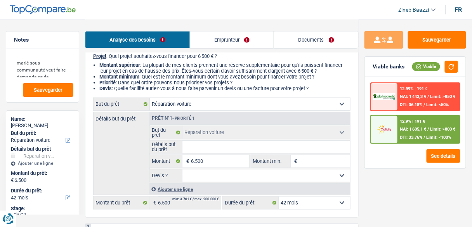
scroll to position [93, 0]
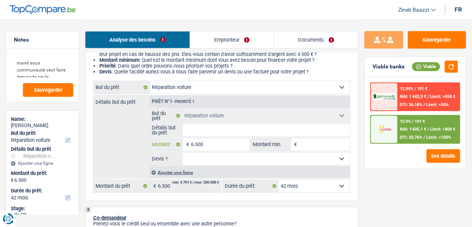
click at [202, 145] on input "6.500" at bounding box center [220, 144] width 58 height 12
type input "9"
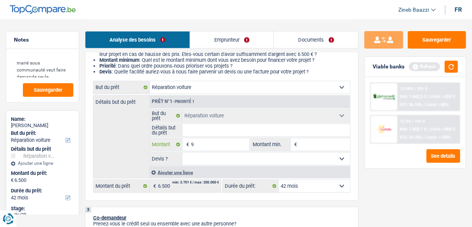
type input "90"
type input "900"
type input "9.000"
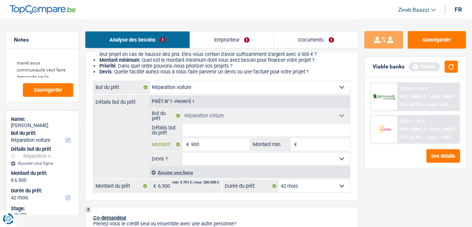
type input "9.000"
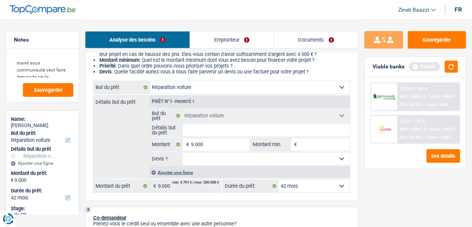
click at [312, 139] on input "Montant min." at bounding box center [324, 144] width 51 height 12
select select "48"
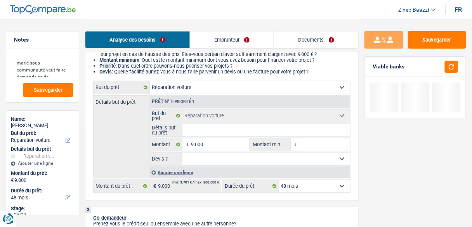
type input "6"
type input "65"
type input "650"
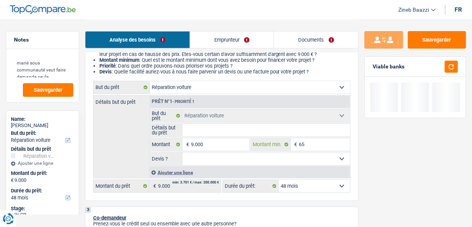
type input "650"
type input "6.500"
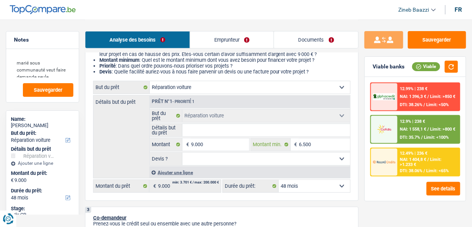
type input "6.500"
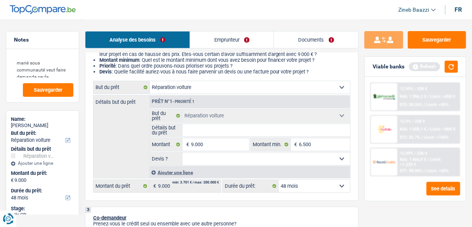
click at [265, 154] on select "Oui Non Non répondu Sélectionner une option" at bounding box center [266, 158] width 168 height 12
select select "false"
click at [182, 152] on select "Oui Non Non répondu Sélectionner une option" at bounding box center [266, 158] width 168 height 12
select select "false"
click at [452, 67] on button "button" at bounding box center [451, 67] width 13 height 12
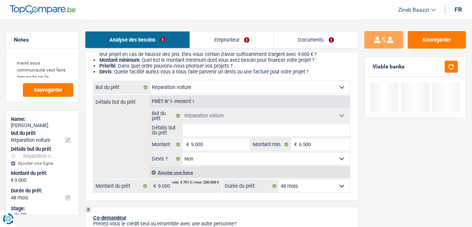
click at [208, 128] on input "Détails but du prêt" at bounding box center [266, 130] width 168 height 12
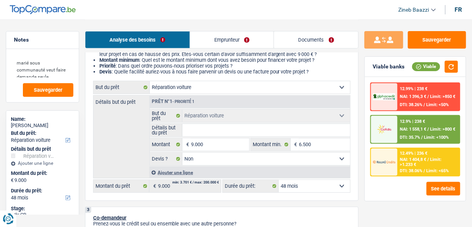
type input "i"
type input "il"
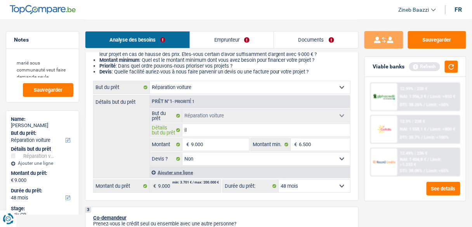
type input "il"
type input "il a"
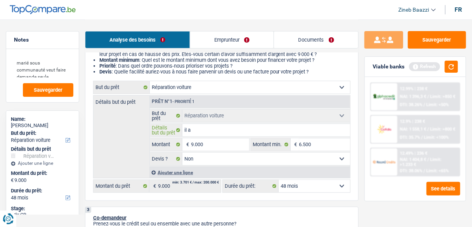
type input "il a"
type input "il a f"
type input "il a"
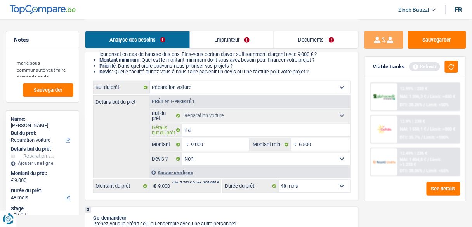
type input "il a"
type input "il"
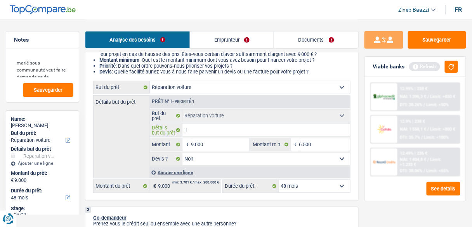
type input "il"
type input "i"
type input "e"
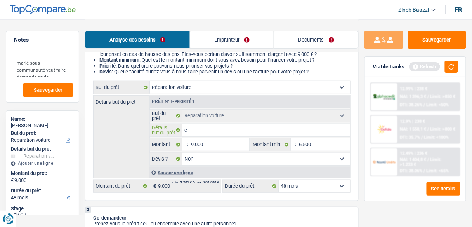
type input "el"
type input "ell"
type input "elle"
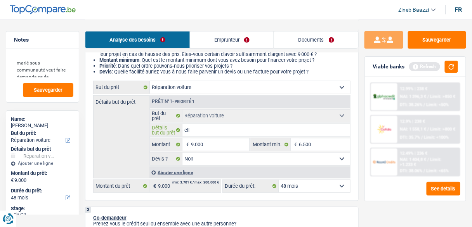
type input "elle"
type input "elle a"
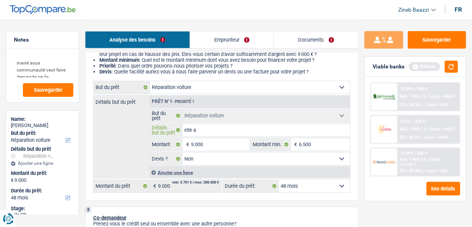
type input "elle a"
type input "elle a p"
type input "elle a"
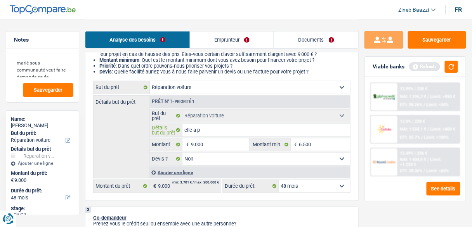
type input "elle a"
type input "elle a u"
type input "elle a un"
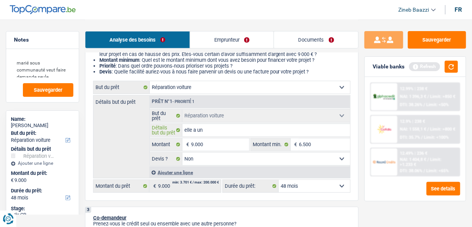
type input "elle a un"
type input "elle a un d"
type input "elle a un de"
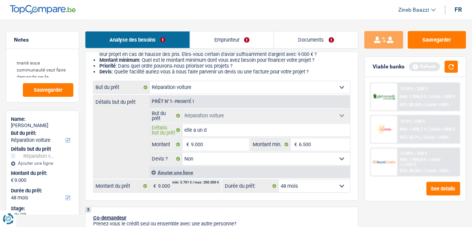
type input "elle a un de"
type input "elle a un dev"
type input "elle a un devi"
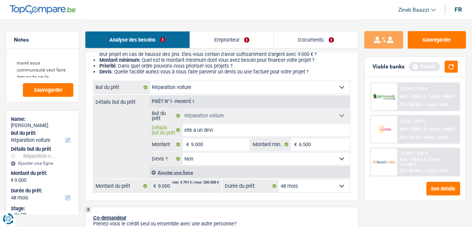
type input "elle a un devis"
click at [220, 128] on input "elle a un devis" at bounding box center [266, 130] width 168 height 12
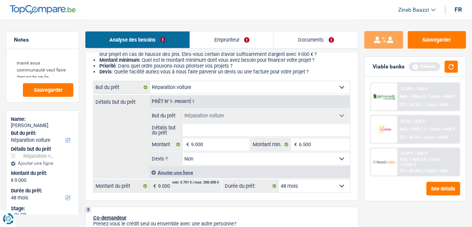
type input "d"
type input "de"
type input "des"
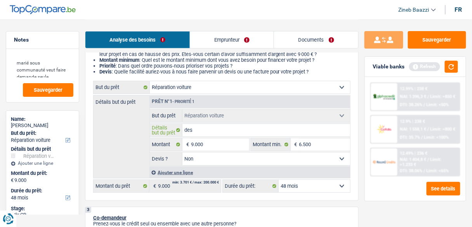
type input "des"
type input "des p"
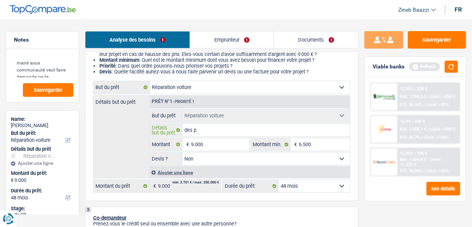
type input "des pi"
type input "des pie"
type input "des piec"
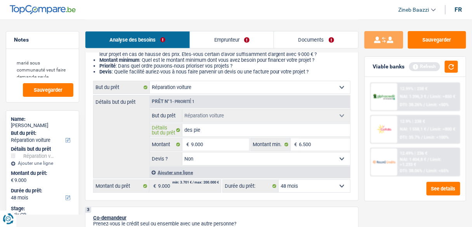
type input "des piec"
type input "des piece"
type input "des pieces"
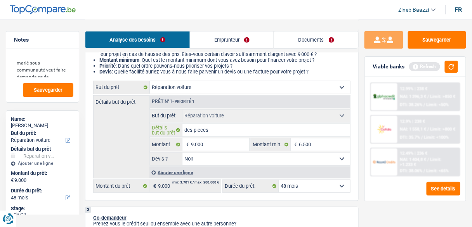
type input "des pieces"
type input "des pieces d"
type input "des pieces de"
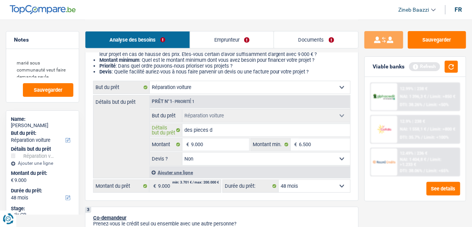
type input "des pieces de"
type input "des pieces de r"
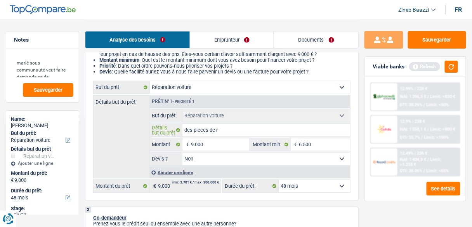
type input "des pieces de re"
type input "des pieces de rec"
type input "des pieces de rech"
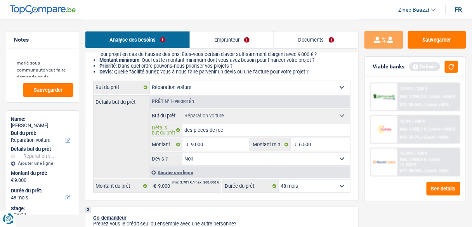
type input "des pieces de rech"
type input "des pieces de recha"
type input "des pieces de rechan"
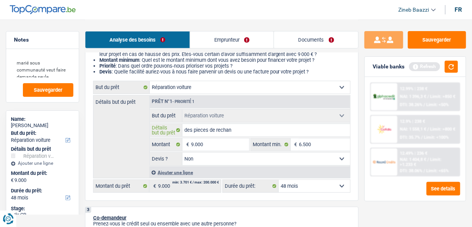
type input "des pieces de rechane"
type input "des pieces de rechan"
type input "des pieces de rechang"
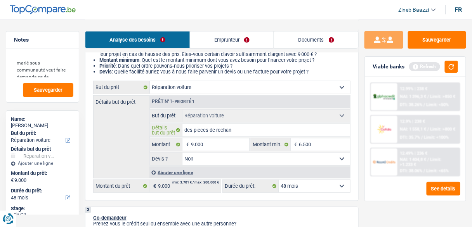
type input "des pieces de rechang"
type input "des pieces de rechange"
type input "des pieces de rechanges"
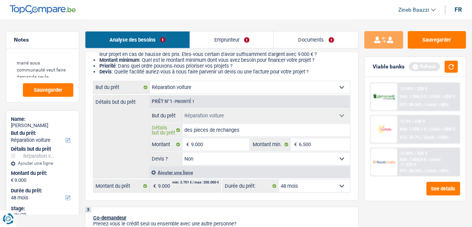
type input "des pieces de rechanges"
type input "des pieces de rechanges p"
type input "des pieces de rechanges pl"
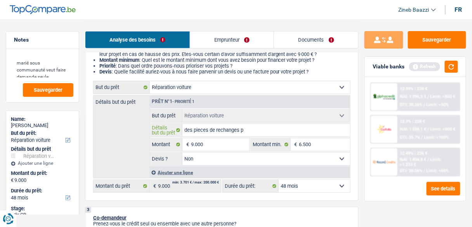
type input "des pieces de rechanges pl"
type input "des pieces de rechanges plu"
type input "des pieces de rechanges plus"
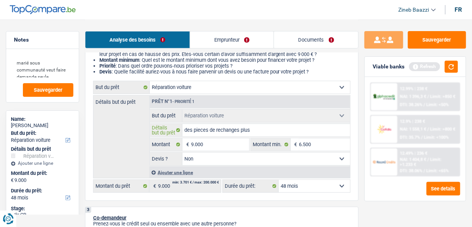
type input "des pieces de rechanges plus"
type input "des pieces de rechanges plus l"
type input "des pieces de rechanges plus le"
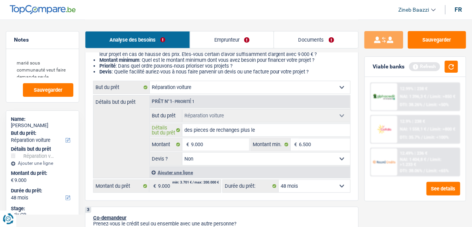
type input "des pieces de rechanges plus le"
type input "des pieces de rechanges plus le c"
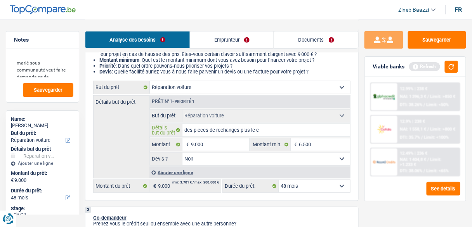
type input "des pieces de rechanges plus le ca"
type input "des pieces de rechanges plus le cap"
type input "des pieces de rechanges plus le capo"
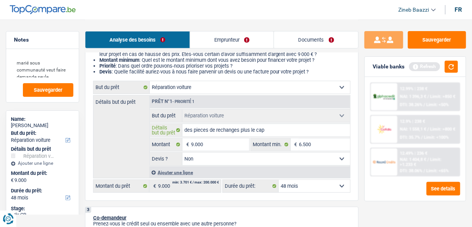
type input "des pieces de rechanges plus le capo"
type input "des pieces de rechanges plus le capot"
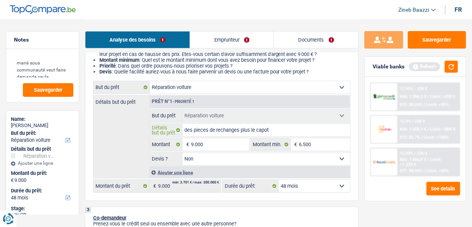
type input "des pieces de rechanges plus le capot d"
type input "des pieces de rechanges plus le capot de"
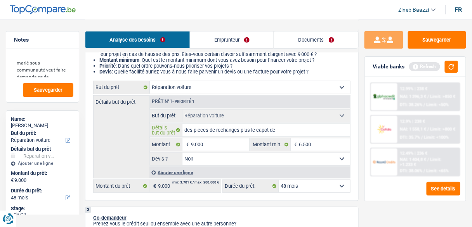
type input "des pieces de rechanges plus le capot de"
type input "des pieces de rechanges plus le capot de d"
type input "des pieces de rechanges plus le capot de de"
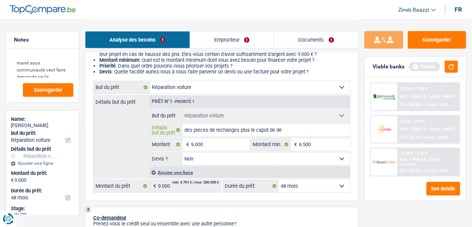
type input "des pieces de rechanges plus le capot de dev"
type input "des pieces de rechanges plus le capot de deva"
type input "des pieces de rechanges plus le capot de devan"
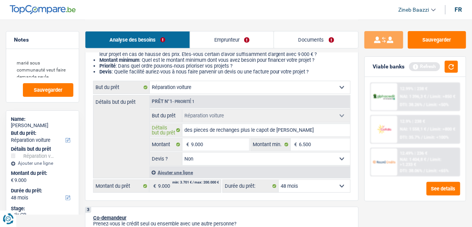
type input "des pieces de rechanges plus le capot de devan"
type input "des pieces de rechanges plus le capot de devant"
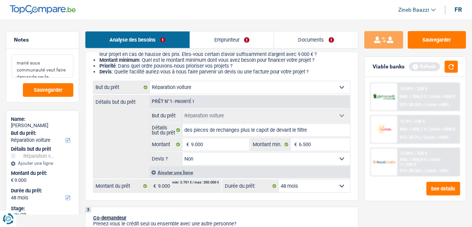
click at [17, 64] on textarea "marié sous communauté veut faire demande seule" at bounding box center [43, 65] width 62 height 23
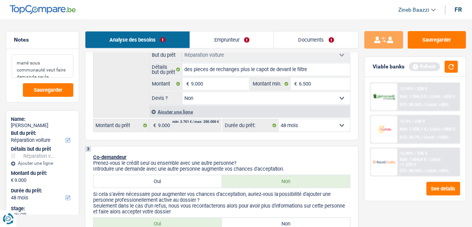
scroll to position [155, 0]
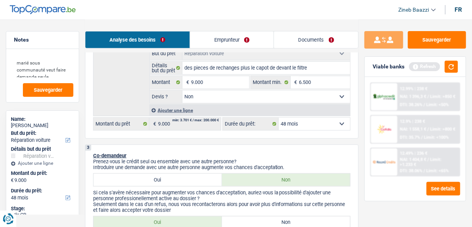
click at [291, 125] on select "12 mois 18 mois 24 mois 30 mois 36 mois 42 mois 48 mois Sélectionner une option" at bounding box center [314, 124] width 71 height 12
click at [454, 71] on button "button" at bounding box center [451, 67] width 13 height 12
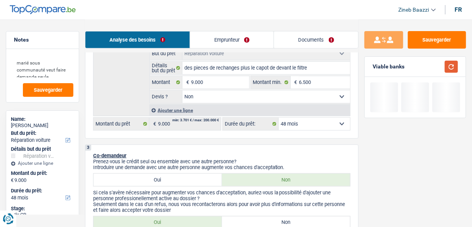
click at [453, 64] on button "button" at bounding box center [451, 67] width 13 height 12
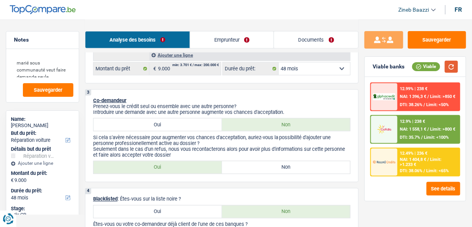
scroll to position [217, 0]
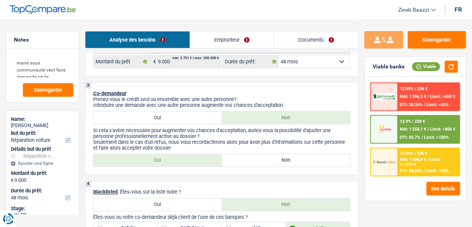
click at [257, 163] on label "Non" at bounding box center [286, 160] width 128 height 12
click at [257, 163] on input "Non" at bounding box center [286, 160] width 128 height 12
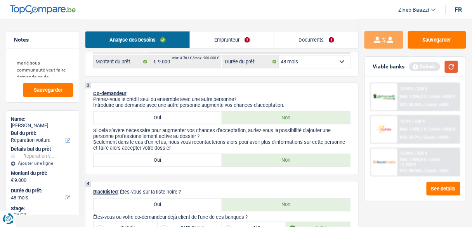
click at [451, 67] on button "button" at bounding box center [451, 67] width 13 height 12
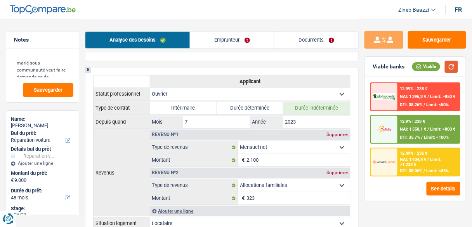
scroll to position [403, 0]
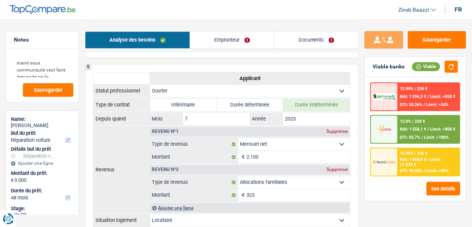
click at [220, 35] on link "Emprunteur" at bounding box center [231, 39] width 83 height 17
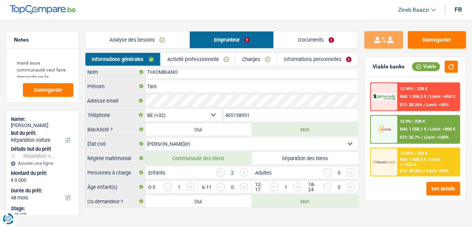
scroll to position [9, 0]
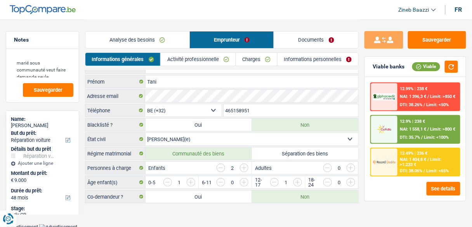
click at [203, 55] on link "Activité professionnelle" at bounding box center [198, 59] width 74 height 13
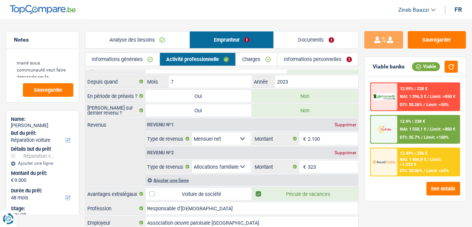
scroll to position [0, 0]
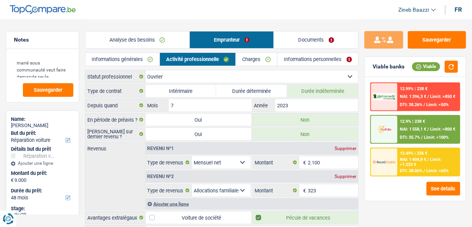
click at [317, 34] on link "Documents" at bounding box center [316, 39] width 84 height 17
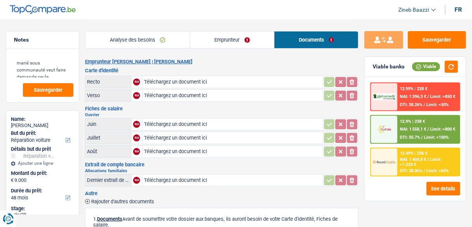
click at [243, 43] on link "Emprunteur" at bounding box center [232, 39] width 84 height 17
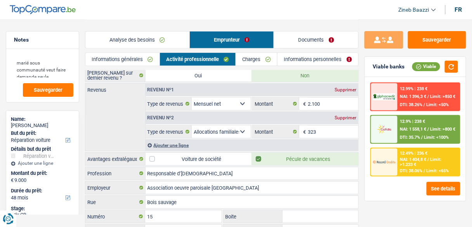
scroll to position [62, 0]
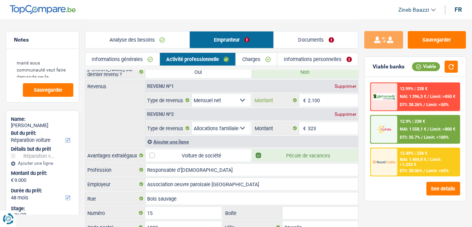
click at [317, 94] on input "2.100" at bounding box center [333, 100] width 50 height 12
click at [315, 97] on input "2.100" at bounding box center [333, 100] width 50 height 12
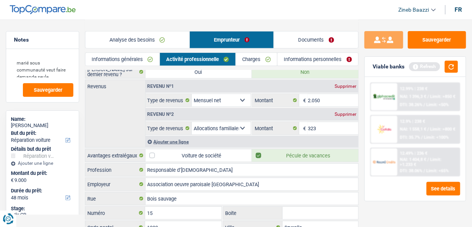
click at [130, 116] on div "Revenus Revenu nº1 Supprimer Allocation d'handicap Allocations chômage Allocati…" at bounding box center [221, 114] width 273 height 68
click at [453, 66] on button "button" at bounding box center [451, 67] width 13 height 12
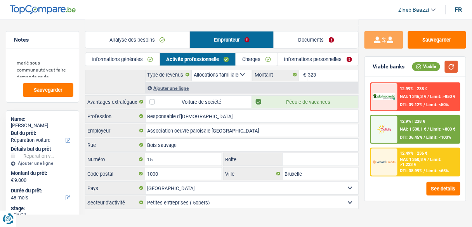
scroll to position [120, 0]
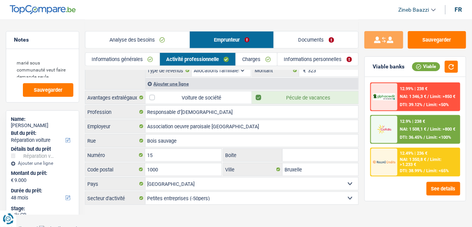
click at [263, 61] on link "Charges" at bounding box center [256, 59] width 41 height 13
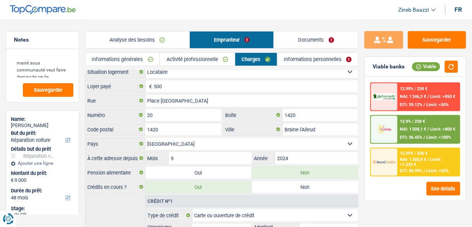
scroll to position [0, 0]
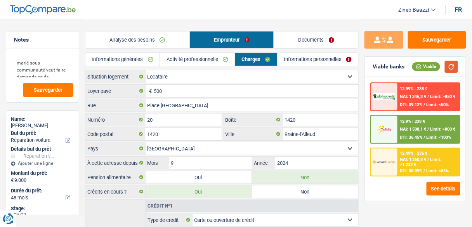
click at [452, 66] on button "button" at bounding box center [451, 67] width 13 height 12
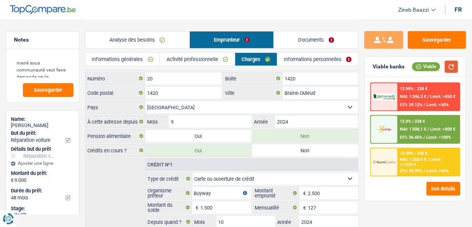
scroll to position [93, 0]
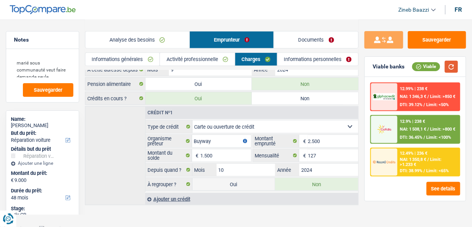
click at [448, 61] on button "button" at bounding box center [451, 67] width 13 height 12
click at [291, 59] on link "Informations personnelles" at bounding box center [317, 59] width 81 height 13
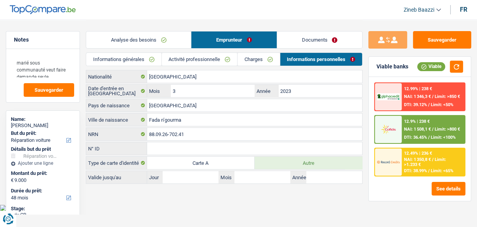
click at [265, 57] on link "Charges" at bounding box center [258, 59] width 42 height 13
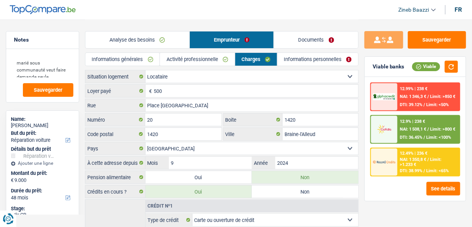
click at [223, 60] on link "Activité professionnelle" at bounding box center [197, 59] width 74 height 13
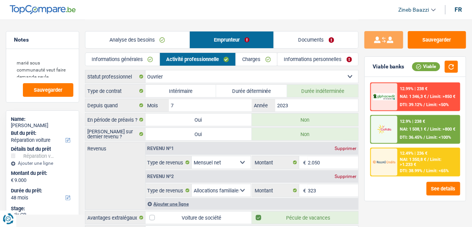
click at [148, 59] on link "Informations générales" at bounding box center [122, 59] width 74 height 13
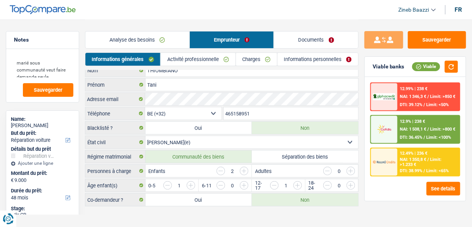
scroll to position [9, 0]
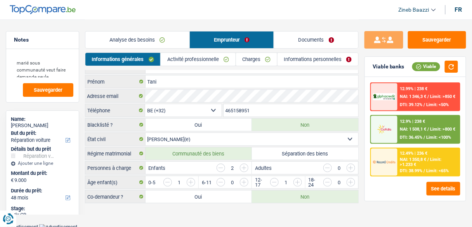
click at [305, 63] on link "Informations personnelles" at bounding box center [317, 59] width 81 height 13
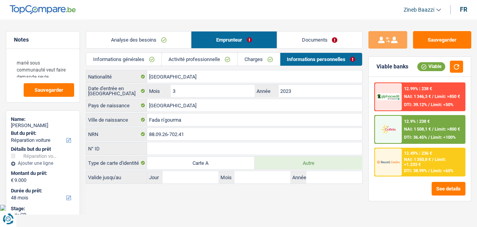
click at [309, 41] on link "Documents" at bounding box center [319, 39] width 85 height 17
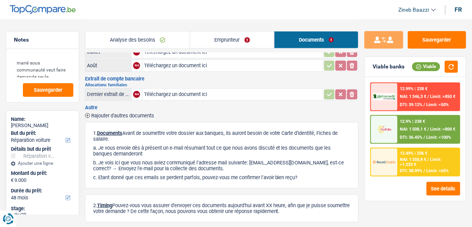
scroll to position [93, 0]
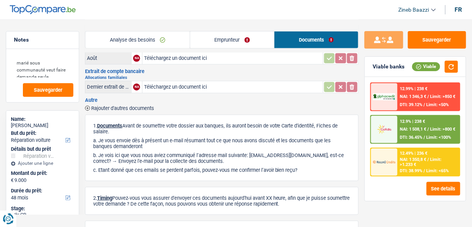
click at [109, 42] on link "Analyse des besoins" at bounding box center [137, 39] width 104 height 17
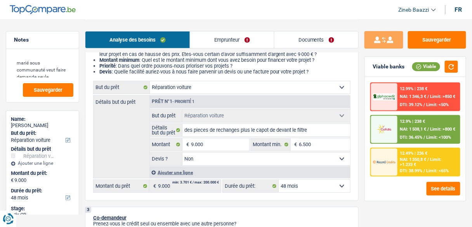
scroll to position [124, 0]
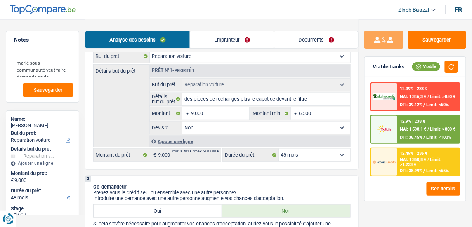
click at [294, 156] on select "12 mois 18 mois 24 mois 30 mois 36 mois 42 mois 48 mois Sélectionner une option" at bounding box center [314, 155] width 71 height 12
click at [311, 121] on select "Oui Non Non répondu Sélectionner une option" at bounding box center [266, 127] width 168 height 12
click at [182, 121] on select "Oui Non Non répondu Sélectionner une option" at bounding box center [266, 127] width 168 height 12
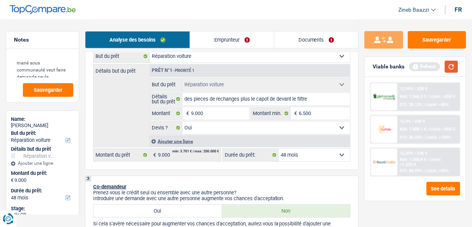
click at [449, 66] on button "button" at bounding box center [451, 67] width 13 height 12
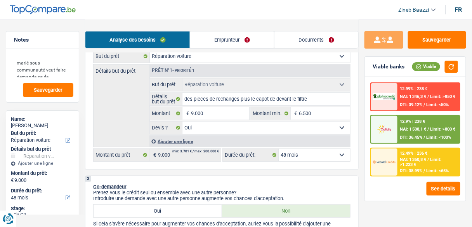
click at [413, 161] on span "NAI: 1 350,8 €" at bounding box center [413, 159] width 26 height 5
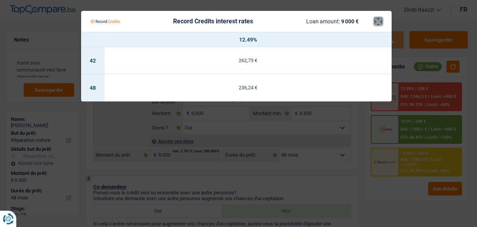
click at [377, 18] on button "×" at bounding box center [378, 21] width 8 height 8
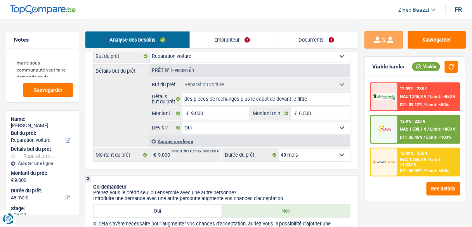
click at [399, 134] on div "12.9% | 238 € NAI: 1 508,1 € / Limit: >800 € DTI: 36.45% / Limit: <100%" at bounding box center [429, 129] width 62 height 27
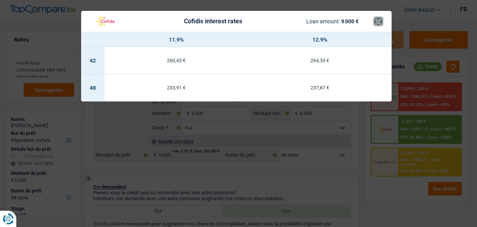
click at [380, 23] on button "×" at bounding box center [378, 21] width 8 height 8
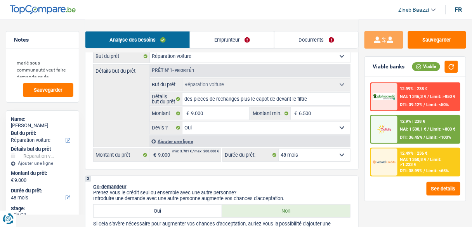
click at [337, 20] on div "Analyse des besoins Emprunteur Documents" at bounding box center [221, 35] width 273 height 33
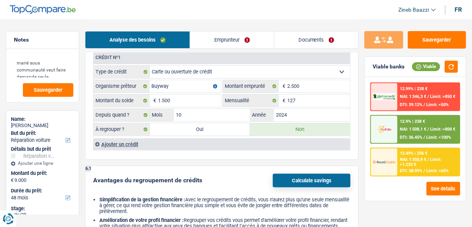
scroll to position [590, 0]
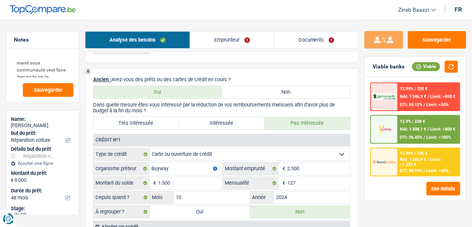
click at [310, 36] on link "Documents" at bounding box center [316, 39] width 84 height 17
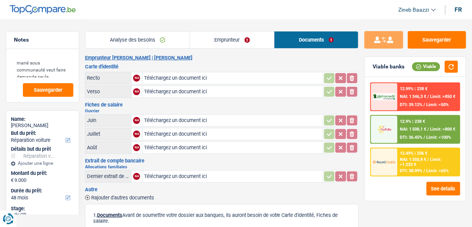
scroll to position [0, 0]
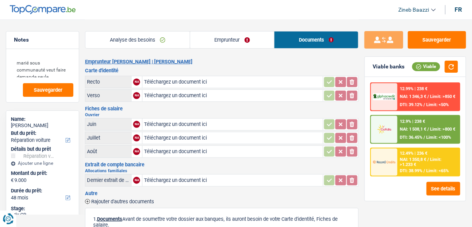
click at [146, 42] on link "Analyse des besoins" at bounding box center [137, 39] width 104 height 17
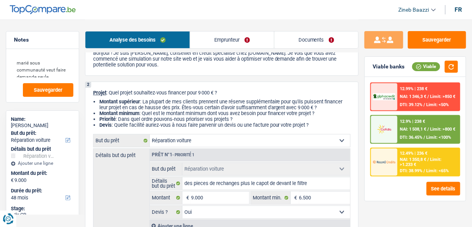
scroll to position [93, 0]
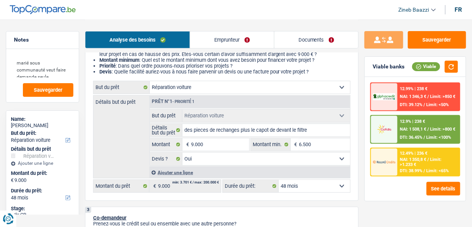
click at [116, 124] on div "Détails but du prêt Prêt n°1 - Priorité 1 Confort maison: meubles, textile, pei…" at bounding box center [221, 136] width 257 height 83
click at [447, 70] on button "button" at bounding box center [451, 67] width 13 height 12
click at [305, 34] on link "Documents" at bounding box center [316, 39] width 84 height 17
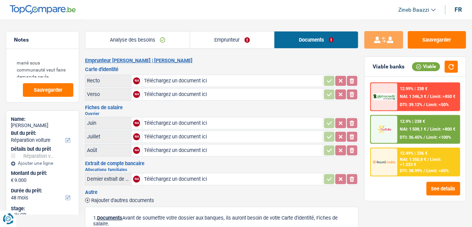
scroll to position [0, 0]
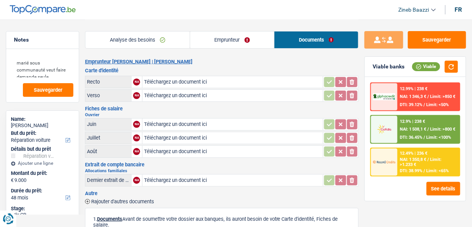
click at [220, 38] on link "Emprunteur" at bounding box center [232, 39] width 84 height 17
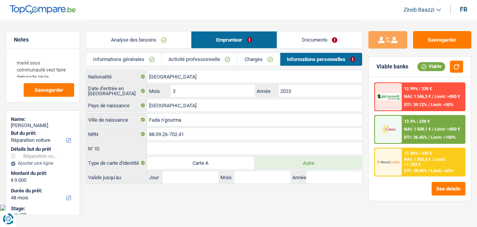
click at [127, 39] on link "Analyse des besoins" at bounding box center [138, 39] width 105 height 17
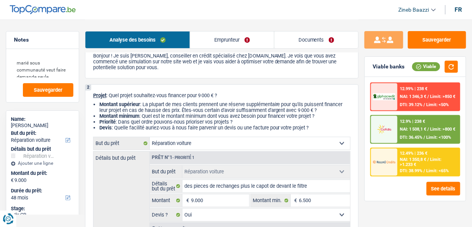
scroll to position [93, 0]
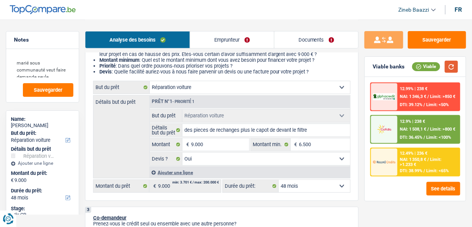
click at [450, 66] on button "button" at bounding box center [451, 67] width 13 height 12
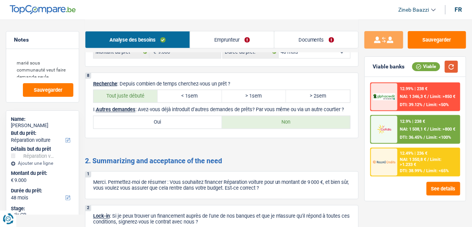
scroll to position [1024, 0]
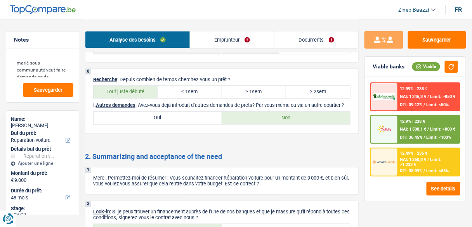
click at [205, 36] on link "Emprunteur" at bounding box center [231, 39] width 83 height 17
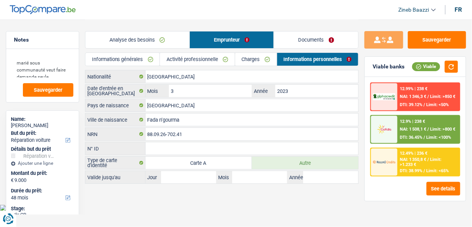
scroll to position [0, 0]
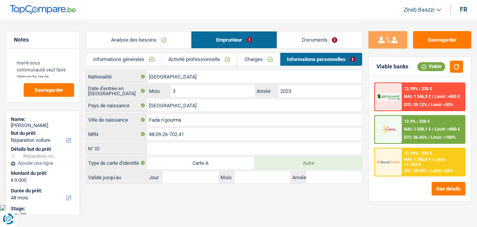
click at [179, 52] on li "Activité professionnelle" at bounding box center [199, 59] width 76 height 14
click at [180, 54] on link "Activité professionnelle" at bounding box center [199, 59] width 75 height 13
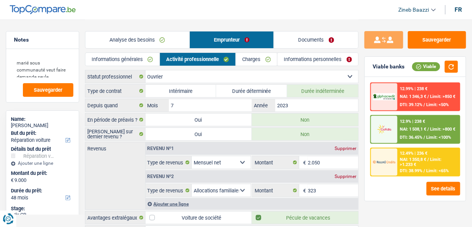
click at [121, 58] on link "Informations générales" at bounding box center [122, 59] width 74 height 13
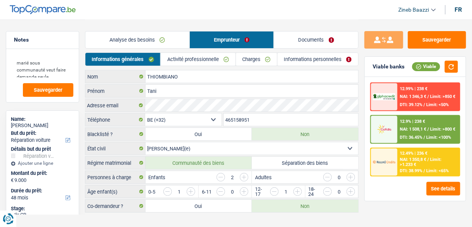
scroll to position [9, 0]
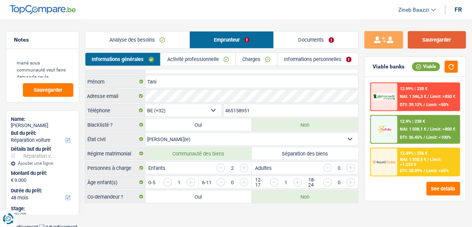
click at [439, 37] on button "Sauvegarder" at bounding box center [437, 39] width 58 height 17
click at [432, 39] on button "Sauvegarder" at bounding box center [437, 39] width 58 height 17
click at [422, 38] on button "Sauvegarder" at bounding box center [437, 39] width 58 height 17
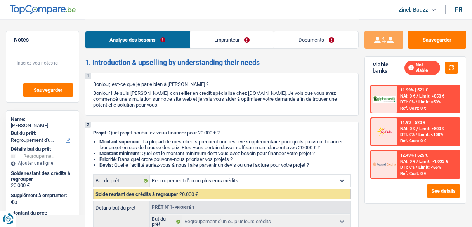
select select "refinancing"
select select "48"
select select "refinancing"
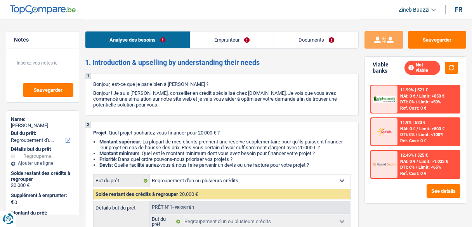
select select "48"
select select "privateEmployee"
select select "netSalary"
select select "mealVouchers"
select select "refinancing"
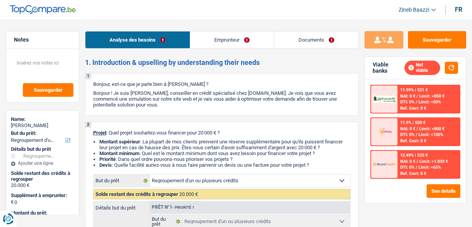
select select "refinancing"
select select "48"
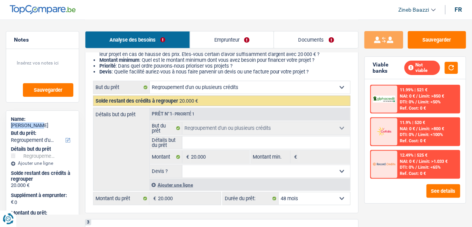
click at [47, 124] on div "Name: [PERSON_NAME]" at bounding box center [42, 123] width 63 height 14
copy div "[PERSON_NAME]"
click at [456, 66] on button "button" at bounding box center [451, 68] width 13 height 12
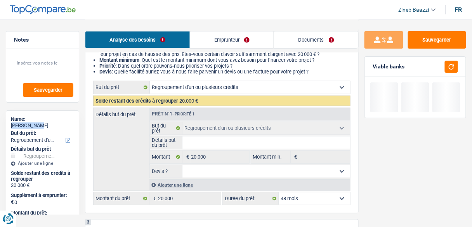
click at [231, 36] on link "Emprunteur" at bounding box center [232, 39] width 84 height 17
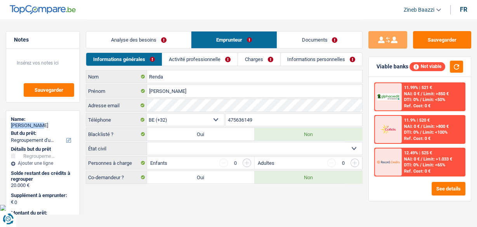
click at [214, 62] on link "Activité professionnelle" at bounding box center [199, 59] width 75 height 13
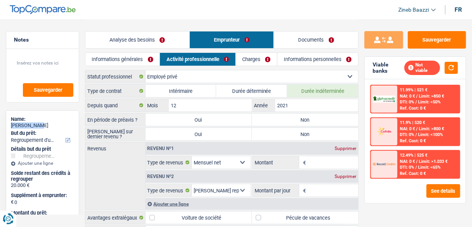
click at [136, 33] on link "Analyse des besoins" at bounding box center [137, 39] width 104 height 17
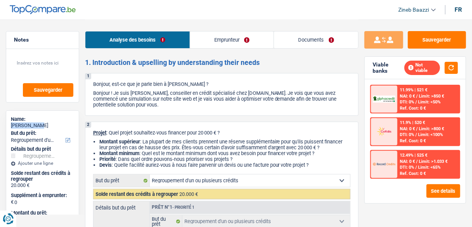
click at [214, 36] on link "Emprunteur" at bounding box center [232, 39] width 84 height 17
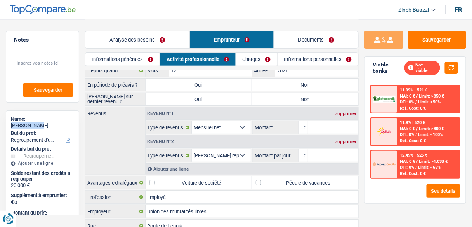
scroll to position [31, 0]
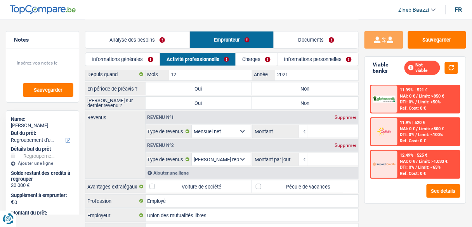
click at [320, 130] on input "Montant" at bounding box center [333, 131] width 50 height 12
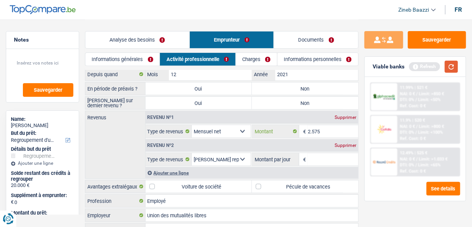
type input "2.575"
click at [450, 62] on button "button" at bounding box center [451, 67] width 13 height 12
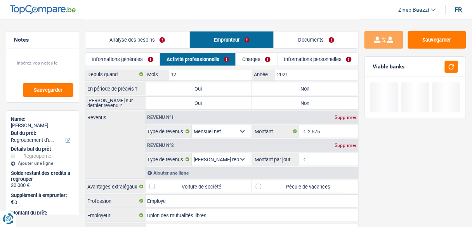
click at [328, 164] on div "Revenu nº1 Supprimer Allocation d'handicap Allocations chômage Allocations fami…" at bounding box center [251, 144] width 213 height 67
click at [329, 158] on input "Montant par jour" at bounding box center [333, 159] width 50 height 12
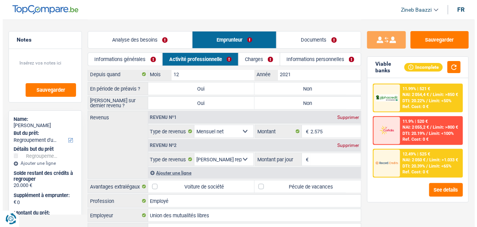
scroll to position [0, 0]
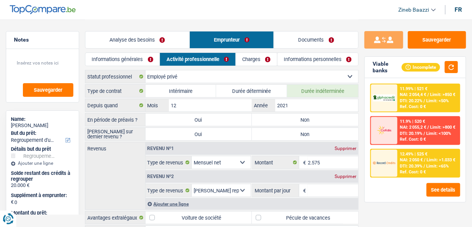
click at [118, 58] on link "Informations générales" at bounding box center [122, 59] width 74 height 13
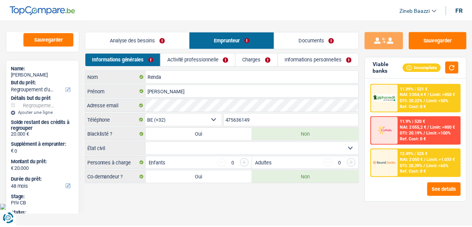
scroll to position [88, 0]
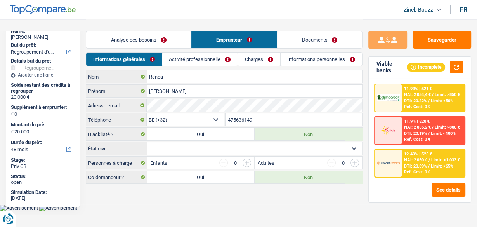
click at [155, 45] on link "Analyse des besoins" at bounding box center [138, 39] width 105 height 17
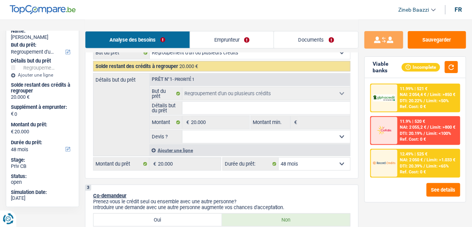
scroll to position [186, 0]
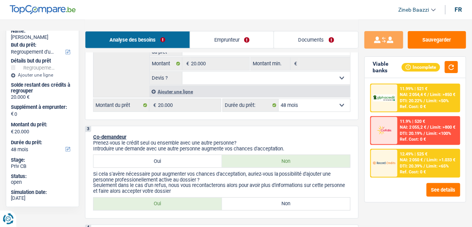
click at [225, 45] on link "Emprunteur" at bounding box center [232, 39] width 84 height 17
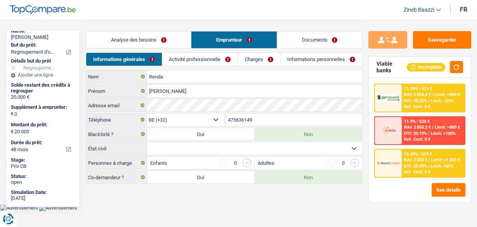
click at [201, 63] on link "Activité professionnelle" at bounding box center [199, 59] width 75 height 13
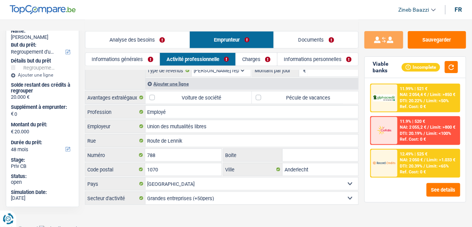
click at [254, 57] on link "Charges" at bounding box center [256, 59] width 41 height 13
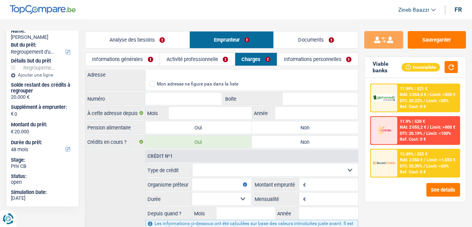
scroll to position [31, 0]
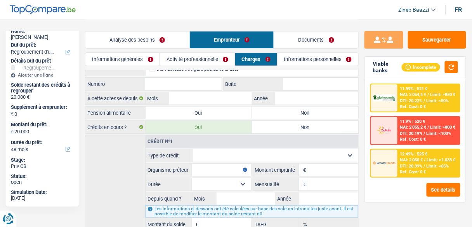
click at [209, 153] on select "Carte ou ouverture de crédit Prêt hypothécaire Vente à tempérament Prêt à tempé…" at bounding box center [275, 155] width 166 height 12
select select "cardOrCredit"
type input "0"
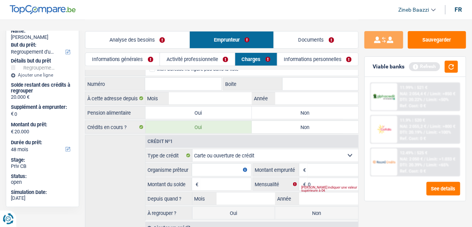
click at [214, 166] on input "Organisme prêteur" at bounding box center [221, 169] width 59 height 12
type input "beobank"
click at [324, 181] on input "0" at bounding box center [333, 184] width 50 height 12
type input "3"
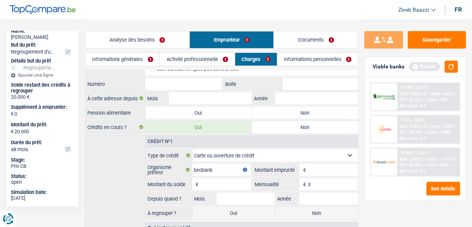
type input "35"
type input "358"
click at [108, 41] on link "Analyse des besoins" at bounding box center [137, 39] width 104 height 17
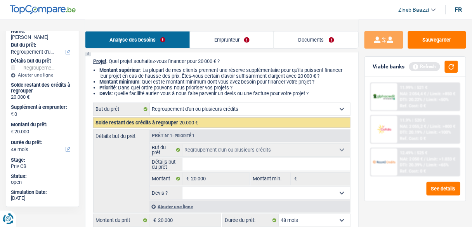
scroll to position [124, 0]
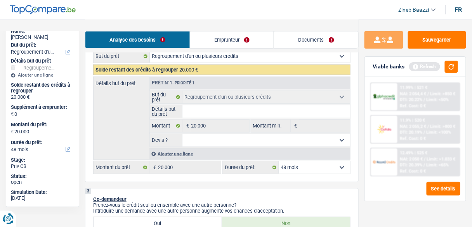
click at [234, 36] on link "Emprunteur" at bounding box center [232, 39] width 84 height 17
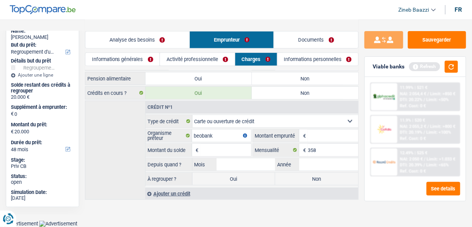
scroll to position [61, 0]
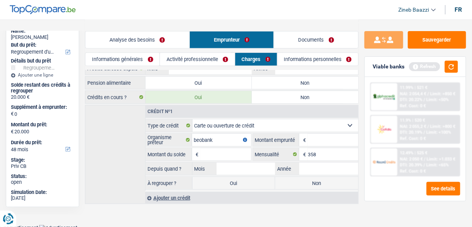
click at [178, 197] on div "Ajouter un crédit" at bounding box center [251, 198] width 213 height 12
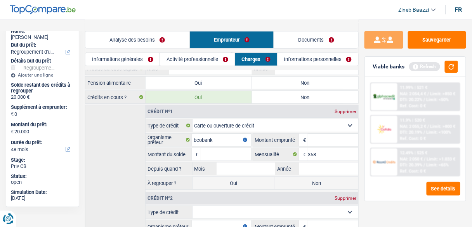
click at [222, 156] on input "Montant du solde" at bounding box center [226, 154] width 50 height 12
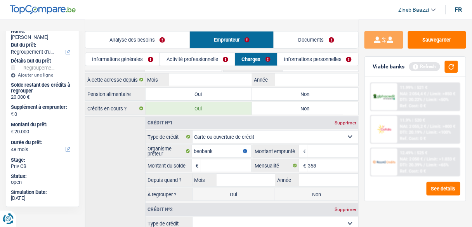
scroll to position [30, 0]
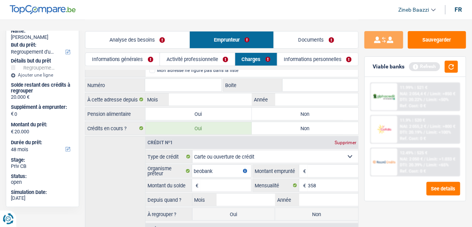
click at [114, 37] on link "Analyse des besoins" at bounding box center [137, 39] width 104 height 17
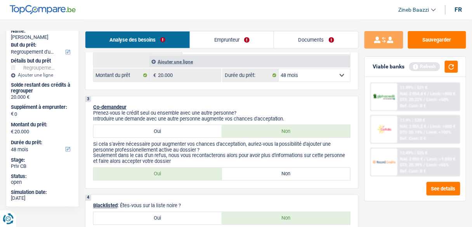
scroll to position [123, 0]
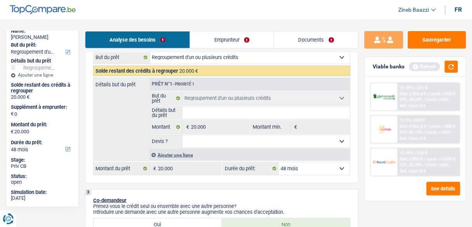
click at [118, 146] on div "Détails but du prêt Prêt n°1 - Priorité 1 Confort maison: meubles, textile, pei…" at bounding box center [221, 119] width 257 height 83
click at [168, 152] on div "Ajouter une ligne" at bounding box center [249, 154] width 201 height 11
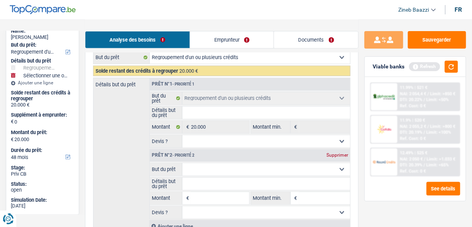
click at [236, 33] on link "Emprunteur" at bounding box center [232, 39] width 84 height 17
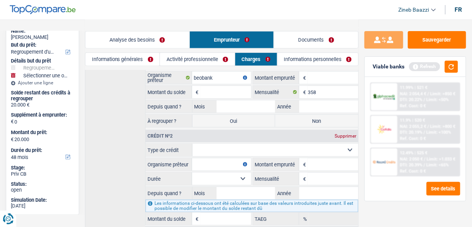
click at [119, 116] on div "Crédit nº1 Supprimer Carte ou ouverture de crédit Prêt hypothécaire Vente à tem…" at bounding box center [221, 141] width 273 height 196
click at [451, 64] on button "button" at bounding box center [451, 67] width 13 height 12
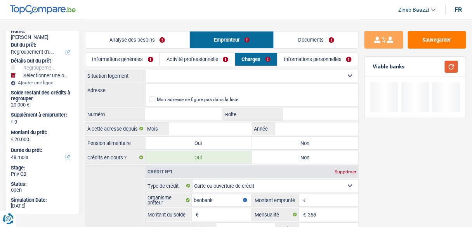
scroll to position [0, 0]
click at [163, 58] on link "Activité professionnelle" at bounding box center [197, 59] width 75 height 13
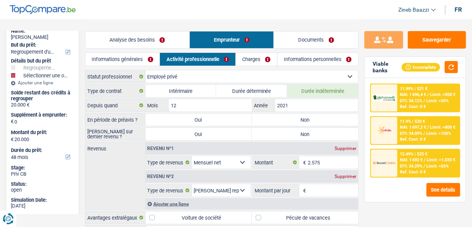
click at [257, 57] on link "Charges" at bounding box center [256, 59] width 41 height 13
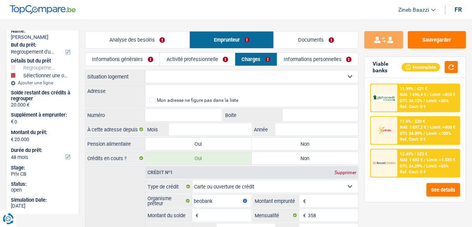
click at [202, 62] on link "Activité professionnelle" at bounding box center [197, 59] width 75 height 13
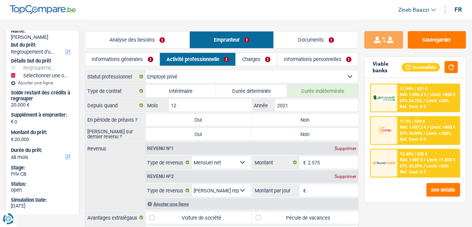
click at [121, 62] on link "Informations générales" at bounding box center [122, 59] width 74 height 13
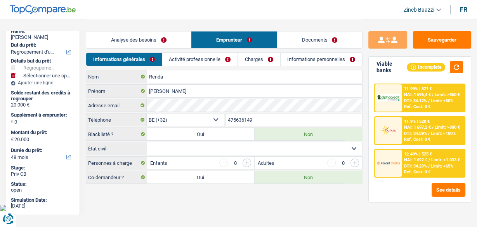
click at [120, 35] on link "Analyse des besoins" at bounding box center [138, 39] width 105 height 17
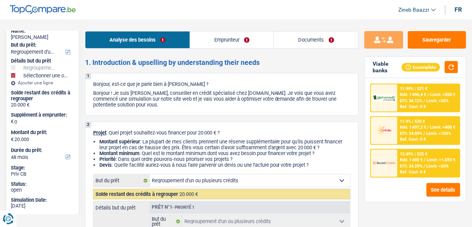
click at [260, 43] on link "Emprunteur" at bounding box center [232, 39] width 84 height 17
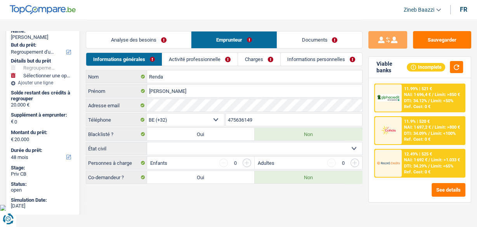
click at [308, 42] on link "Documents" at bounding box center [319, 39] width 85 height 17
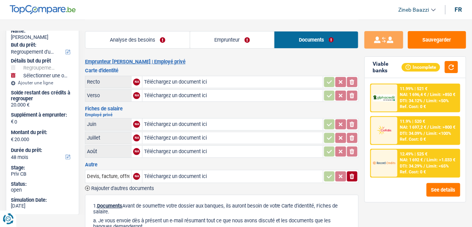
click at [226, 35] on link "Emprunteur" at bounding box center [232, 39] width 84 height 17
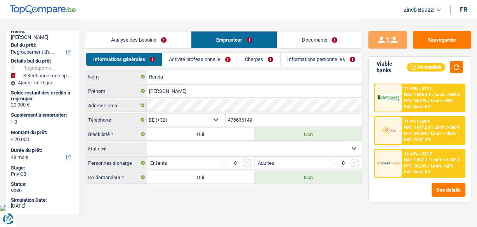
click at [148, 36] on link "Analyse des besoins" at bounding box center [138, 39] width 105 height 17
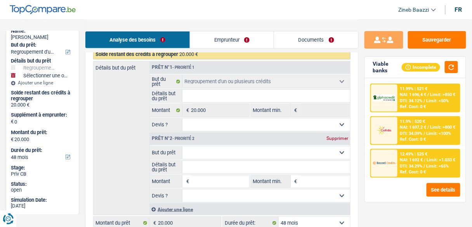
scroll to position [155, 0]
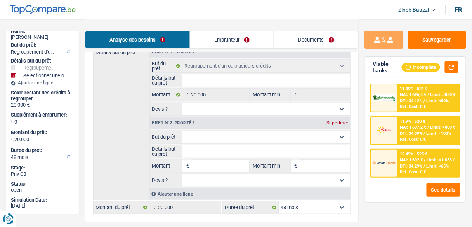
click at [253, 11] on header "Zineb Baazzi Se déconnecter fr" at bounding box center [236, 10] width 472 height 20
click at [269, 7] on header "Zineb Baazzi Se déconnecter fr" at bounding box center [236, 10] width 472 height 20
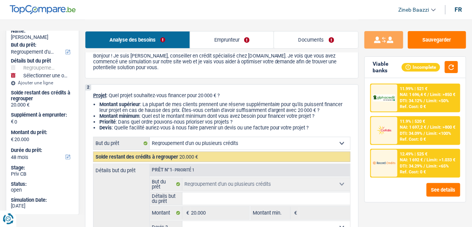
scroll to position [0, 0]
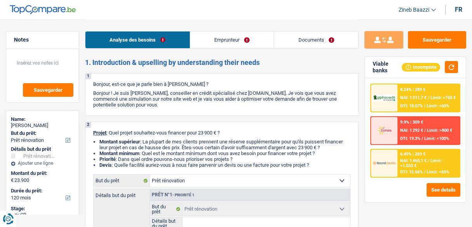
select select "renovation"
select select "120"
select select "renovation"
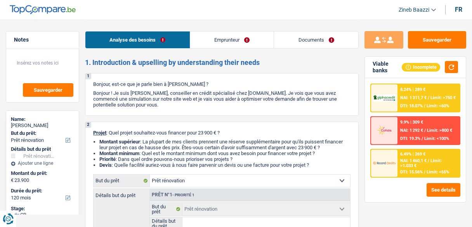
select select "120"
select select "publicEmployee"
select select "netSalary"
select select "mealVouchers"
select select "ownerWithoutMortgage"
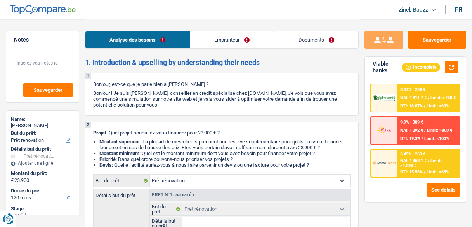
select select "renovation"
select select "120"
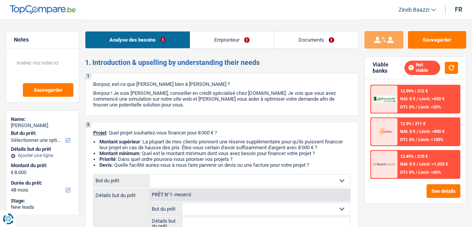
select select "48"
select select "privateEmployee"
select select "netSalary"
select select "mealVouchers"
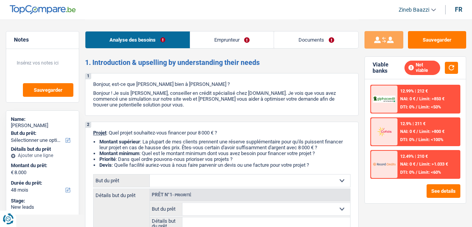
select select "48"
drag, startPoint x: 447, startPoint y: 70, endPoint x: 443, endPoint y: 72, distance: 4.9
click at [448, 70] on button "button" at bounding box center [451, 68] width 13 height 12
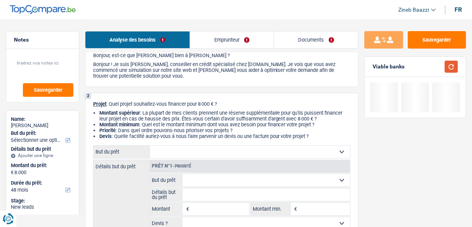
scroll to position [93, 0]
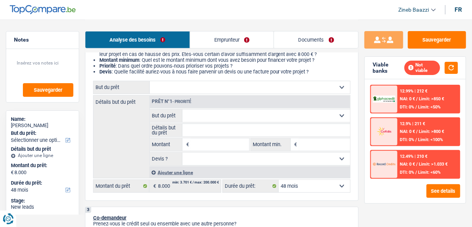
click at [246, 86] on select "Confort maison: meubles, textile, peinture, électroménager, outillage non-profe…" at bounding box center [250, 87] width 200 height 12
click at [136, 137] on div "Détails but du prêt Prêt n°1 - Priorité Confort maison: meubles, textile, peint…" at bounding box center [221, 136] width 257 height 83
click at [201, 89] on select "Confort maison: meubles, textile, peinture, électroménager, outillage non-profe…" at bounding box center [250, 87] width 200 height 12
select select "household"
click at [150, 81] on select "Confort maison: meubles, textile, peinture, électroménager, outillage non-profe…" at bounding box center [250, 87] width 200 height 12
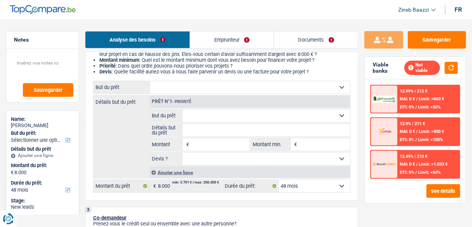
select select "household"
type input "8.000"
select select "household"
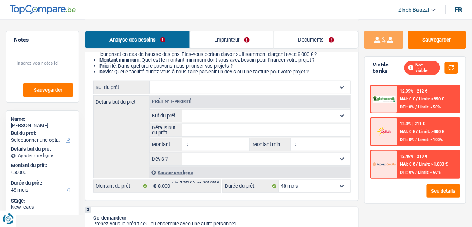
type input "8.000"
select select "household"
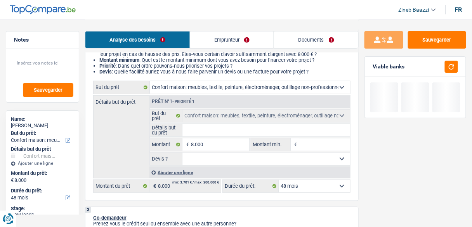
click at [198, 133] on input "Détails but du prêt" at bounding box center [266, 130] width 168 height 12
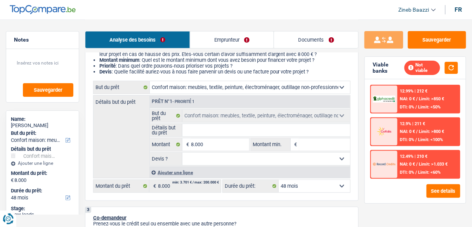
type input "l"
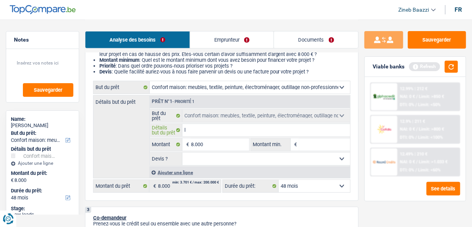
type input "l'"
type input "l'a"
type input "l'ac"
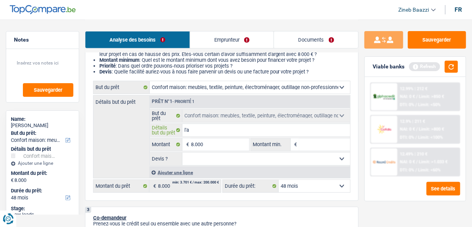
type input "l'ac"
type input "l'ach"
type input "l'acha"
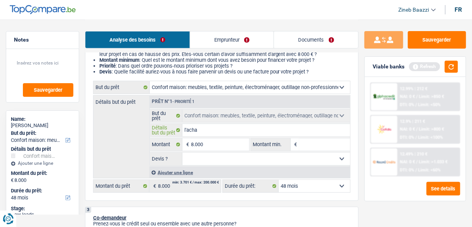
type input "l'achat"
type input "l'achat d"
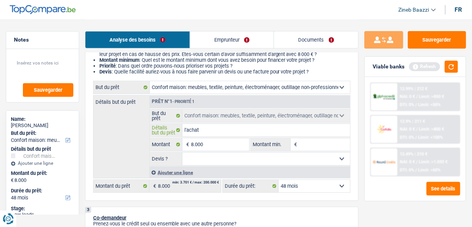
type input "l'achat d"
type input "l'achat de"
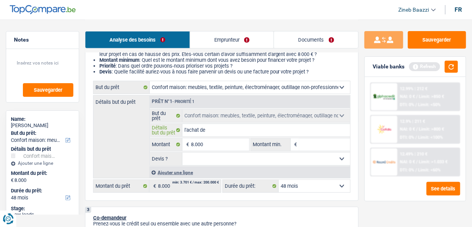
type input "l'achat de m"
type input "l'achat de me"
type input "l'achat de meu"
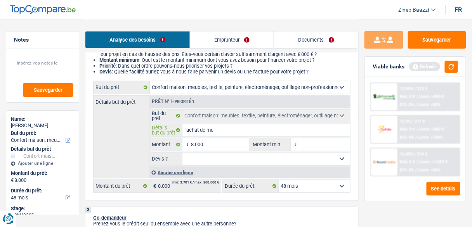
type input "l'achat de meu"
type input "l'achat de meub"
type input "l'achat de meubl"
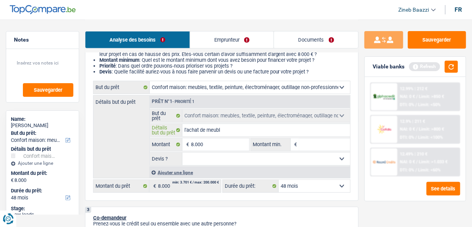
type input "l'achat de meuble"
type input "l'achat de meubles"
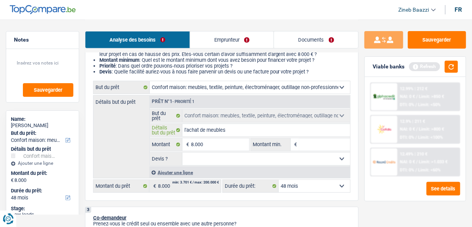
type input "l'achat de meubles"
type input "l'achat de meubles c"
type input "l'achat de meubles ca"
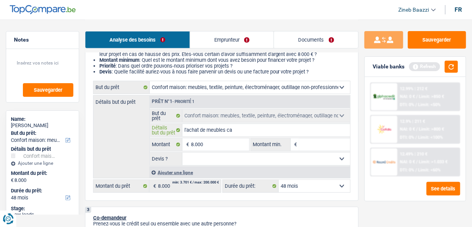
type input "l'achat de meubles can"
type input "l'achat de meubles cana"
type input "l'achat de meubles canap"
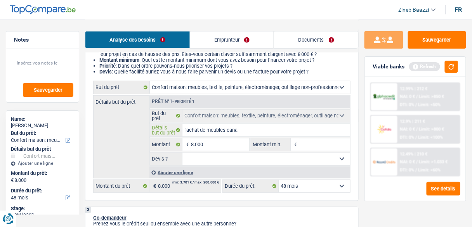
type input "l'achat de meubles canap"
type input "l'achat de meubles canapé"
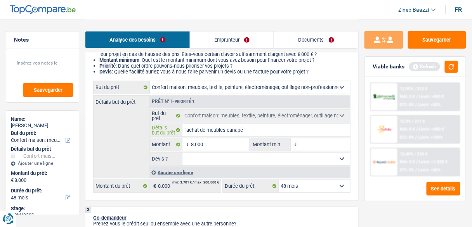
type input "l'achat de meubles canapé c"
type input "l'achat de meubles canapé ca"
type input "l'achat de meubles canapé car"
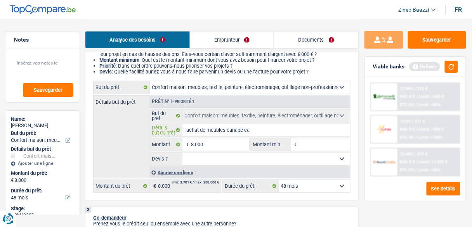
type input "l'achat de meubles canapé car"
type input "l'achat de meubles canapé car s"
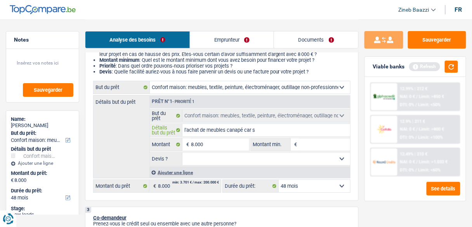
type input "l'achat de meubles canapé car sa"
type input "l'achat de meubles canapé car sa f"
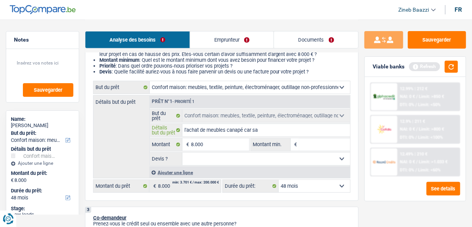
type input "l'achat de meubles canapé car sa f"
type input "l'achat de meubles canapé car sa fe"
type input "l'achat de meubles canapé car sa fem"
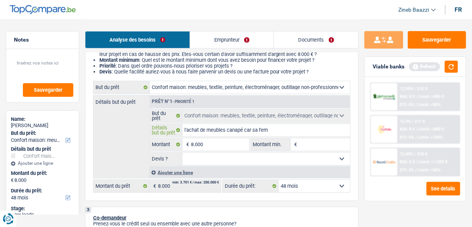
type input "l'achat de meubles canapé car sa femm"
type input "l'achat de meubles canapé car sa femme"
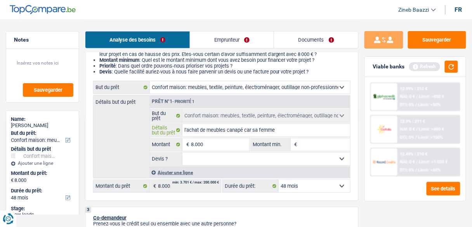
type input "l'achat de meubles canapé car sa femme"
type input "l'achat de meubles canapé car sa femme e"
type input "l'achat de meubles canapé car sa femme es"
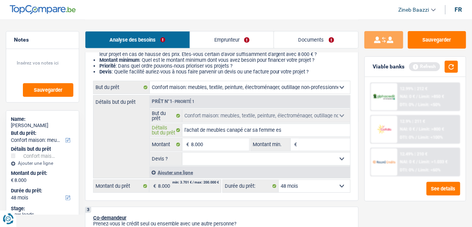
type input "l'achat de meubles canapé car sa femme est"
type input "l'achat de meubles canapé car sa femme est e"
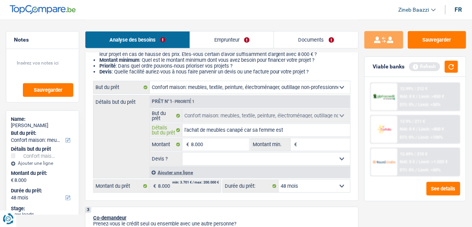
type input "l'achat de meubles canapé car sa femme est e"
type input "l'achat de meubles canapé car sa femme est en"
type input "l'achat de meubles canapé car sa femme est enc"
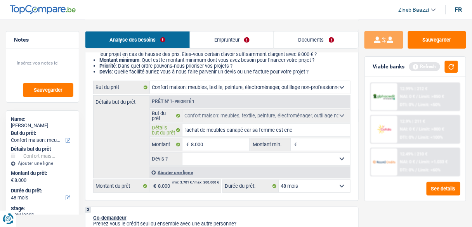
type input "l'achat de meubles canapé car sa femme est ence"
type input "l'achat de meubles canapé car sa femme est encei"
type input "l'achat de meubles canapé car sa femme est encein"
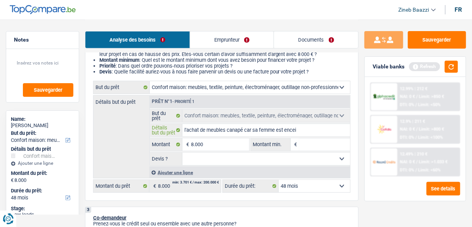
type input "l'achat de meubles canapé car sa femme est encein"
type input "l'achat de meubles canapé car sa femme est enceint"
type input "l'achat de meubles canapé car sa femme est enceinte"
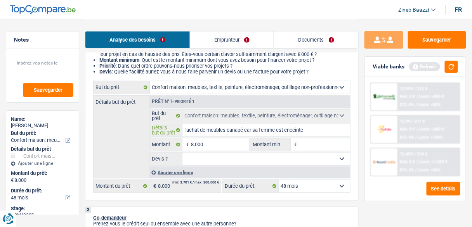
type input "l'achat de meubles canapé car sa femme est enceinte"
type input "l'achat de meubles canapé car sa femme est enceinte e"
type input "l'achat de meubles canapé car sa femme est enceinte et"
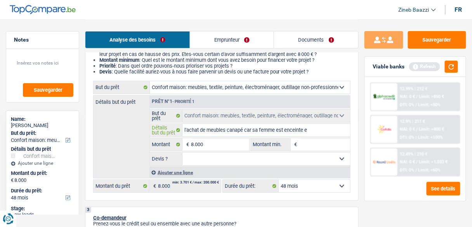
type input "l'achat de meubles canapé car sa femme est enceinte et"
type input "l'achat de meubles canapé car sa femme est enceinte et d"
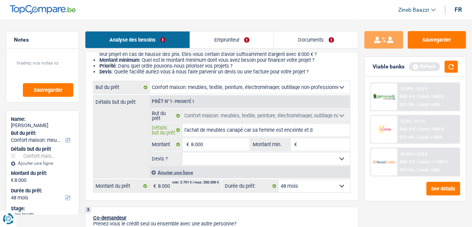
type input "l'achat de meubles canapé car sa femme est enceinte et do"
type input "l'achat de meubles canapé car sa femme est enceinte et doi"
type input "l'achat de meubles canapé car sa femme est enceinte et dois"
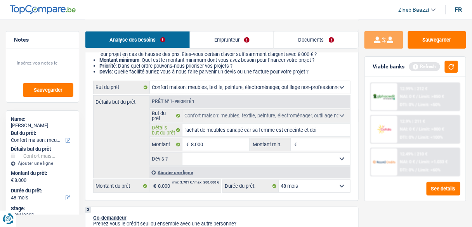
type input "l'achat de meubles canapé car sa femme est enceinte et dois"
type input "l'achat de meubles canapé car sa femme est enceinte et dois f"
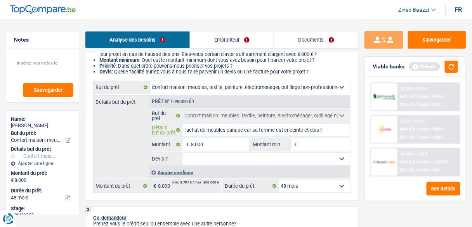
type input "l'achat de meubles canapé car sa femme est enceinte et dois fa"
type input "l'achat de meubles canapé car sa femme est enceinte et dois fai"
type input "l'achat de meubles canapé car sa femme est enceinte et dois fair"
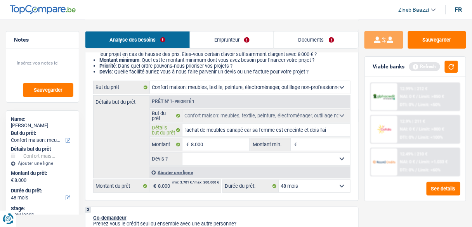
type input "l'achat de meubles canapé car sa femme est enceinte et dois fair"
type input "l'achat de meubles canapé car sa femme est enceinte et dois faire"
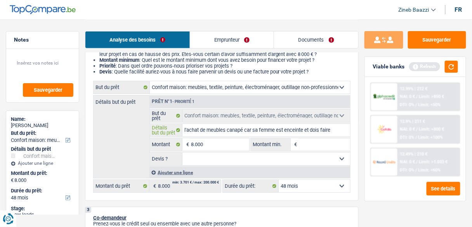
type input "l'achat de meubles canapé car sa femme est enceinte et dois faire l"
type input "l'achat de meubles canapé car sa femme est enceinte et dois faire la"
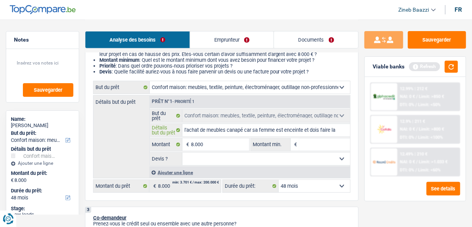
type input "l'achat de meubles canapé car sa femme est enceinte et dois faire la"
type input "l'achat de meubles canapé car sa femme est enceinte et dois faire la h"
type input "l'achat de meubles canapé car sa femme est enceinte et dois faire la hc"
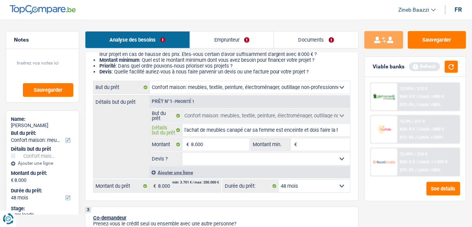
type input "l'achat de meubles canapé car sa femme est enceinte et dois faire la hc"
type input "l'achat de meubles canapé car sa femme est enceinte et dois faire la h"
type input "l'achat de meubles canapé car sa femme est enceinte et dois faire la"
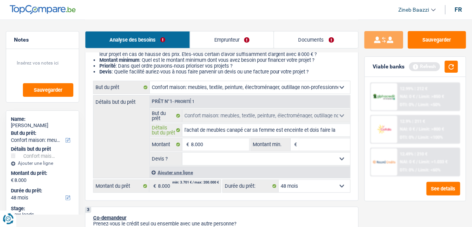
type input "l'achat de meubles canapé car sa femme est enceinte et dois faire la c"
type input "l'achat de meubles canapé car sa femme est enceinte et dois faire la ch"
type input "l'achat de meubles canapé car sa femme est enceinte et dois faire la cha"
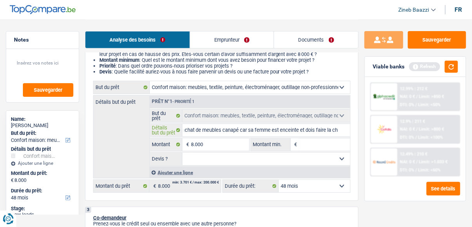
type input "l'achat de meubles canapé car sa femme est enceinte et dois faire la cha"
type input "l'achat de meubles canapé car sa femme est enceinte et dois faire la cham"
type input "l'achat de meubles canapé car sa femme est enceinte et dois faire la chamb"
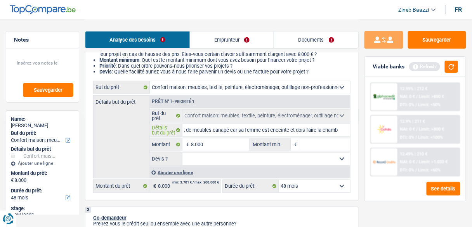
type input "l'achat de meubles canapé car sa femme est enceinte et dois faire la chambr"
type input "l'achat de meubles canapé car sa femme est enceinte et dois faire la chambre"
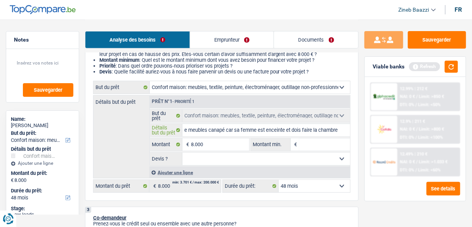
type input "l'achat de meubles canapé car sa femme est enceinte et dois faire la chambre"
type input "l'achat de meubles canapé car sa femme est enceinte et dois faire la chambre a"
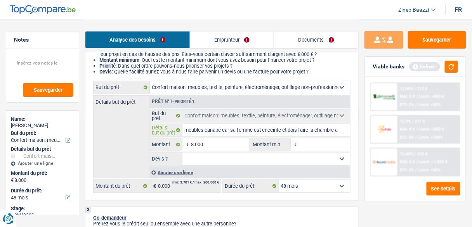
type input "l'achat de meubles canapé car sa femme est enceinte et dois faire la chambre a c"
type input "l'achat de meubles canapé car sa femme est enceinte et dois faire la chambre a …"
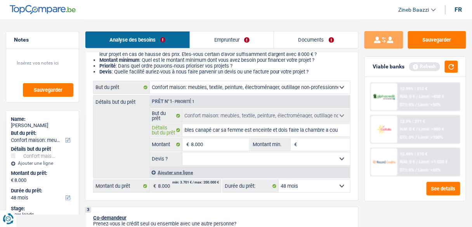
type input "l'achat de meubles canapé car sa femme est enceinte et dois faire la chambre a …"
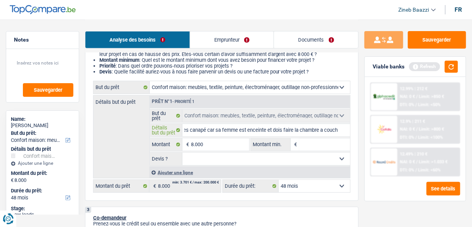
type input "l'achat de meubles canapé car sa femme est enceinte et dois faire la chambre a …"
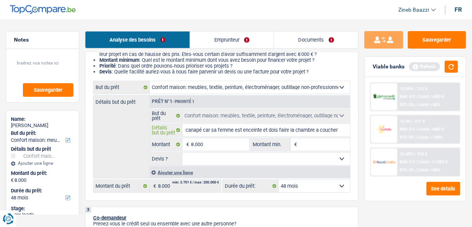
type input "l'achat de meubles canapé car sa femme est enceinte et dois faire la chambre a …"
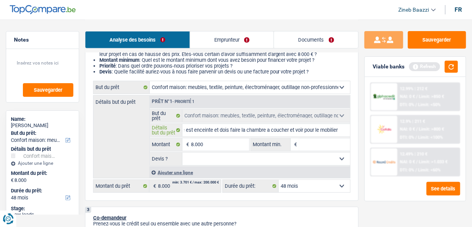
scroll to position [0, 95]
click at [447, 67] on button "button" at bounding box center [451, 67] width 13 height 12
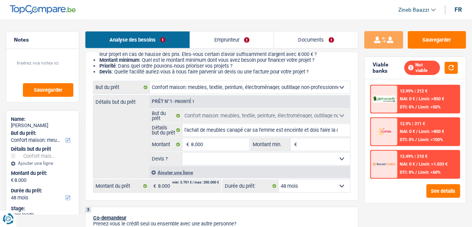
click at [306, 145] on input "Montant min." at bounding box center [324, 144] width 51 height 12
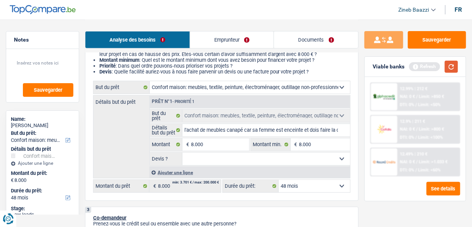
click at [450, 63] on button "button" at bounding box center [451, 67] width 13 height 12
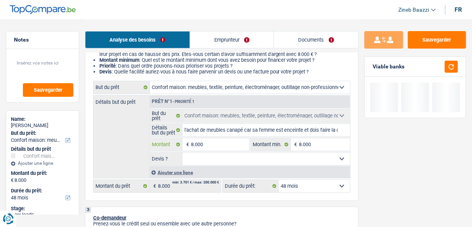
click at [209, 145] on input "8.000" at bounding box center [220, 144] width 58 height 12
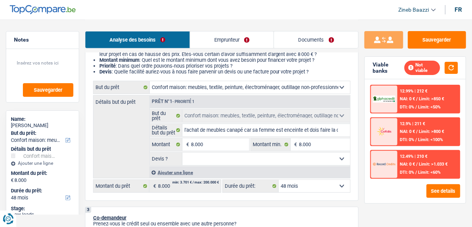
click at [211, 151] on fieldset "Confort maison: meubles, textile, peinture, électroménager, outillage non-profe…" at bounding box center [250, 137] width 200 height 56
click at [452, 62] on button "button" at bounding box center [451, 68] width 13 height 12
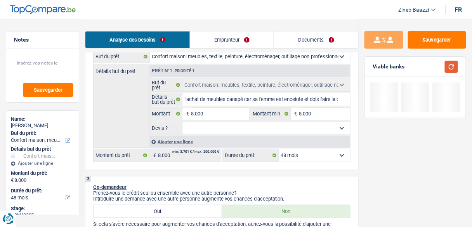
scroll to position [124, 0]
click at [254, 135] on div "Ajouter une ligne" at bounding box center [249, 140] width 201 height 11
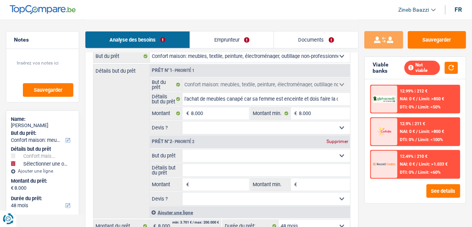
click at [338, 139] on div "Supprimer" at bounding box center [337, 141] width 26 height 5
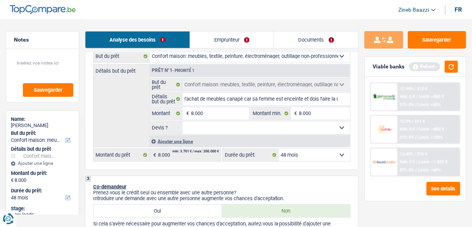
click at [318, 128] on select "Oui Non Non répondu Sélectionner une option" at bounding box center [266, 127] width 168 height 12
click at [182, 121] on select "Oui Non Non répondu Sélectionner une option" at bounding box center [266, 127] width 168 height 12
click at [452, 64] on button "button" at bounding box center [451, 67] width 13 height 12
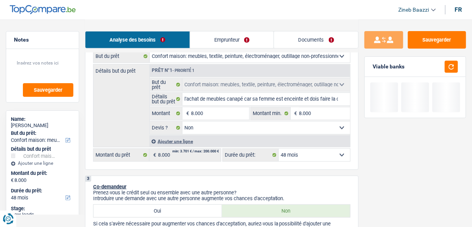
click at [332, 156] on select "12 mois 18 mois 24 mois 30 mois 36 mois 42 mois 48 mois Sélectionner une option" at bounding box center [314, 155] width 71 height 12
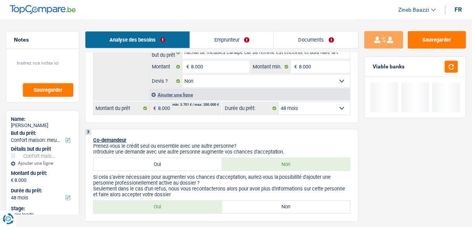
scroll to position [186, 0]
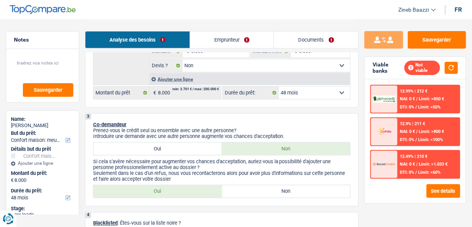
click at [331, 94] on select "12 mois 18 mois 24 mois 30 mois 36 mois 42 mois 48 mois Sélectionner une option" at bounding box center [314, 93] width 71 height 12
click at [244, 189] on label "Non" at bounding box center [286, 191] width 128 height 12
click at [244, 189] on input "Non" at bounding box center [286, 191] width 128 height 12
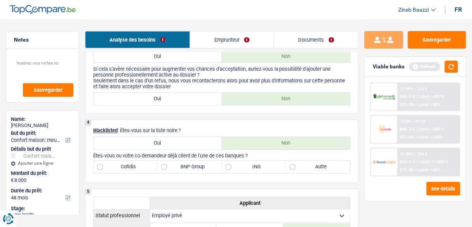
scroll to position [279, 0]
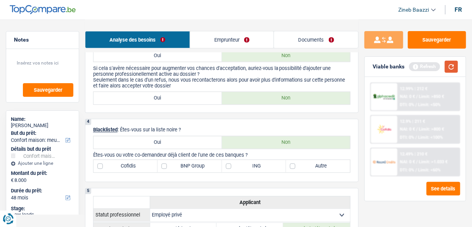
click at [452, 61] on button "button" at bounding box center [451, 67] width 13 height 12
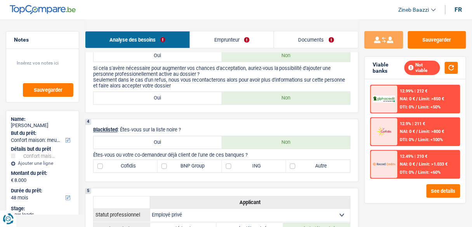
click at [164, 169] on label "BNP Group" at bounding box center [189, 166] width 64 height 12
click at [164, 169] on input "BNP Group" at bounding box center [189, 166] width 64 height 12
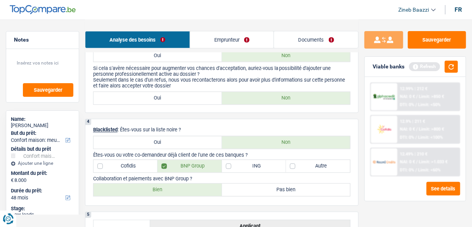
click at [445, 72] on div "Refresh" at bounding box center [433, 67] width 49 height 12
click at [448, 71] on button "button" at bounding box center [451, 67] width 13 height 12
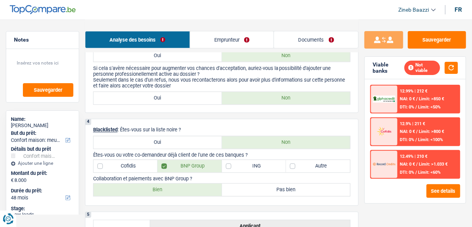
drag, startPoint x: 215, startPoint y: 187, endPoint x: 299, endPoint y: 168, distance: 86.5
click at [299, 168] on div "4 Blacklisted : Êtes-vous sur la liste noire ? Oui Non Êtes-vous ou votre co-de…" at bounding box center [221, 162] width 273 height 87
click at [299, 168] on label "Autre" at bounding box center [318, 166] width 64 height 12
click at [299, 168] on input "Autre" at bounding box center [318, 166] width 64 height 12
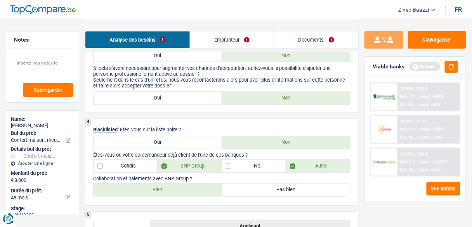
click at [197, 192] on label "Bien" at bounding box center [157, 189] width 128 height 12
click at [197, 192] on input "Bien" at bounding box center [157, 189] width 128 height 12
click at [445, 70] on button "button" at bounding box center [451, 67] width 13 height 12
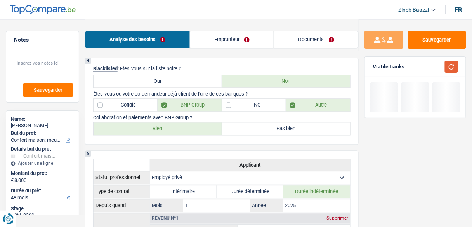
scroll to position [341, 0]
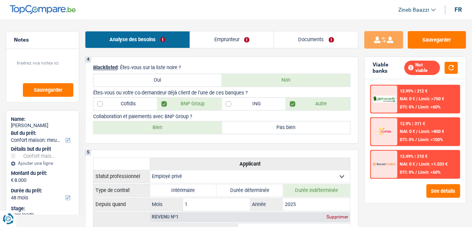
click at [223, 35] on link "Emprunteur" at bounding box center [232, 39] width 84 height 17
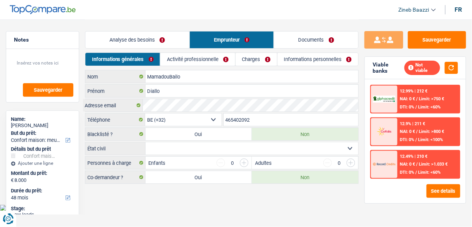
scroll to position [0, 0]
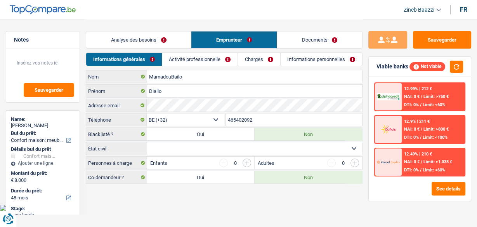
click at [160, 154] on div "MamadouBailo Nom Diallo Prénom Adresse email BE (+32) LU (+352) Sélectionner un…" at bounding box center [224, 127] width 277 height 114
click at [161, 149] on select "Célibataire Marié(e) Cohabitant(e) légal(e) Divorcé(e) Veuf(ve) Séparé (de fait…" at bounding box center [254, 148] width 215 height 12
click at [147, 142] on select "Célibataire Marié(e) Cohabitant(e) légal(e) Divorcé(e) Veuf(ve) Séparé (de fait…" at bounding box center [254, 148] width 215 height 12
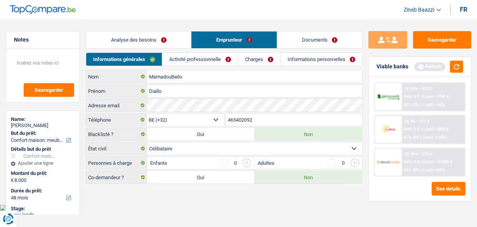
click at [177, 208] on body "Vous avez le contrôle de vos données Nous utilisons des cookies, tout comme nos…" at bounding box center [238, 105] width 477 height 211
click at [460, 67] on button "button" at bounding box center [456, 67] width 13 height 12
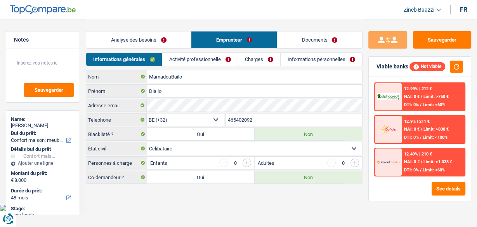
click at [248, 160] on input "button" at bounding box center [246, 162] width 9 height 9
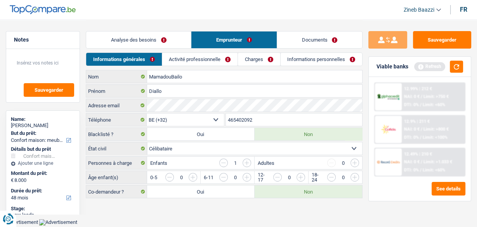
click at [248, 160] on input "button" at bounding box center [246, 162] width 9 height 9
click at [192, 175] on input "button" at bounding box center [327, 179] width 276 height 12
click at [193, 173] on input "button" at bounding box center [327, 179] width 276 height 12
click at [193, 59] on link "Activité professionnelle" at bounding box center [199, 59] width 75 height 13
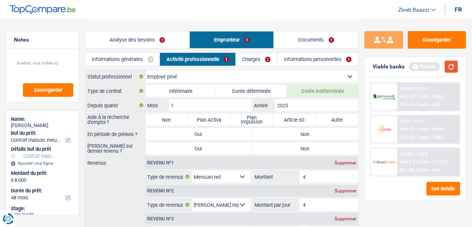
click at [453, 65] on button "button" at bounding box center [451, 67] width 13 height 12
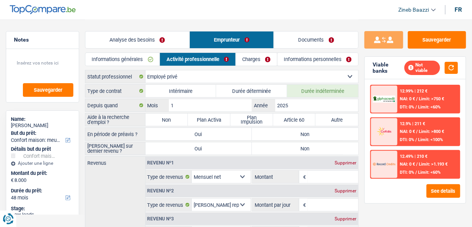
click at [168, 123] on label "Non" at bounding box center [166, 119] width 43 height 12
click at [168, 123] on input "Non" at bounding box center [166, 119] width 43 height 12
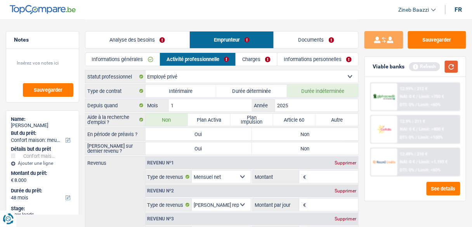
click at [458, 63] on div "Viable banks Refresh" at bounding box center [415, 67] width 101 height 20
click at [452, 66] on button "button" at bounding box center [451, 67] width 13 height 12
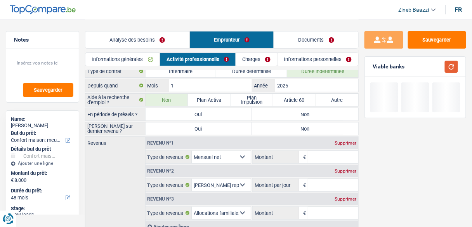
scroll to position [31, 0]
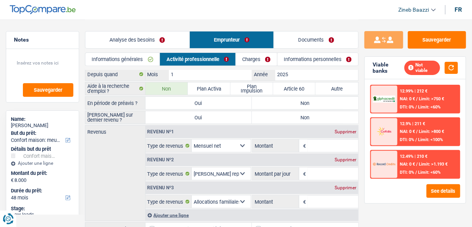
click at [275, 102] on label "Non" at bounding box center [305, 103] width 106 height 12
click at [275, 102] on input "Non" at bounding box center [305, 103] width 106 height 12
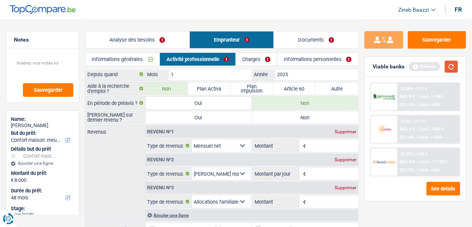
click at [452, 66] on button "button" at bounding box center [451, 67] width 13 height 12
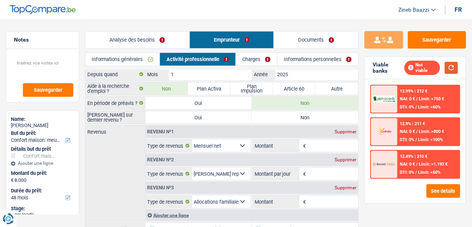
click at [450, 64] on button "button" at bounding box center [451, 68] width 13 height 12
click at [264, 117] on label "Non" at bounding box center [305, 117] width 106 height 12
click at [264, 117] on input "Non" at bounding box center [305, 117] width 106 height 12
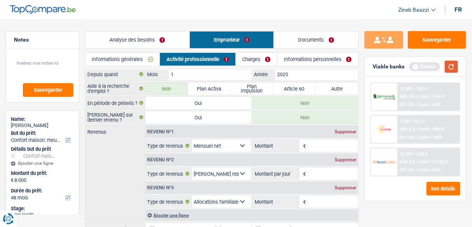
click at [450, 70] on button "button" at bounding box center [451, 67] width 13 height 12
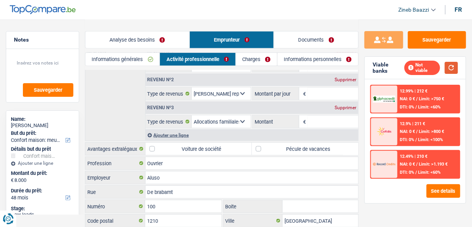
scroll to position [0, 0]
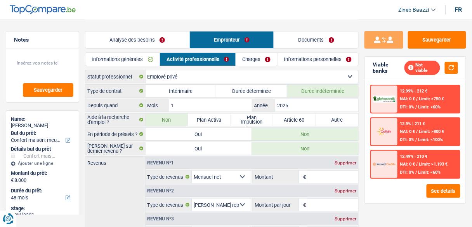
click at [322, 176] on input "Montant" at bounding box center [333, 176] width 50 height 12
click at [458, 67] on button "button" at bounding box center [451, 68] width 13 height 12
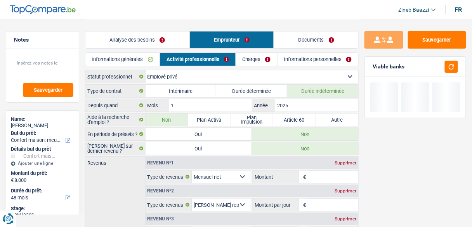
click at [315, 177] on input "Montant" at bounding box center [333, 176] width 50 height 12
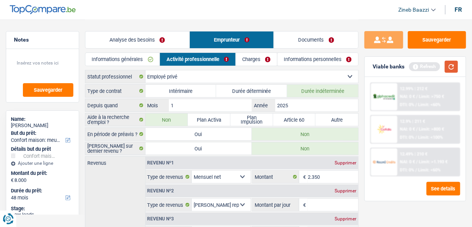
click at [452, 66] on button "button" at bounding box center [451, 67] width 13 height 12
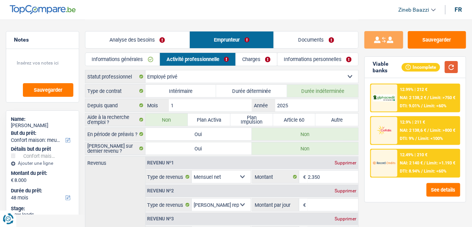
scroll to position [31, 0]
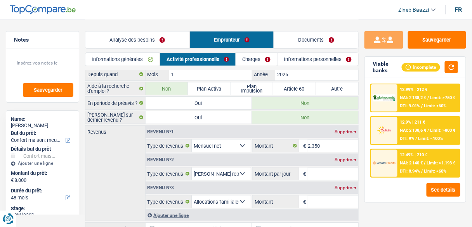
click at [325, 172] on input "Montant par jour" at bounding box center [333, 173] width 50 height 12
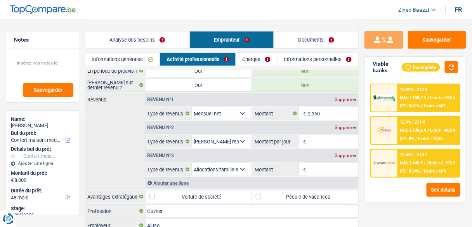
scroll to position [62, 0]
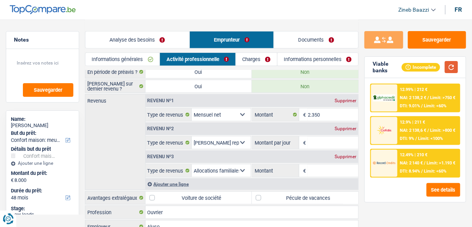
click at [453, 65] on div "Sauvegarder Viable banks Incomplete 12.99% | 212 € NAI: 2 138,2 € / Limit: >750…" at bounding box center [414, 122] width 113 height 183
click at [451, 71] on button "button" at bounding box center [451, 67] width 13 height 12
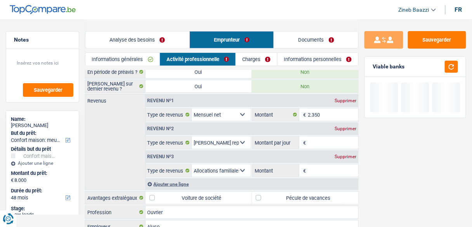
click at [320, 138] on input "Montant par jour" at bounding box center [333, 142] width 50 height 12
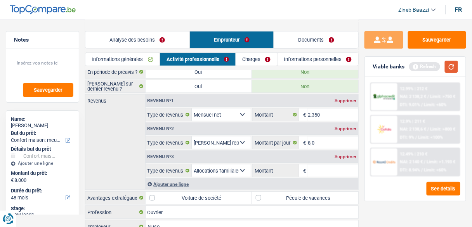
click at [453, 61] on button "button" at bounding box center [451, 67] width 13 height 12
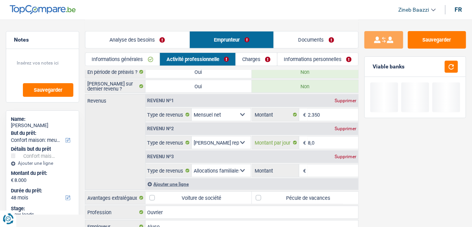
click at [332, 141] on input "8,0" at bounding box center [333, 142] width 50 height 12
click at [331, 136] on input "8,0" at bounding box center [333, 142] width 50 height 12
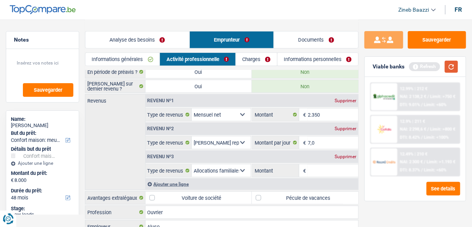
click at [455, 62] on button "button" at bounding box center [451, 67] width 13 height 12
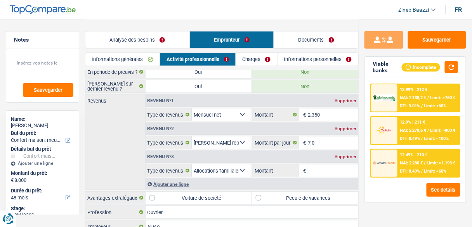
click at [348, 156] on div "Supprimer" at bounding box center [345, 156] width 26 height 5
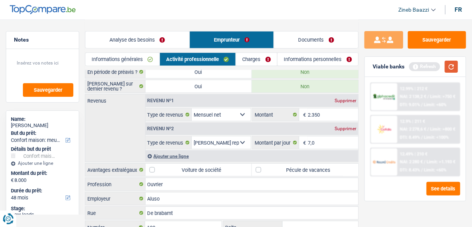
click at [453, 69] on button "button" at bounding box center [451, 67] width 13 height 12
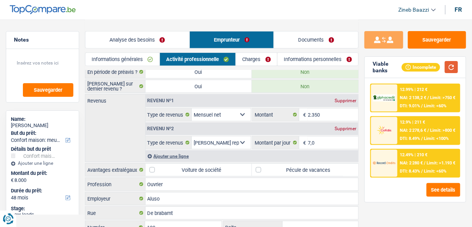
click at [454, 69] on button "button" at bounding box center [451, 67] width 13 height 12
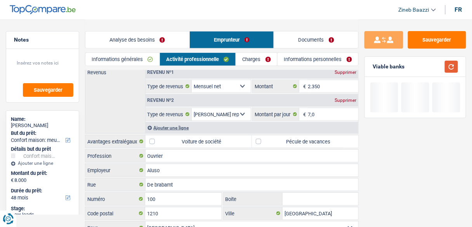
scroll to position [124, 0]
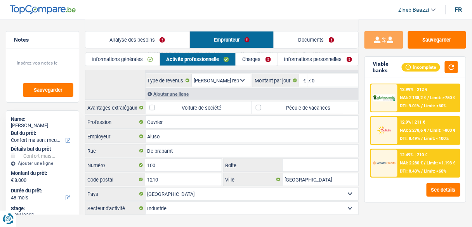
click at [261, 106] on label "Pécule de vacances" at bounding box center [305, 107] width 106 height 12
click at [261, 106] on input "Pécule de vacances" at bounding box center [305, 107] width 106 height 12
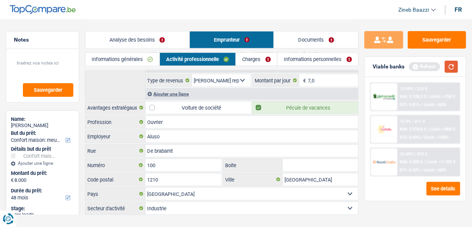
click at [447, 65] on button "button" at bounding box center [451, 67] width 13 height 12
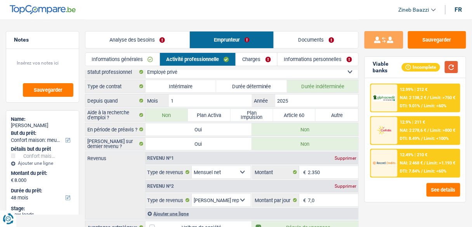
scroll to position [0, 0]
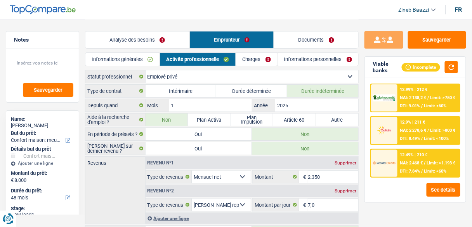
click at [257, 60] on link "Charges" at bounding box center [256, 59] width 41 height 13
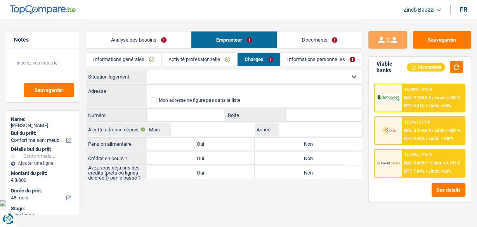
click at [227, 56] on link "Activité professionnelle" at bounding box center [199, 59] width 75 height 13
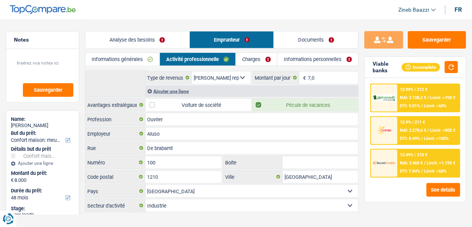
scroll to position [133, 0]
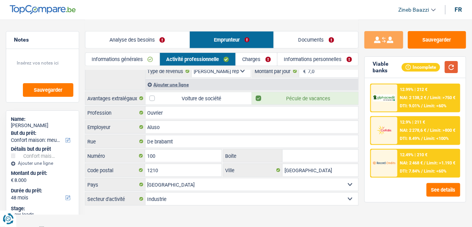
click at [455, 69] on button "button" at bounding box center [451, 67] width 13 height 12
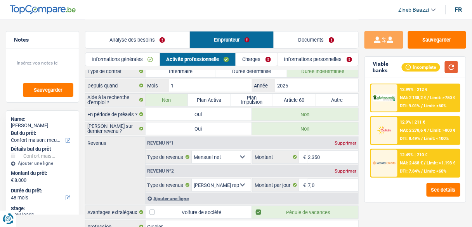
scroll to position [0, 0]
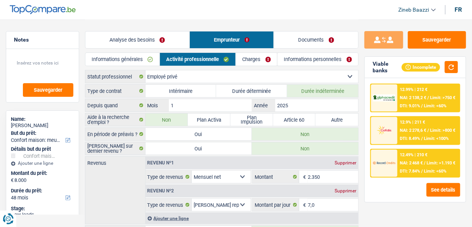
click at [267, 59] on link "Charges" at bounding box center [256, 59] width 41 height 13
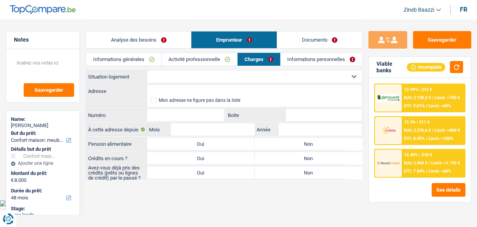
click at [158, 76] on select "Locataire Propriétaire avec prêt hypothécaire Propriétaire sans prêt hypothécai…" at bounding box center [254, 76] width 215 height 12
click at [147, 70] on select "Locataire Propriétaire avec prêt hypothécaire Propriétaire sans prêt hypothécai…" at bounding box center [254, 76] width 215 height 12
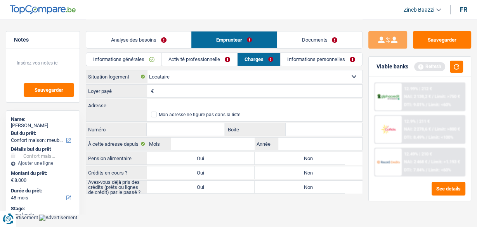
click at [157, 86] on input "Loyer payé" at bounding box center [259, 91] width 206 height 12
click at [291, 105] on input "Adresse" at bounding box center [254, 105] width 215 height 12
click at [459, 66] on button "button" at bounding box center [456, 67] width 13 height 12
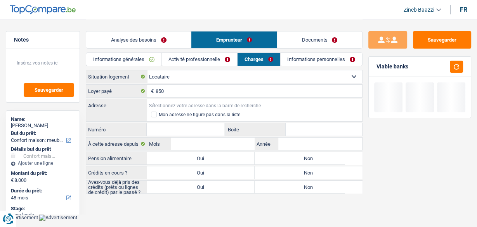
click at [270, 104] on input "Adresse" at bounding box center [254, 105] width 215 height 12
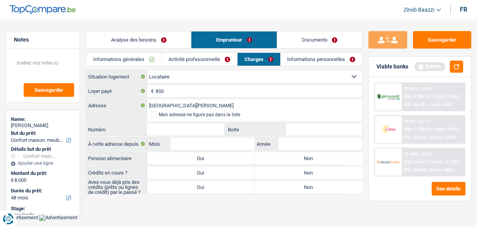
click at [124, 117] on div "Rue de brabant Adresse Mon adresse ne figure pas dans la liste" at bounding box center [224, 110] width 277 height 23
click at [177, 123] on input "Numéro" at bounding box center [185, 129] width 77 height 12
click at [245, 106] on input "Rue de brabant" at bounding box center [254, 105] width 215 height 12
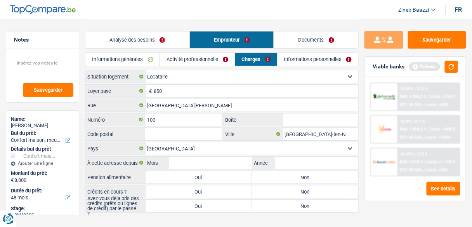
click at [317, 121] on input "Boite" at bounding box center [320, 119] width 76 height 12
click at [183, 135] on input "Code postal" at bounding box center [183, 134] width 76 height 12
click at [185, 102] on input "[GEOGRAPHIC_DATA]" at bounding box center [251, 105] width 213 height 12
click at [183, 115] on input "100" at bounding box center [183, 119] width 76 height 12
click at [185, 132] on input "10" at bounding box center [183, 134] width 76 height 12
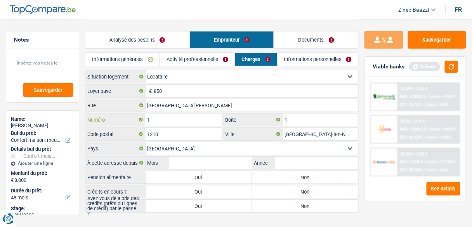
click at [183, 123] on input "1" at bounding box center [183, 119] width 76 height 12
click at [168, 218] on main "Notes Sauvegarder Name: Diallo MamadouBailo But du prêt: Confort maison: meuble…" at bounding box center [236, 116] width 472 height 233
click at [194, 164] on input "Mois" at bounding box center [210, 162] width 83 height 12
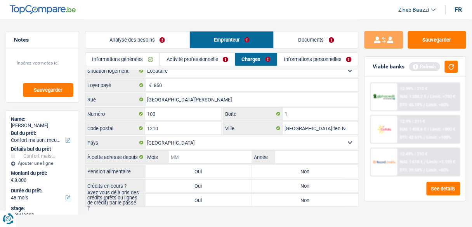
scroll to position [9, 0]
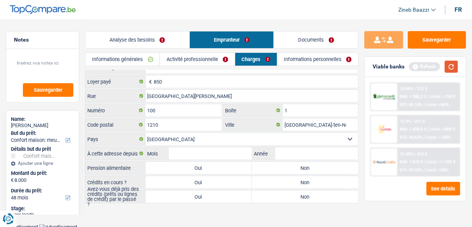
click at [447, 65] on button "button" at bounding box center [451, 67] width 13 height 12
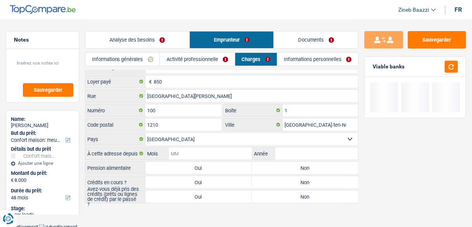
click at [206, 148] on input "Mois" at bounding box center [210, 153] width 83 height 12
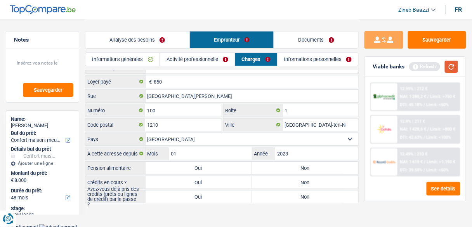
click at [452, 69] on button "button" at bounding box center [451, 67] width 13 height 12
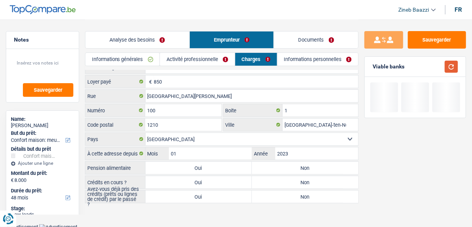
scroll to position [31, 0]
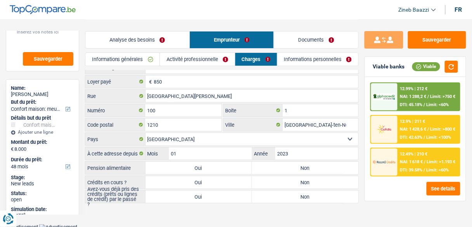
click at [299, 166] on label "Non" at bounding box center [305, 167] width 106 height 12
click at [299, 166] on input "Non" at bounding box center [305, 167] width 106 height 12
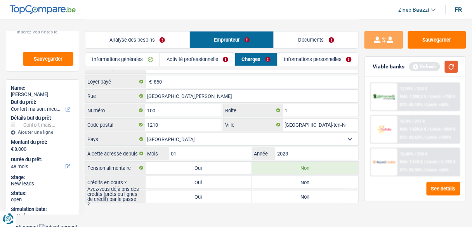
click at [453, 70] on button "button" at bounding box center [451, 67] width 13 height 12
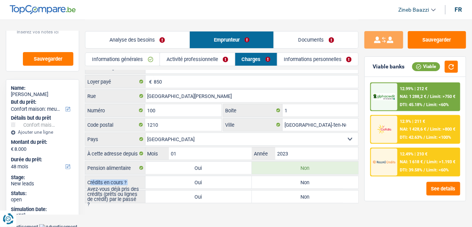
drag, startPoint x: 91, startPoint y: 179, endPoint x: 158, endPoint y: 178, distance: 67.1
click at [158, 178] on div "Crédits en cours ? Oui Non Tous les champs sont obligatoires. Veuillez sélectio…" at bounding box center [221, 182] width 273 height 12
click at [163, 178] on label "Oui" at bounding box center [198, 182] width 106 height 12
click at [163, 178] on input "Oui" at bounding box center [198, 182] width 106 height 12
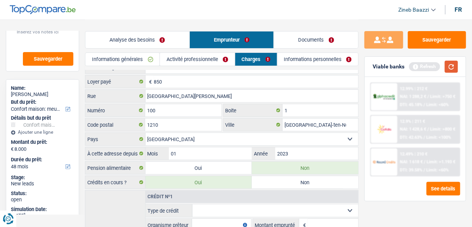
click at [452, 66] on button "button" at bounding box center [451, 67] width 13 height 12
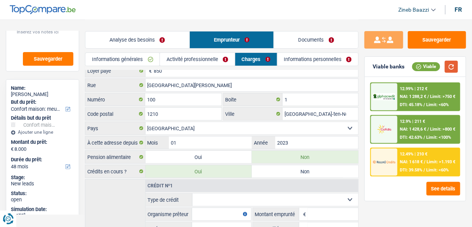
scroll to position [10, 0]
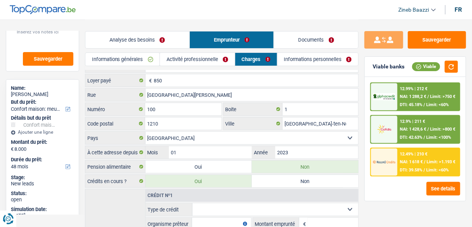
click at [273, 182] on label "Non" at bounding box center [305, 181] width 106 height 12
click at [273, 182] on input "Non" at bounding box center [305, 181] width 106 height 12
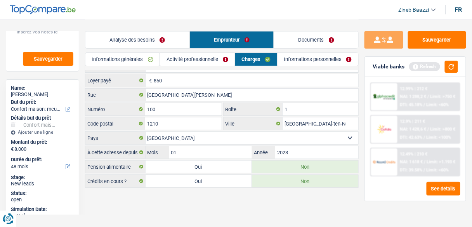
scroll to position [9, 0]
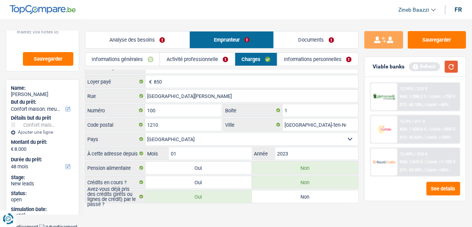
click at [448, 69] on button "button" at bounding box center [451, 67] width 13 height 12
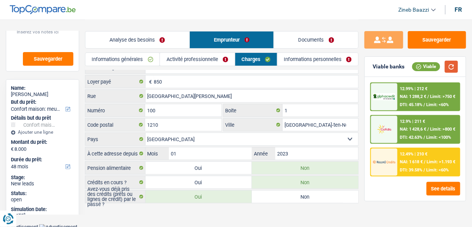
click at [452, 66] on button "button" at bounding box center [451, 67] width 13 height 12
click at [332, 194] on label "Non" at bounding box center [305, 196] width 106 height 12
click at [332, 194] on input "Non" at bounding box center [305, 196] width 106 height 12
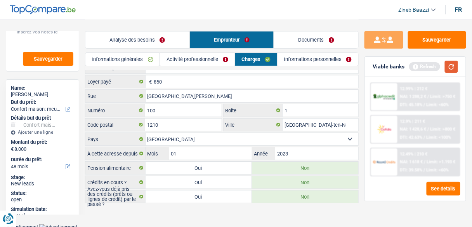
click at [447, 67] on button "button" at bounding box center [451, 67] width 13 height 12
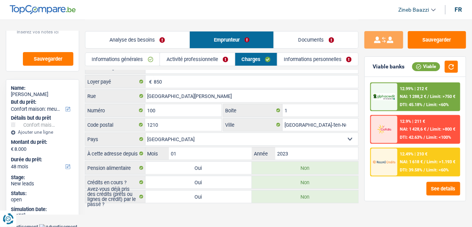
click at [296, 58] on link "Informations personnelles" at bounding box center [317, 59] width 81 height 13
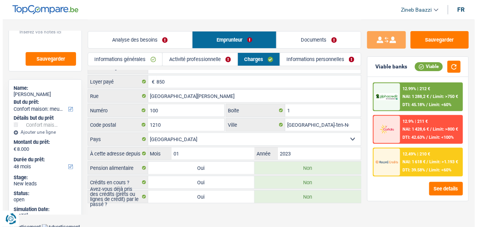
scroll to position [0, 0]
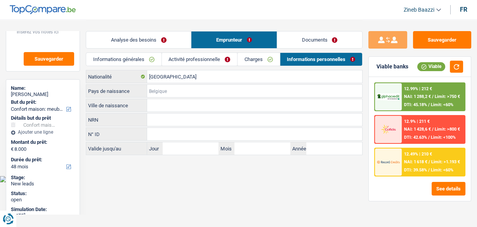
click at [157, 89] on input "Pays de naissance" at bounding box center [254, 91] width 215 height 12
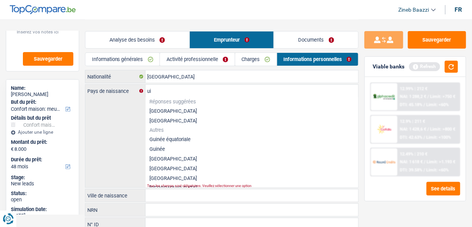
click at [158, 149] on li "Guinée" at bounding box center [251, 149] width 213 height 10
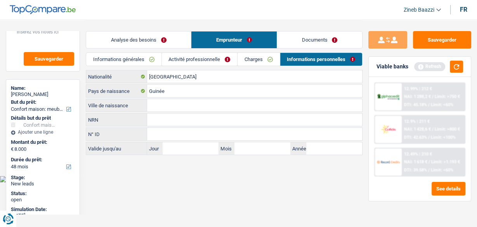
click at [176, 105] on input "Ville de naissance" at bounding box center [254, 105] width 215 height 12
click at [190, 173] on main "Notes Sauvegarder Name: Diallo MamadouBailo But du prêt: Confort maison: meuble…" at bounding box center [238, 87] width 477 height 175
click at [169, 79] on input "[GEOGRAPHIC_DATA]" at bounding box center [254, 76] width 215 height 12
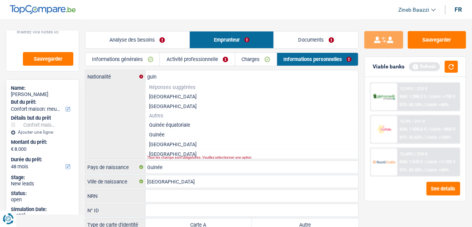
click at [163, 133] on li "Guinée" at bounding box center [251, 135] width 213 height 10
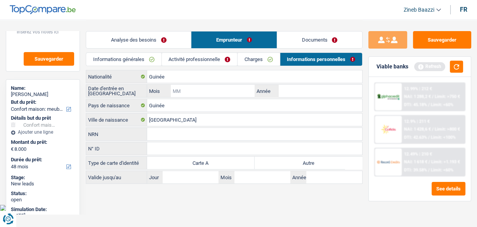
click at [183, 89] on input "Mois" at bounding box center [213, 91] width 84 height 12
click at [351, 95] on input "Année" at bounding box center [320, 91] width 84 height 12
click at [456, 67] on button "button" at bounding box center [456, 67] width 13 height 12
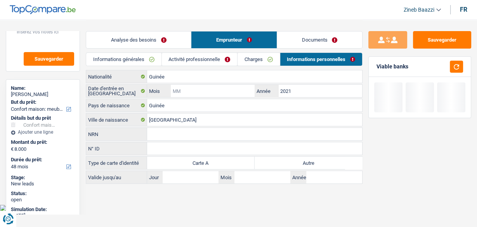
click at [191, 88] on input "Mois" at bounding box center [213, 91] width 84 height 12
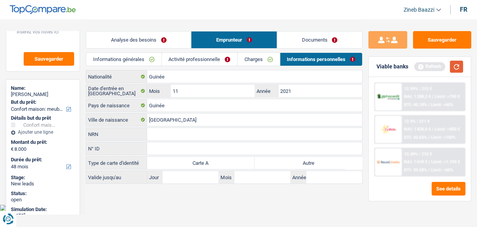
click at [457, 67] on button "button" at bounding box center [456, 67] width 13 height 12
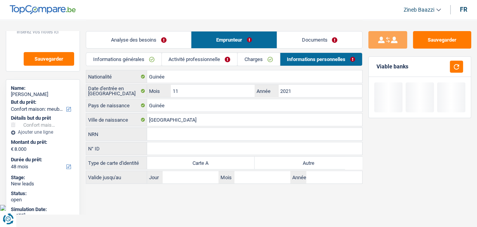
click at [246, 200] on main "Notes Sauvegarder Name: Diallo MamadouBailo But du prêt: Confort maison: meuble…" at bounding box center [238, 102] width 477 height 204
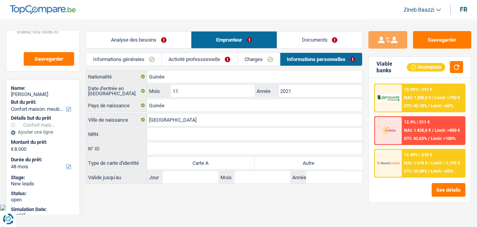
click at [258, 62] on link "Charges" at bounding box center [258, 59] width 42 height 13
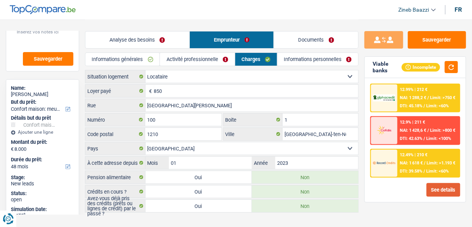
click at [438, 183] on button "See details" at bounding box center [443, 190] width 34 height 14
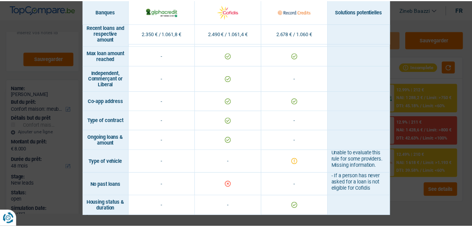
scroll to position [558, 0]
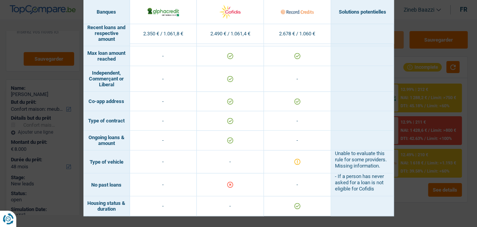
click at [401, 12] on div "Banks conditions × Banques Solutions potentielles Revenus / Charges 2.350 € / 1…" at bounding box center [238, 113] width 477 height 227
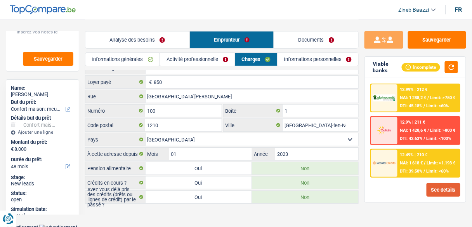
scroll to position [9, 0]
click at [201, 61] on link "Activité professionnelle" at bounding box center [197, 59] width 74 height 13
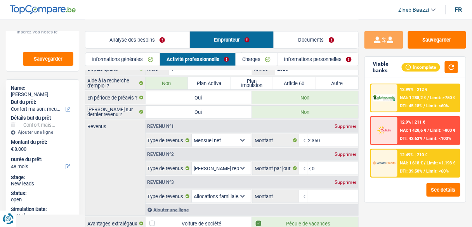
scroll to position [0, 0]
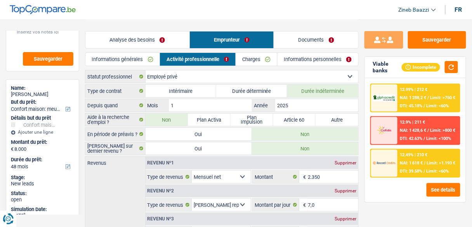
click at [117, 54] on link "Informations générales" at bounding box center [122, 59] width 74 height 13
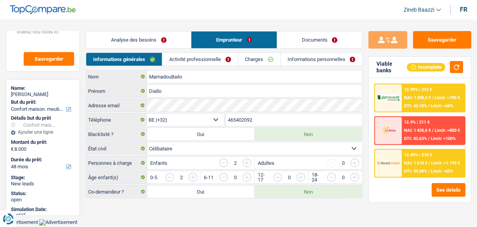
click at [312, 44] on link "Documents" at bounding box center [319, 39] width 85 height 17
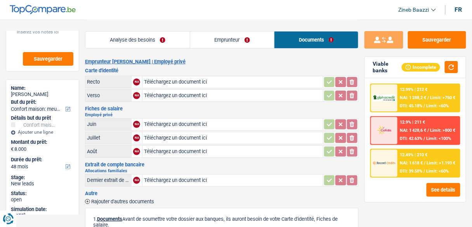
click at [173, 39] on link "Analyse des besoins" at bounding box center [137, 39] width 104 height 17
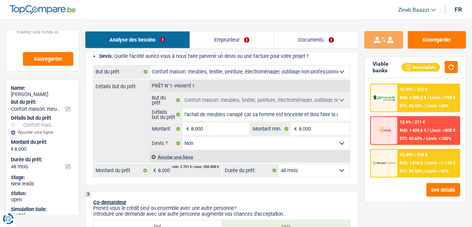
scroll to position [93, 0]
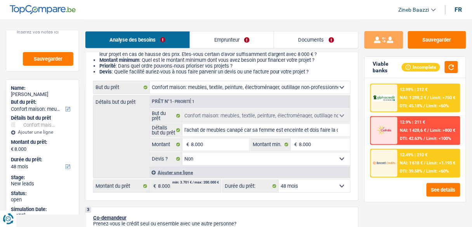
drag, startPoint x: 460, startPoint y: 58, endPoint x: 458, endPoint y: 62, distance: 4.5
click at [460, 61] on div "Viable banks Incomplete" at bounding box center [415, 67] width 101 height 21
click at [455, 64] on button "button" at bounding box center [451, 67] width 13 height 12
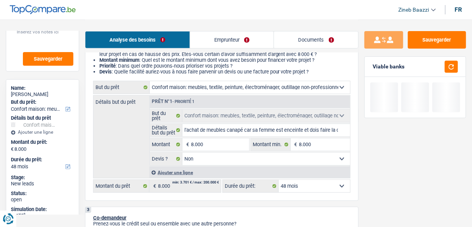
click at [301, 184] on select "12 mois 18 mois 24 mois 30 mois 36 mois 42 mois 48 mois Sélectionner une option" at bounding box center [314, 186] width 71 height 12
click at [279, 180] on select "12 mois 18 mois 24 mois 30 mois 36 mois 42 mois 48 mois Sélectionner une option" at bounding box center [314, 186] width 71 height 12
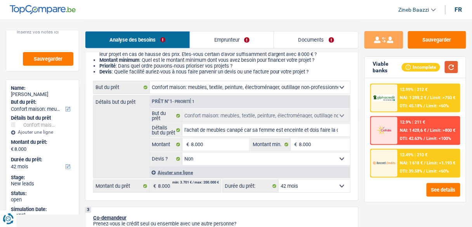
click at [455, 65] on button "button" at bounding box center [451, 67] width 13 height 12
click at [410, 162] on span "NAI: 1 594,5 €" at bounding box center [413, 160] width 26 height 5
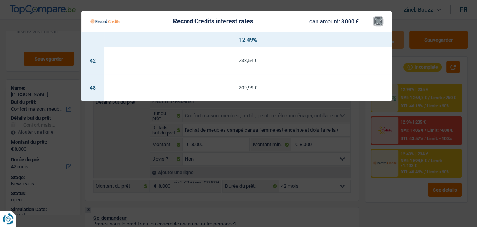
click at [377, 21] on button "×" at bounding box center [378, 21] width 8 height 8
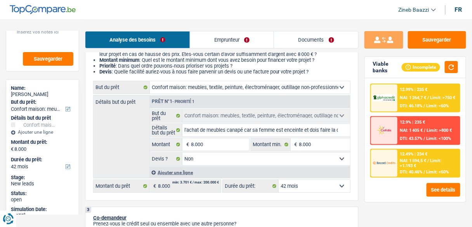
click at [412, 102] on div "12.99% | 235 € NAI: 1 264,7 € / Limit: >750 € DTI: 46.18% / Limit: <60%" at bounding box center [429, 97] width 62 height 27
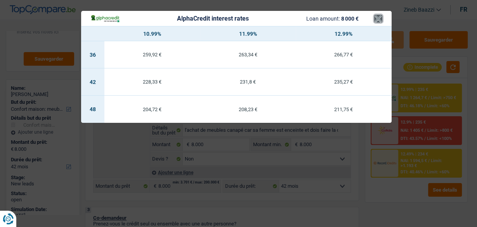
click at [374, 22] on button "×" at bounding box center [378, 19] width 8 height 8
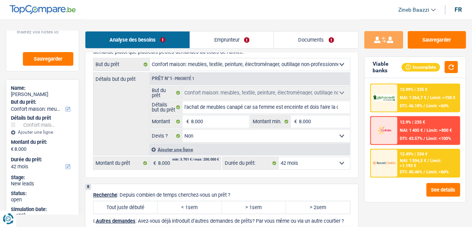
scroll to position [869, 0]
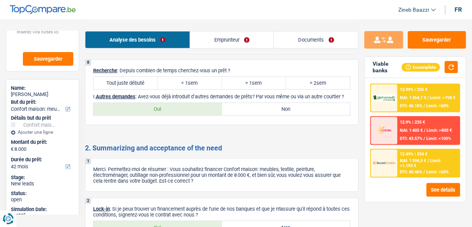
click at [128, 79] on label "Tout juste débuté" at bounding box center [125, 83] width 64 height 12
click at [128, 79] on input "Tout juste débuté" at bounding box center [125, 83] width 64 height 12
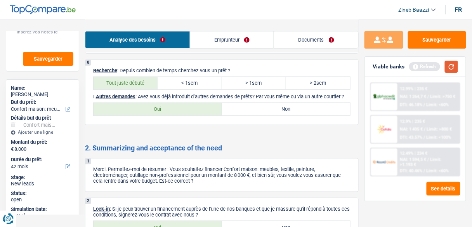
click at [447, 65] on button "button" at bounding box center [451, 67] width 13 height 12
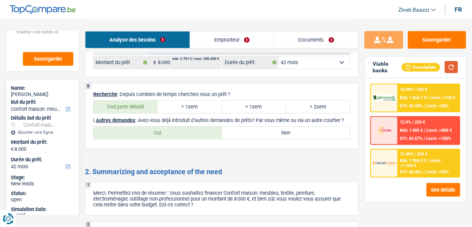
scroll to position [838, 0]
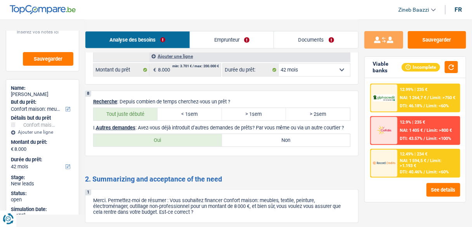
drag, startPoint x: 140, startPoint y: 120, endPoint x: 264, endPoint y: 125, distance: 123.8
click at [264, 125] on p "I. Autres demandes : Avez-vous déjà introduit d’autres demandes de prêts? Par v…" at bounding box center [221, 128] width 257 height 6
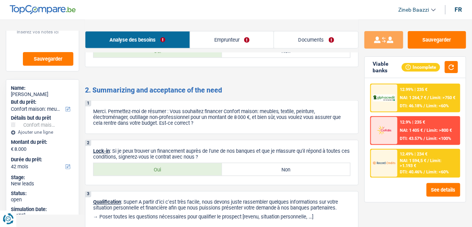
scroll to position [958, 0]
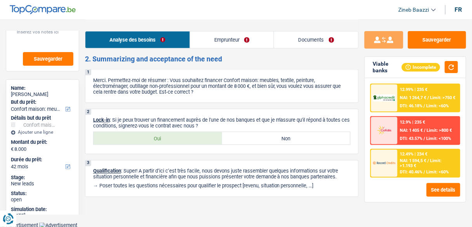
drag, startPoint x: 204, startPoint y: 118, endPoint x: 273, endPoint y: 123, distance: 69.3
click at [273, 123] on p "Lock-in : Si je peux trouver un financement auprès de l'une de nos banques et q…" at bounding box center [221, 123] width 257 height 12
click at [162, 134] on label "Oui" at bounding box center [157, 138] width 128 height 12
click at [162, 134] on input "Oui" at bounding box center [157, 138] width 128 height 12
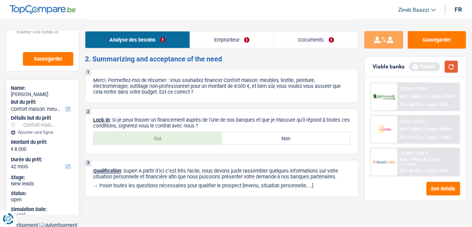
click at [454, 67] on button "button" at bounding box center [451, 67] width 13 height 12
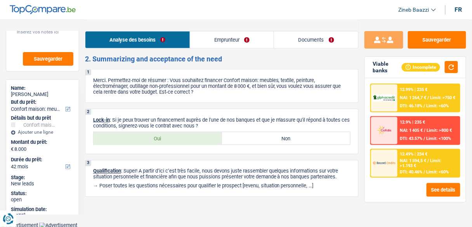
click at [301, 33] on link "Documents" at bounding box center [316, 39] width 84 height 17
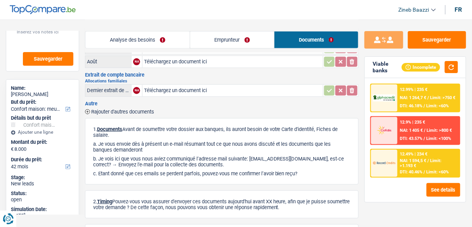
scroll to position [93, 0]
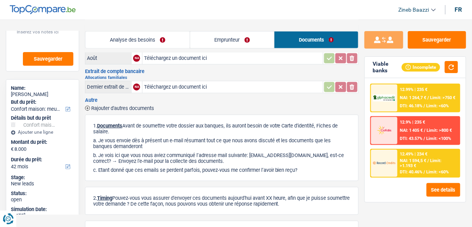
click at [140, 34] on link "Analyse des besoins" at bounding box center [137, 39] width 104 height 17
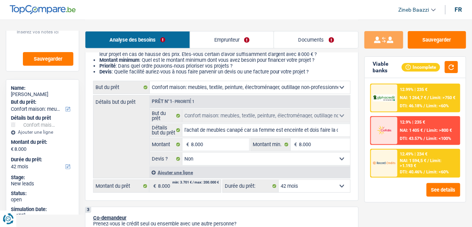
click at [222, 43] on link "Emprunteur" at bounding box center [232, 39] width 84 height 17
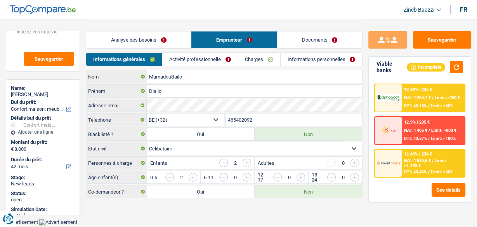
click at [189, 61] on link "Activité professionnelle" at bounding box center [199, 59] width 75 height 13
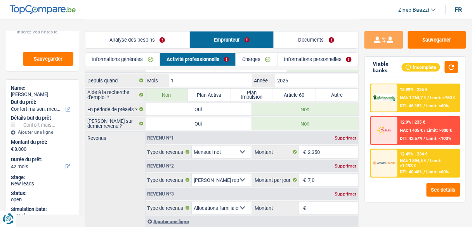
scroll to position [93, 0]
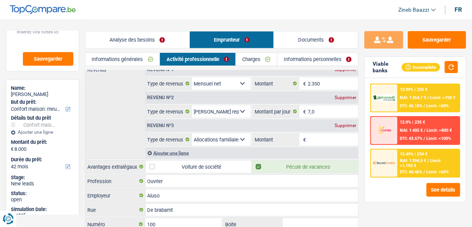
click at [338, 123] on div "Supprimer" at bounding box center [345, 125] width 26 height 5
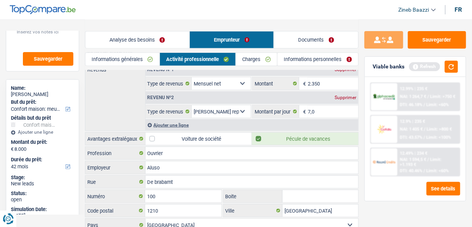
click at [106, 90] on div "Revenus Revenu nº1 Supprimer Allocation d'handicap Allocations chômage Allocati…" at bounding box center [221, 97] width 273 height 68
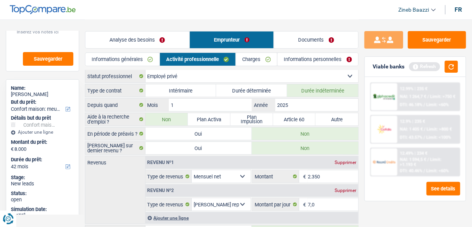
scroll to position [0, 0]
click at [155, 45] on link "Analyse des besoins" at bounding box center [137, 39] width 104 height 17
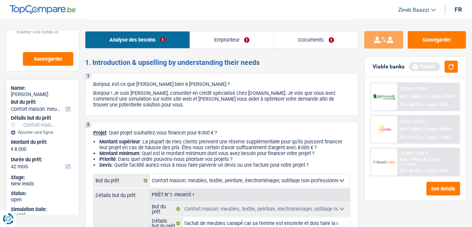
click at [291, 40] on link "Documents" at bounding box center [316, 39] width 84 height 17
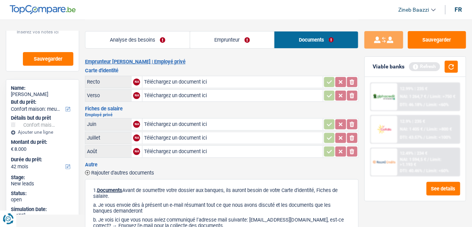
click at [213, 33] on link "Emprunteur" at bounding box center [232, 39] width 84 height 17
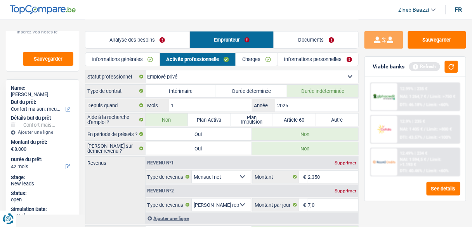
click at [140, 59] on link "Informations générales" at bounding box center [122, 59] width 74 height 13
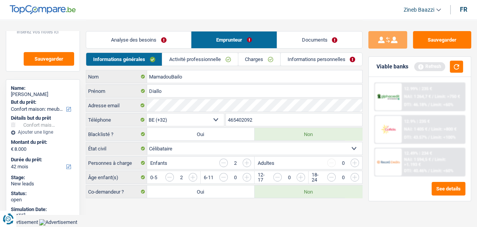
click at [328, 21] on div "Analyse des besoins Emprunteur Documents" at bounding box center [224, 35] width 277 height 33
drag, startPoint x: 60, startPoint y: 93, endPoint x: 10, endPoint y: 92, distance: 49.7
click at [10, 92] on div "Name: Diallo MamadouBailo But du prêt: Confort maison: meubles, textile, peintu…" at bounding box center [43, 151] width 74 height 145
copy div "[PERSON_NAME]"
click at [456, 66] on button "button" at bounding box center [456, 67] width 13 height 12
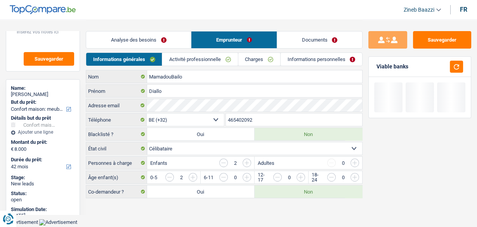
click at [301, 40] on link "Documents" at bounding box center [319, 39] width 85 height 17
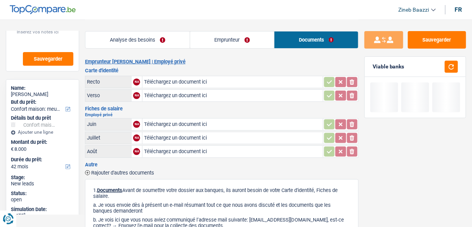
click at [125, 1] on header "Zineb Baazzi Se déconnecter fr" at bounding box center [236, 10] width 472 height 20
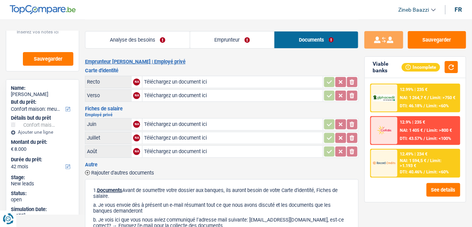
click at [245, 14] on header "Zineb Baazzi Se déconnecter fr" at bounding box center [236, 10] width 472 height 20
click at [58, 98] on div "Name: Diallo MamadouBailo But du prêt: Confort maison: meubles, textile, peintu…" at bounding box center [42, 151] width 73 height 145
drag, startPoint x: 60, startPoint y: 95, endPoint x: 10, endPoint y: 93, distance: 49.7
click at [11, 93] on div "[PERSON_NAME]" at bounding box center [42, 94] width 63 height 6
copy div "[PERSON_NAME]"
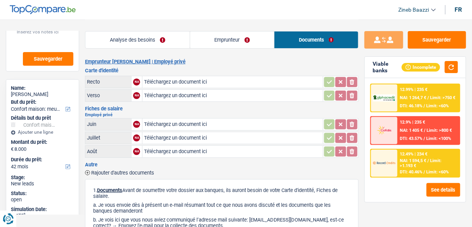
click at [227, 68] on h3 "Carte d'identité" at bounding box center [221, 70] width 273 height 5
click at [434, 42] on button "Sauvegarder" at bounding box center [437, 39] width 58 height 17
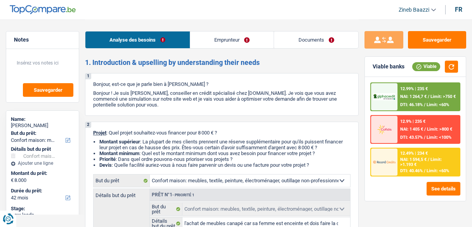
select select "household"
select select "42"
select select "household"
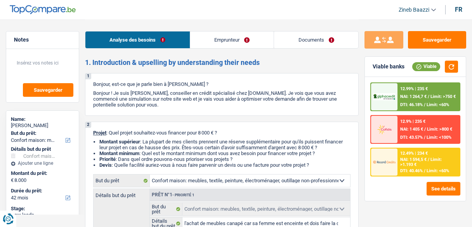
select select "false"
select select "42"
select select "privateEmployee"
select select "netSalary"
select select "mealVouchers"
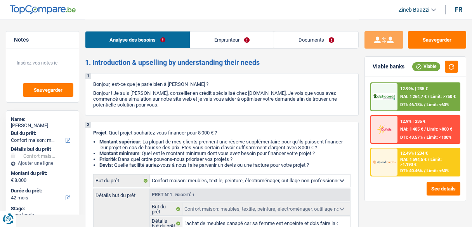
select select "familyAllowances"
select select "rents"
select select "household"
select select "false"
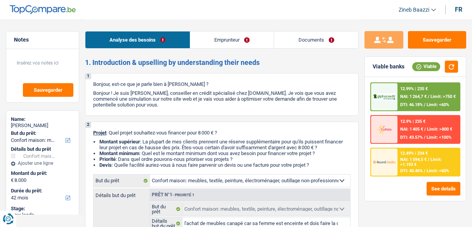
select select "42"
